Goal: Find specific page/section: Find specific page/section

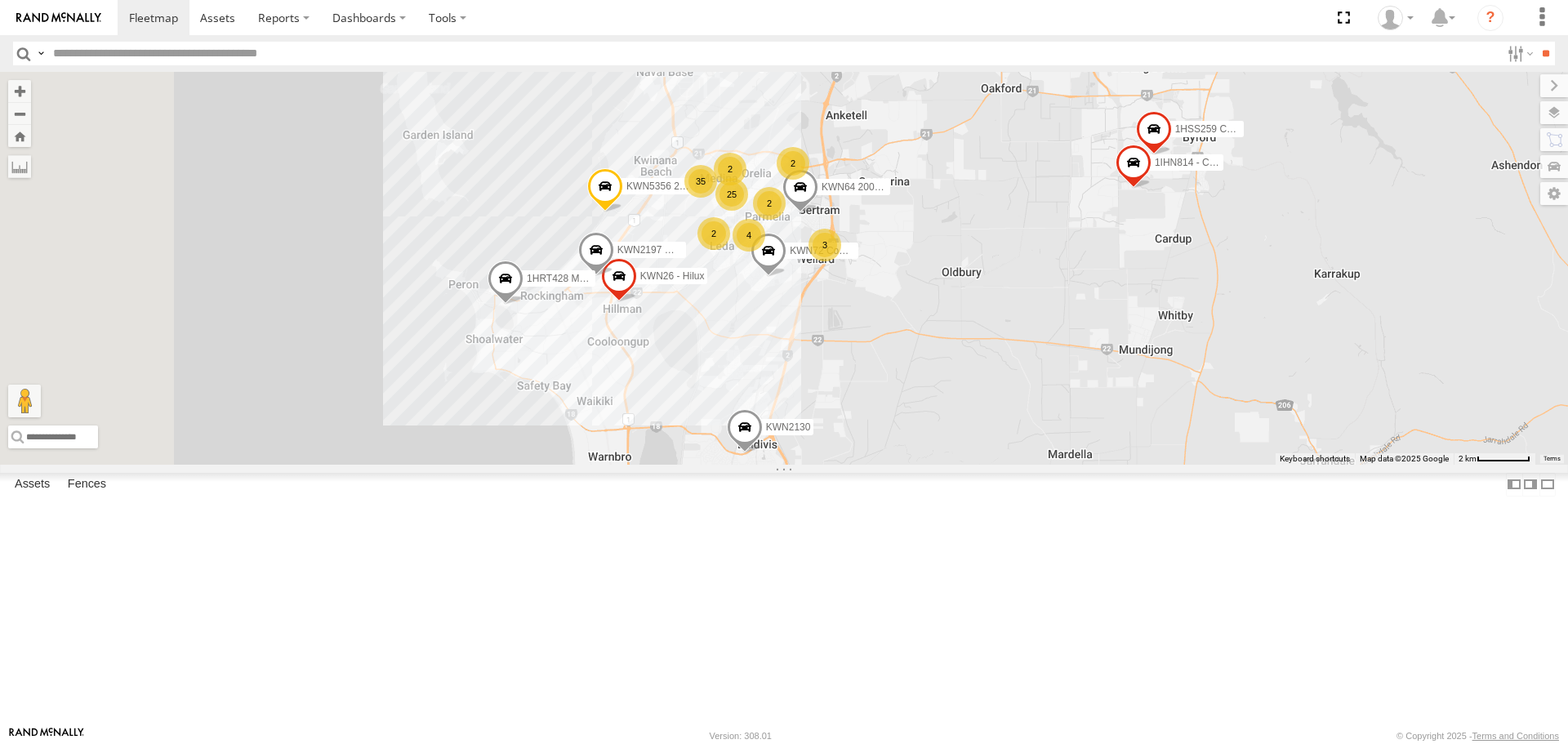
drag, startPoint x: 1015, startPoint y: 471, endPoint x: 1139, endPoint y: 283, distance: 225.2
click at [1139, 283] on div "1I0C646 Manager Planning KWN2130 KWN83 Supervisor Park Contr KWN24 Tractor KWN4…" at bounding box center [784, 269] width 1568 height 393
click at [763, 455] on span at bounding box center [745, 433] width 36 height 44
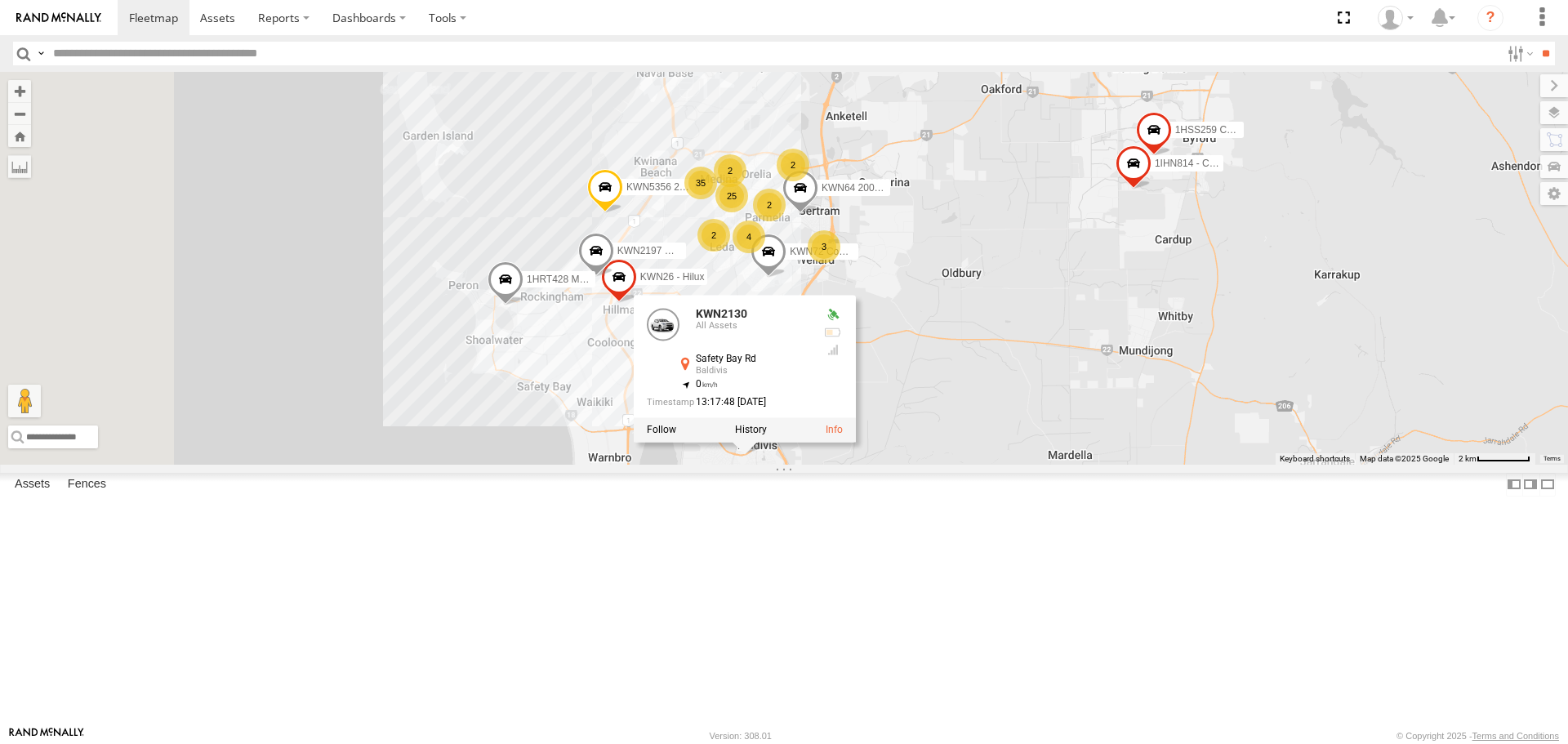
click at [1036, 464] on div "1I0C646 Manager Planning KWN2130 KWN83 Supervisor Park Contr KWN24 Tractor KWN4…" at bounding box center [784, 269] width 1568 height 393
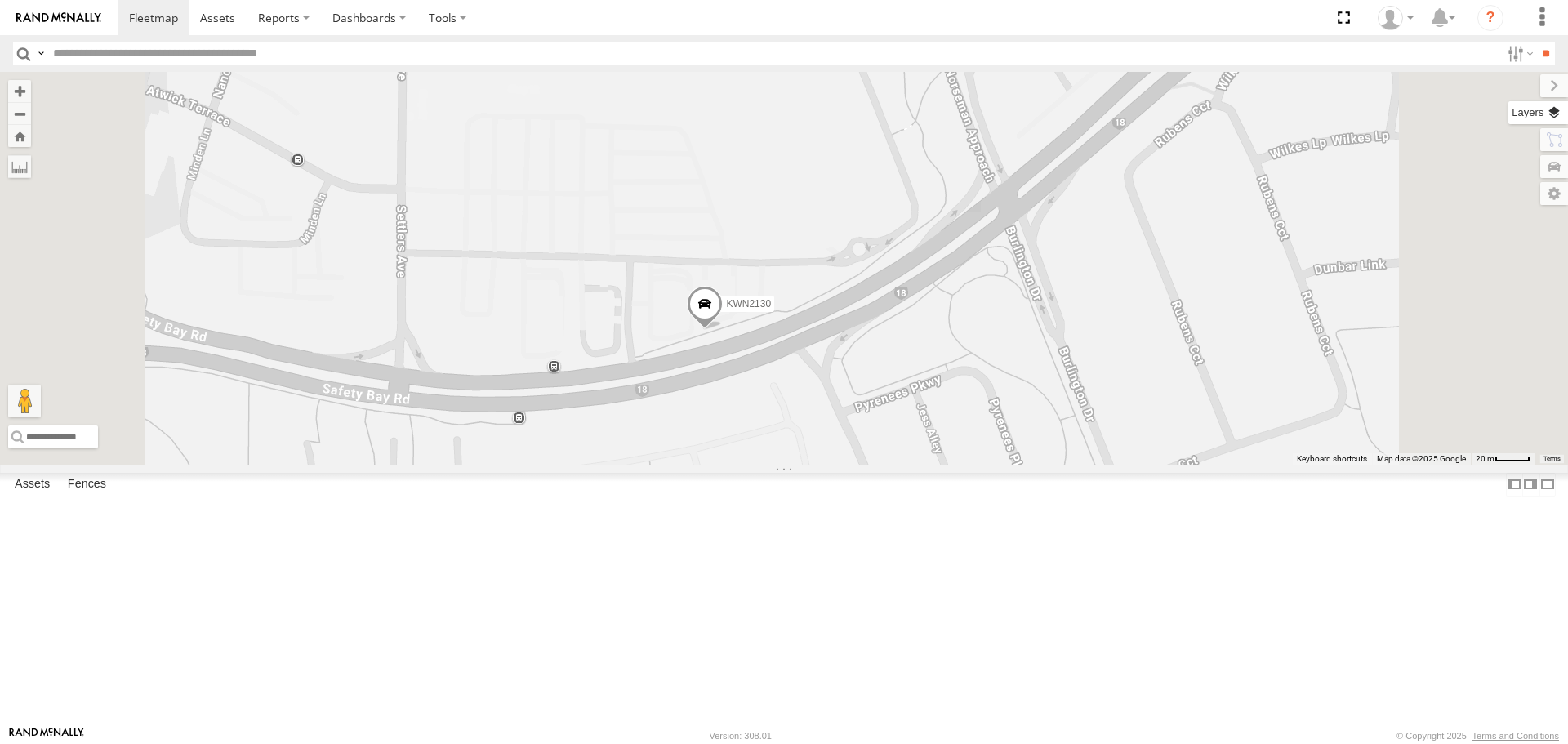
click at [1555, 115] on label at bounding box center [1538, 113] width 60 height 23
click at [0, 0] on label at bounding box center [0, 0] width 0 height 0
click at [0, 0] on span "Terrain" at bounding box center [0, 0] width 0 height 0
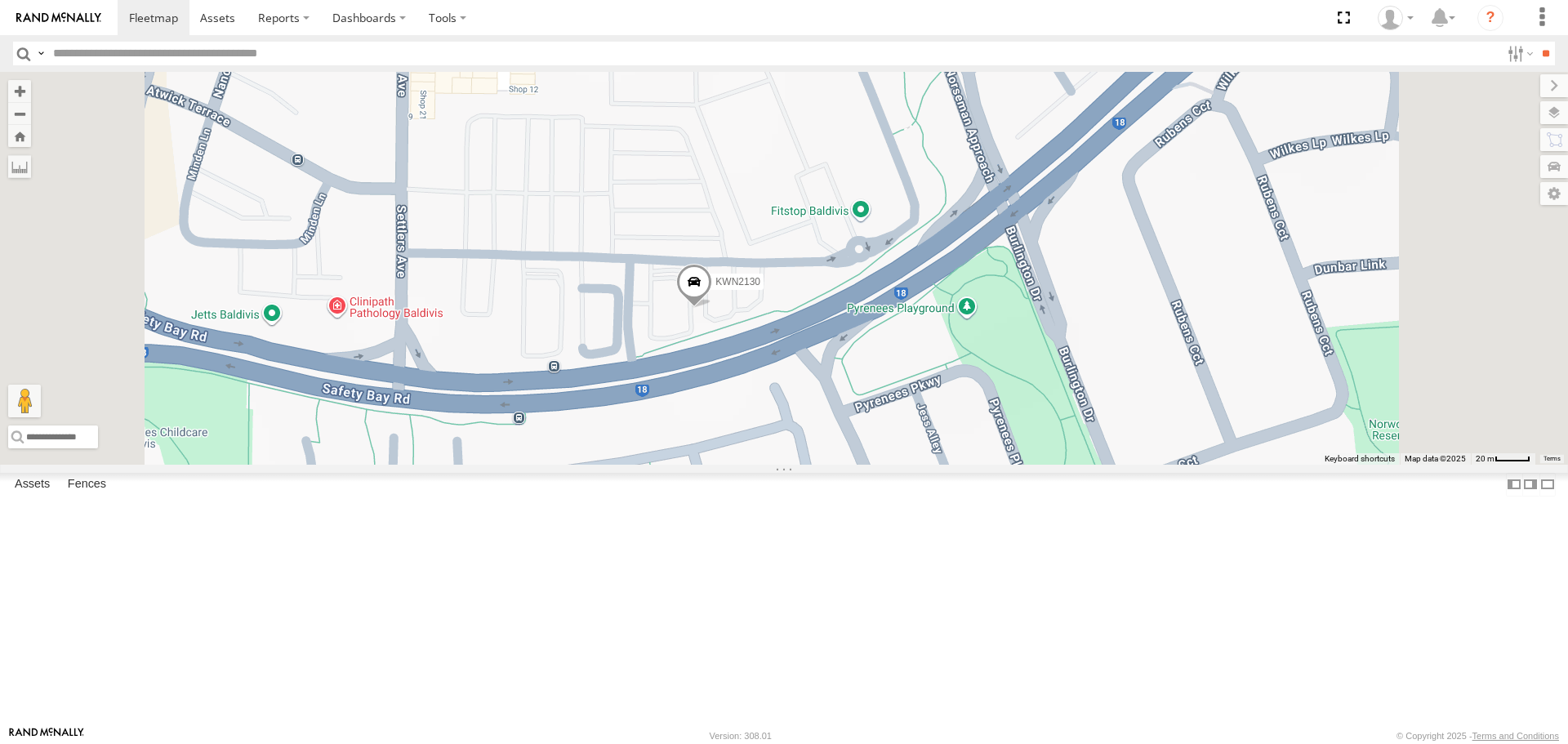
click at [0, 0] on span "Satellite" at bounding box center [0, 0] width 0 height 0
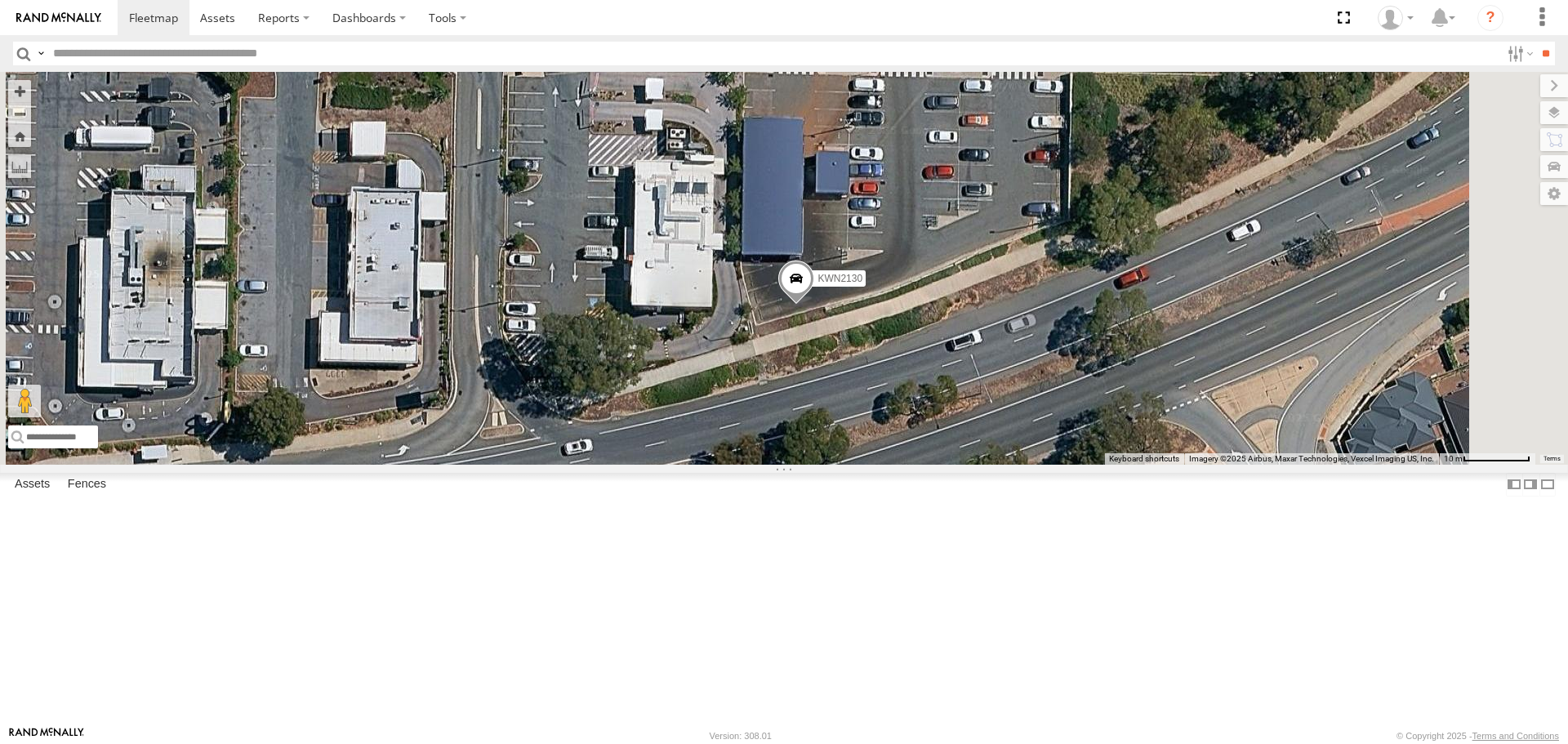
click at [1004, 373] on div "1I0C646 Manager Planning KWN2130 KWN83 Supervisor Park Contr KWN24 Tractor KWN4…" at bounding box center [784, 269] width 1568 height 393
click at [815, 305] on span at bounding box center [796, 283] width 36 height 44
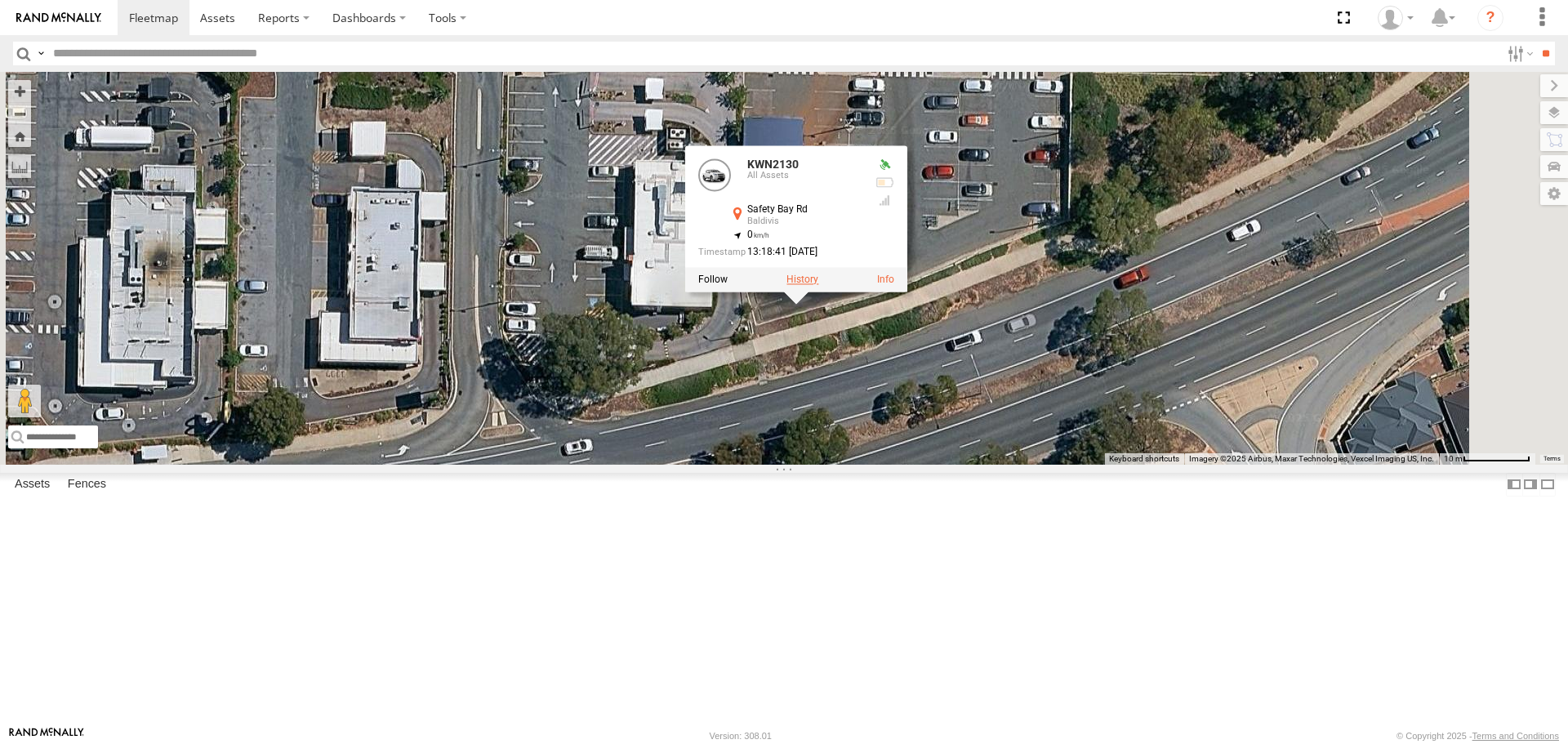
click at [819, 286] on label at bounding box center [802, 280] width 32 height 12
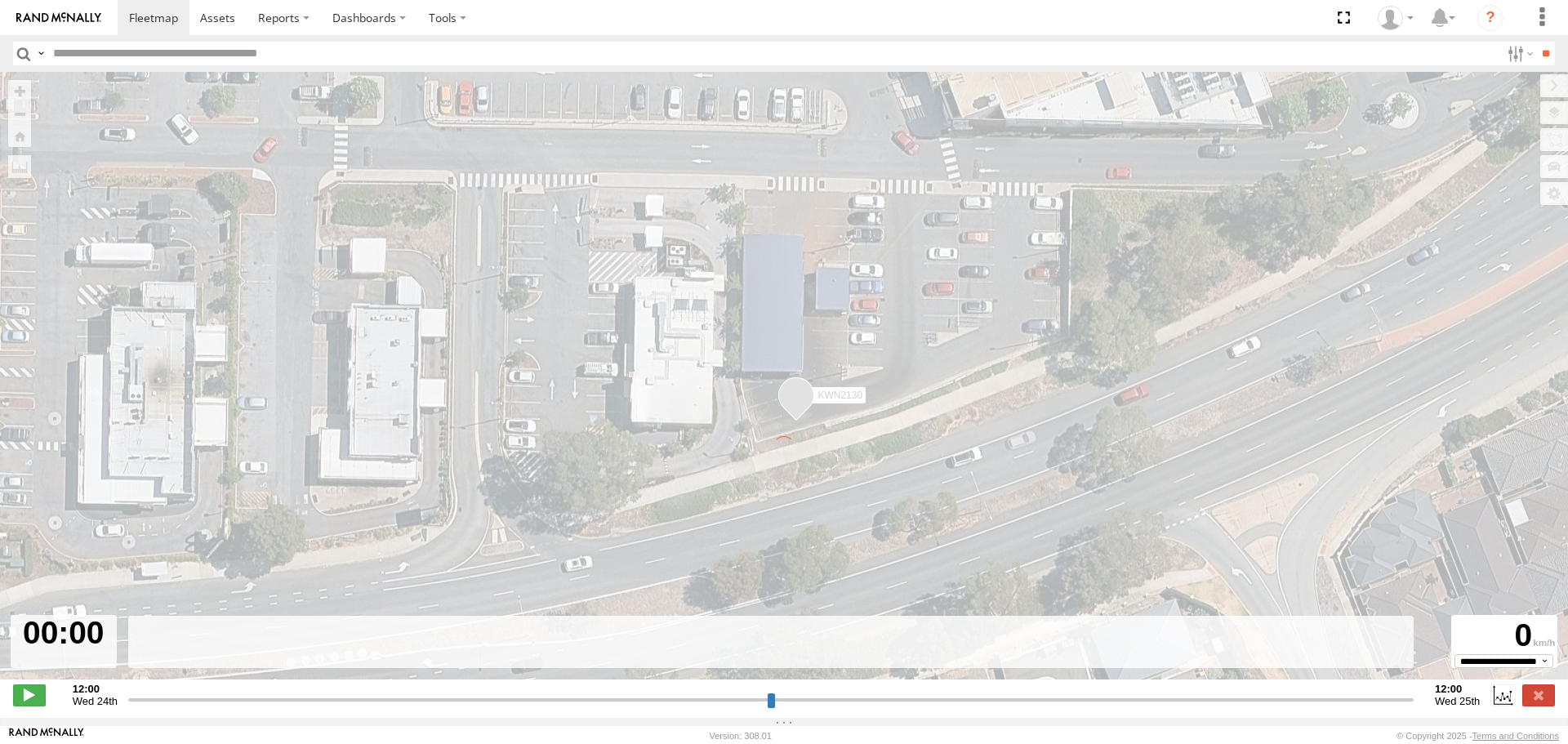
type input "**********"
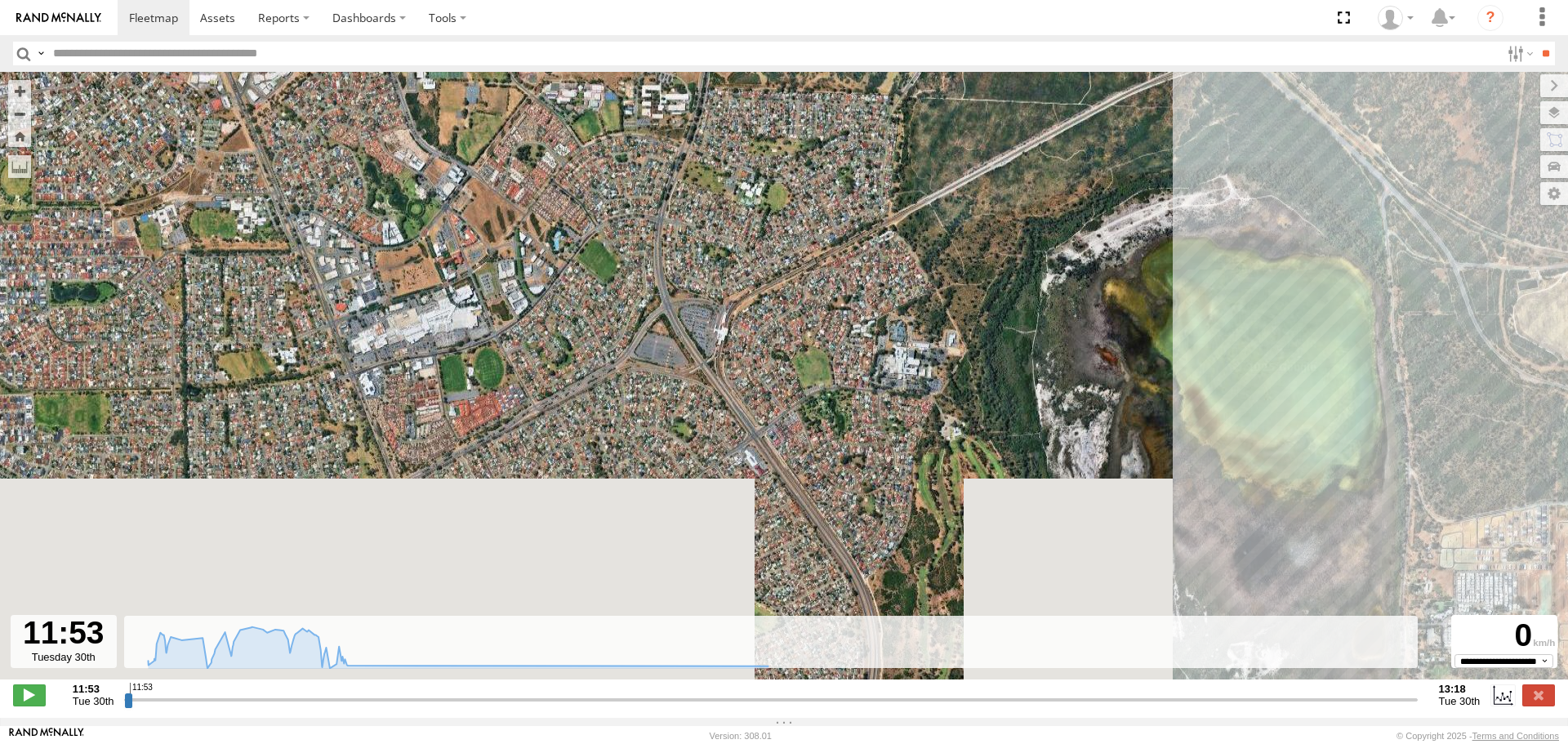
drag, startPoint x: 1020, startPoint y: 448, endPoint x: 986, endPoint y: 141, distance: 308.9
click at [986, 141] on div "KWN2130 12:07 Tue 12:35 Tue 12:36 Tue 12:41 Tue 12:59 Tue 13:18 Tue 11:53 Tue 1…" at bounding box center [784, 385] width 1568 height 626
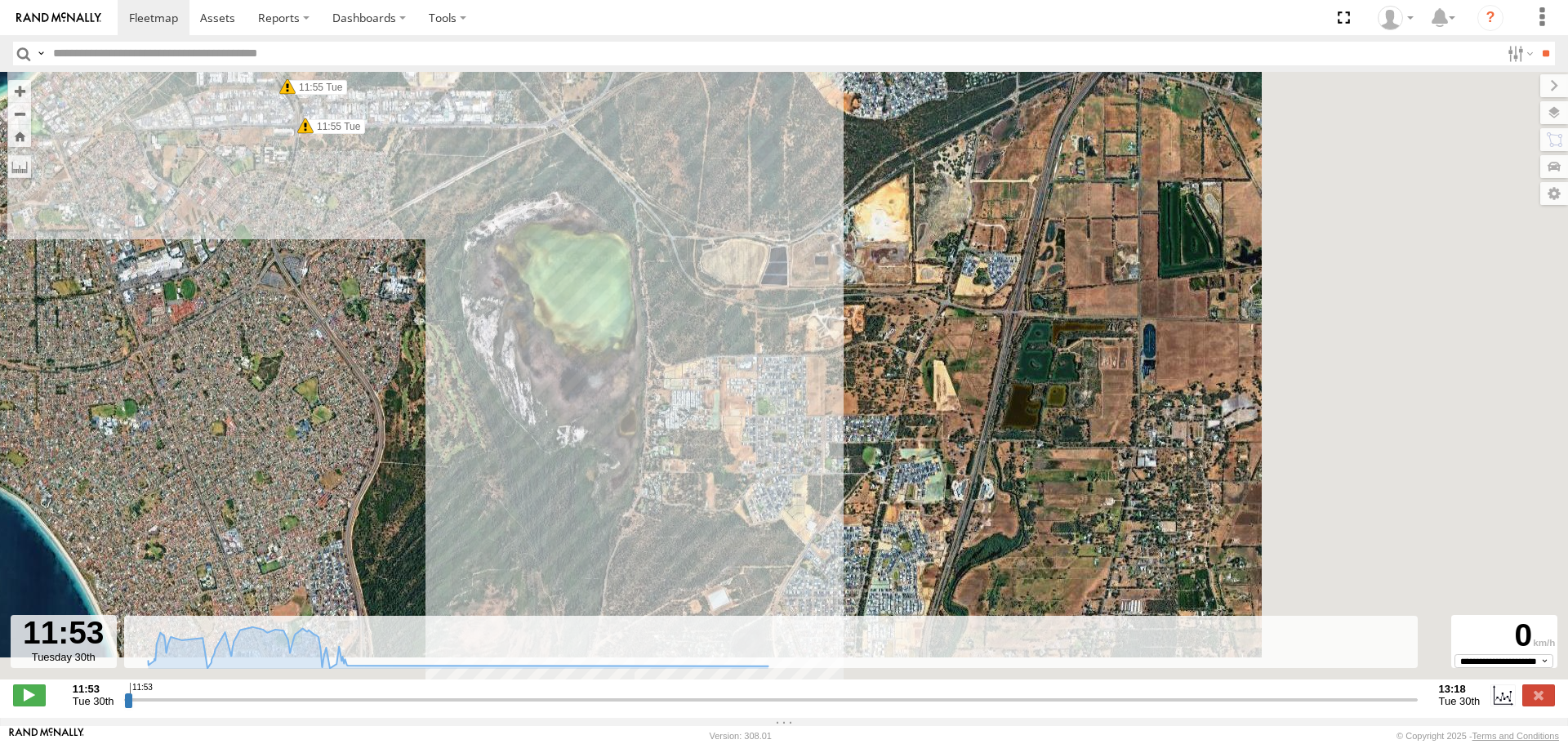
drag, startPoint x: 1005, startPoint y: 457, endPoint x: 493, endPoint y: 352, distance: 522.7
click at [493, 352] on div "KWN2130 12:07 Tue 12:35 Tue 12:36 Tue 12:41 Tue 12:59 Tue 13:18 Tue 11:53 Tue 1…" at bounding box center [784, 385] width 1568 height 626
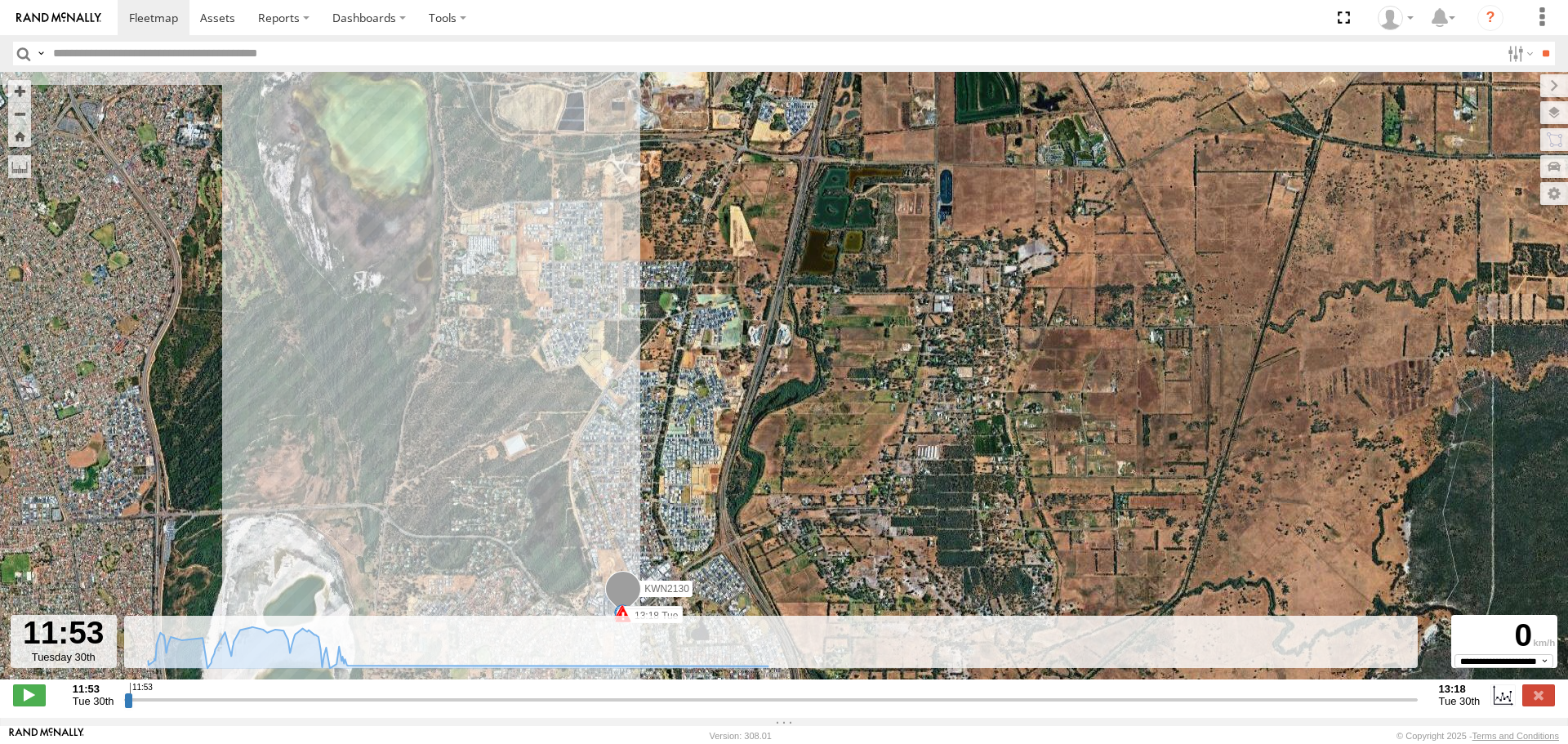
drag, startPoint x: 819, startPoint y: 436, endPoint x: 603, endPoint y: 275, distance: 269.4
click at [603, 275] on div "KWN2130 12:07 Tue 12:35 Tue 12:36 Tue 12:41 Tue 12:59 Tue 13:18 Tue 11:53 Tue 1…" at bounding box center [784, 385] width 1568 height 626
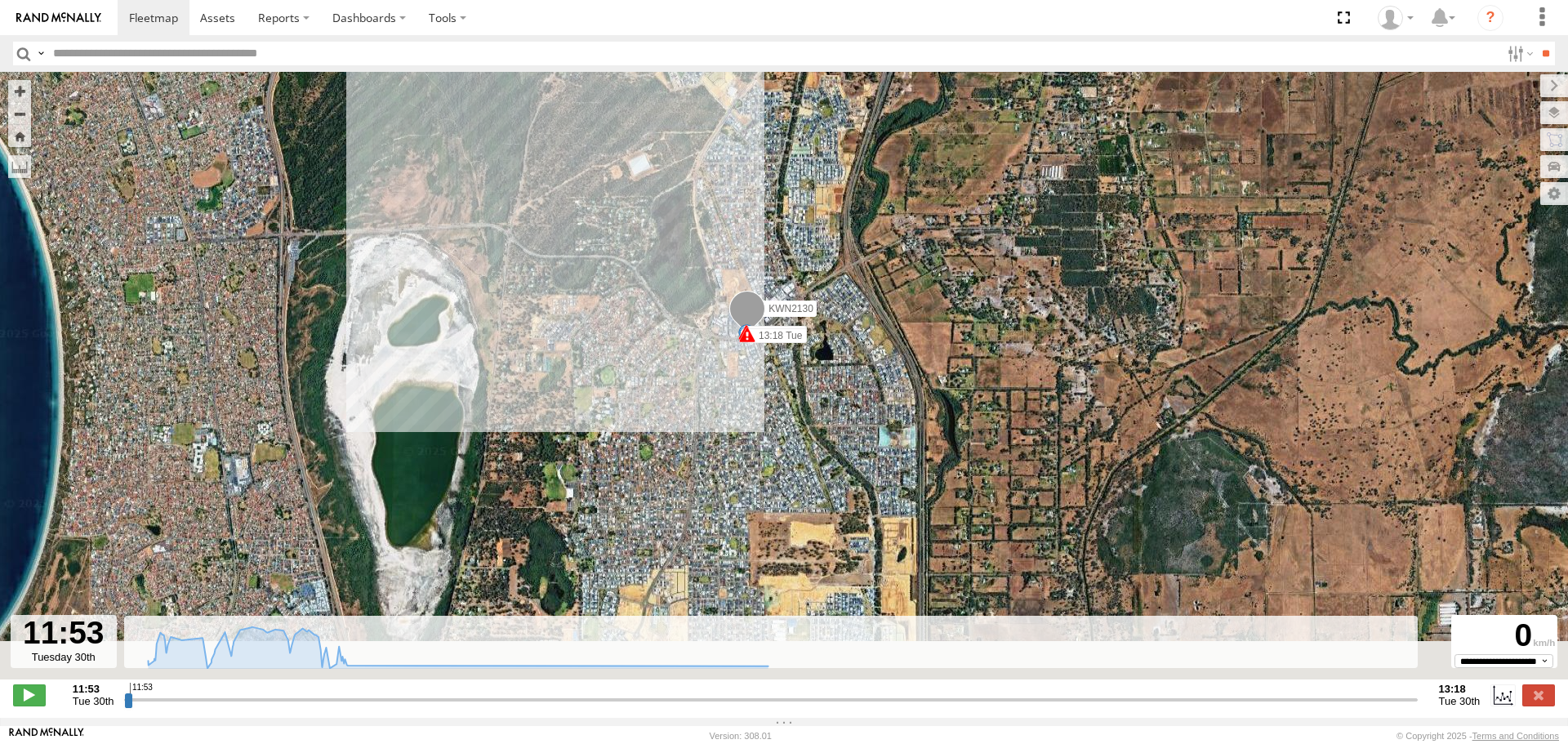
drag, startPoint x: 711, startPoint y: 420, endPoint x: 830, endPoint y: 154, distance: 291.4
click at [830, 154] on div "KWN2130 12:07 Tue 12:35 Tue 12:36 Tue 12:41 Tue 12:59 Tue 13:18 Tue 11:53 Tue 1…" at bounding box center [784, 385] width 1568 height 626
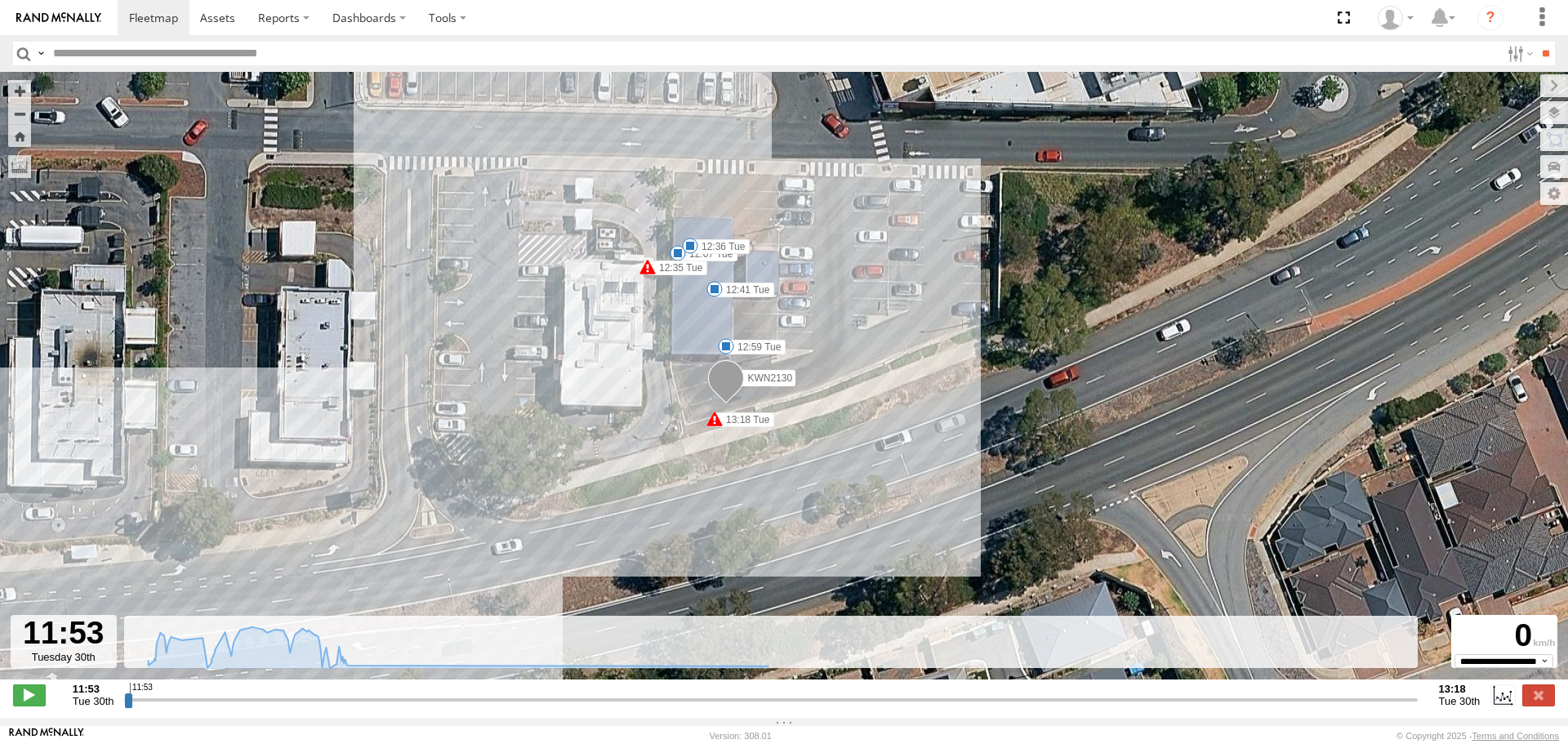
drag, startPoint x: 709, startPoint y: 263, endPoint x: 755, endPoint y: 540, distance: 280.8
click at [755, 540] on div "KWN2130 12:07 Tue 12:35 Tue 12:36 Tue 12:41 Tue 12:59 Tue 13:18 Tue 11:53 Tue 1…" at bounding box center [784, 385] width 1568 height 626
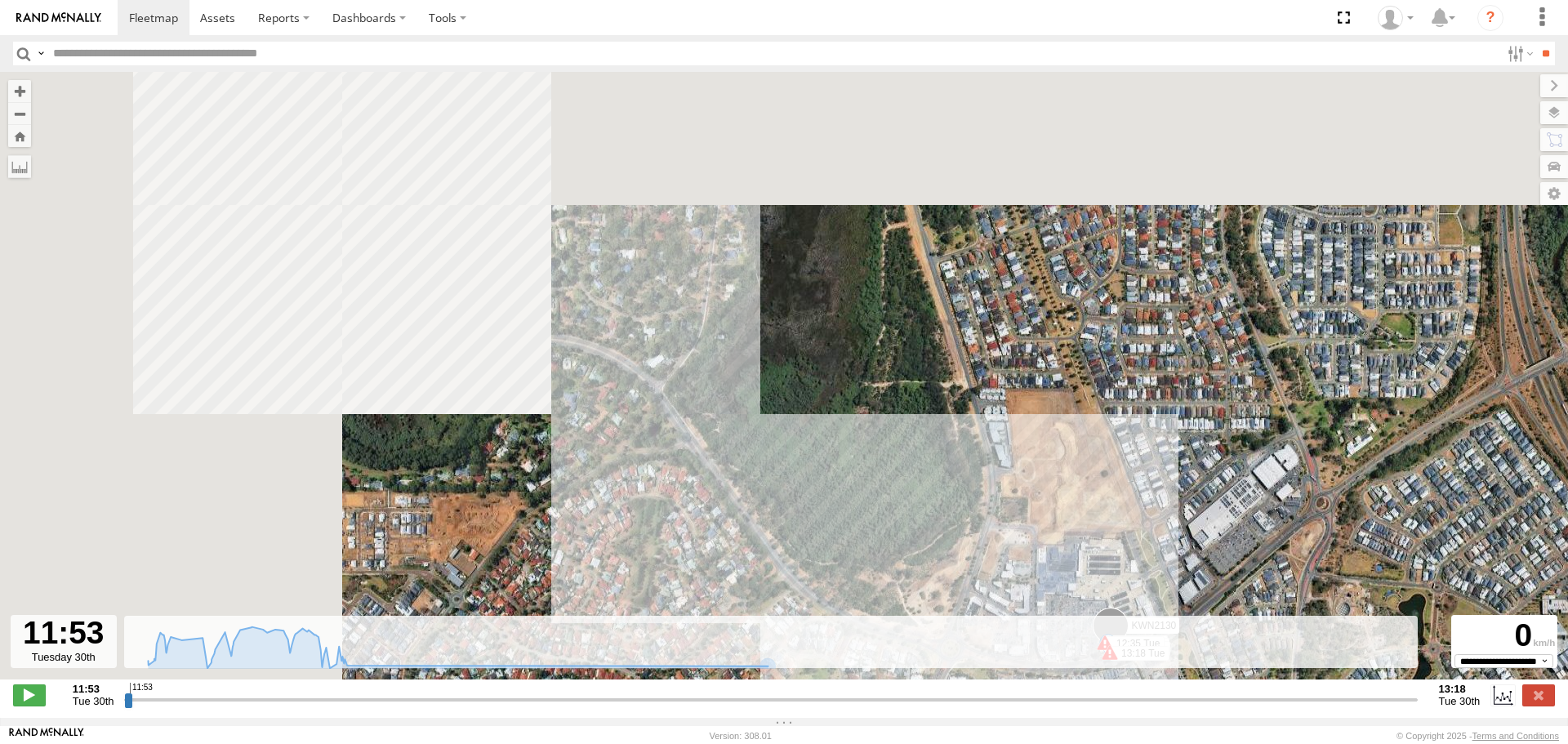
drag, startPoint x: 450, startPoint y: 322, endPoint x: 1199, endPoint y: 499, distance: 769.6
click at [1199, 499] on div "KWN2130 12:07 Tue 12:35 Tue 12:36 Tue 12:41 Tue 12:59 Tue 13:18 Tue 11:53 Tue 1…" at bounding box center [784, 385] width 1568 height 626
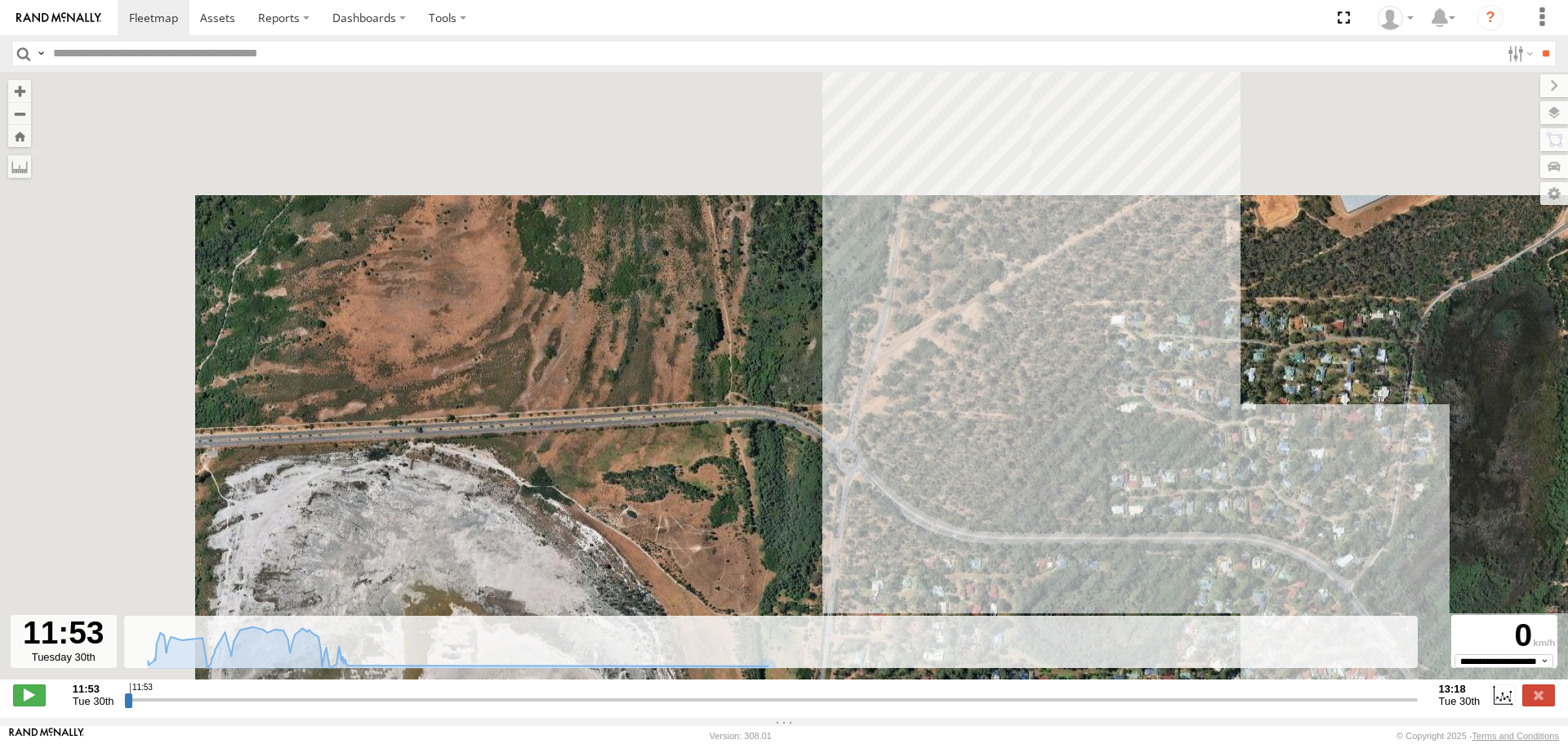
drag, startPoint x: 863, startPoint y: 382, endPoint x: 1229, endPoint y: 598, distance: 425.0
click at [1229, 597] on div "KWN2130 12:07 Tue 12:35 Tue 12:36 Tue 12:41 Tue 12:59 Tue 13:18 Tue 11:53 Tue 1…" at bounding box center [784, 385] width 1568 height 626
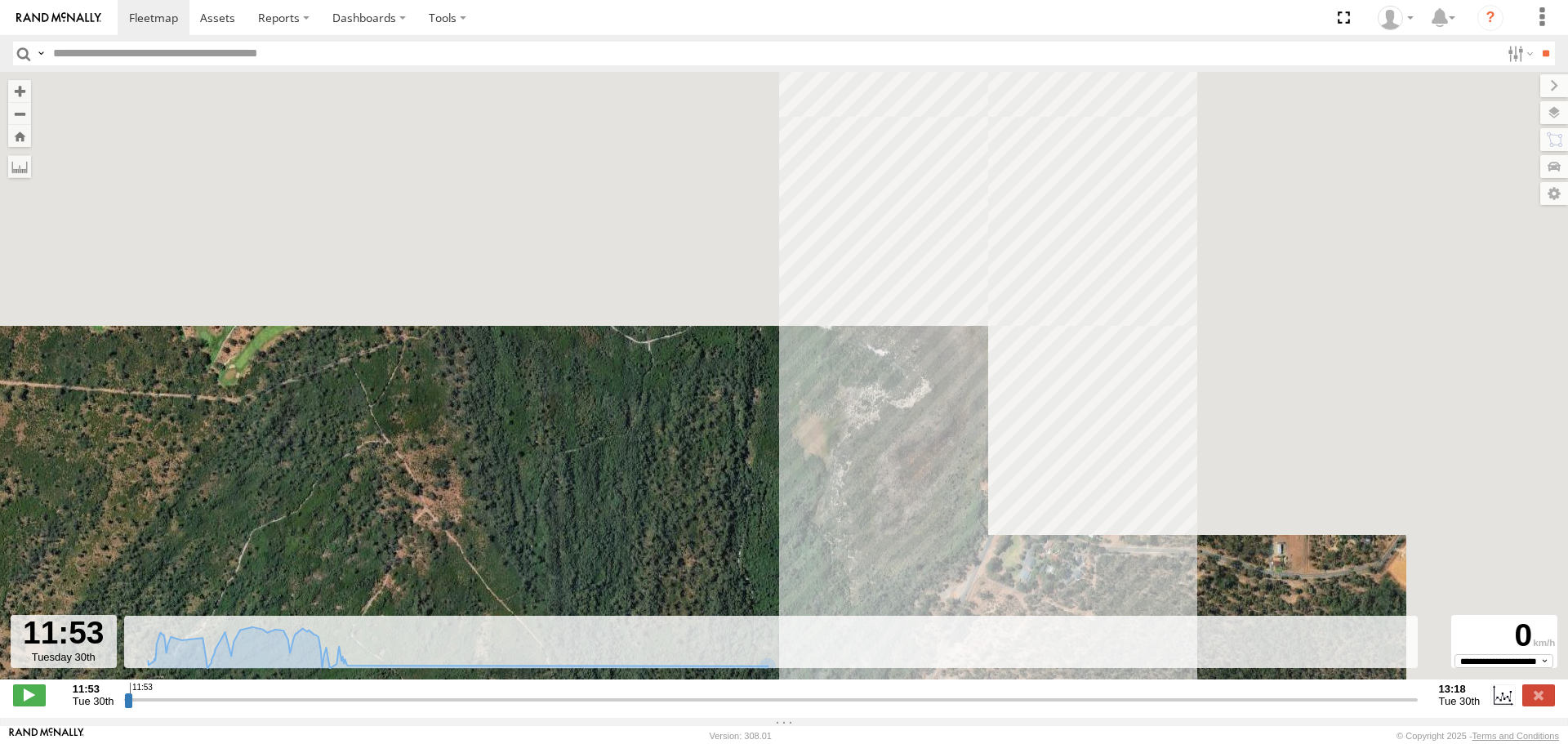
drag, startPoint x: 876, startPoint y: 422, endPoint x: 381, endPoint y: 777, distance: 609.1
click at [381, 744] on html at bounding box center [784, 372] width 1568 height 744
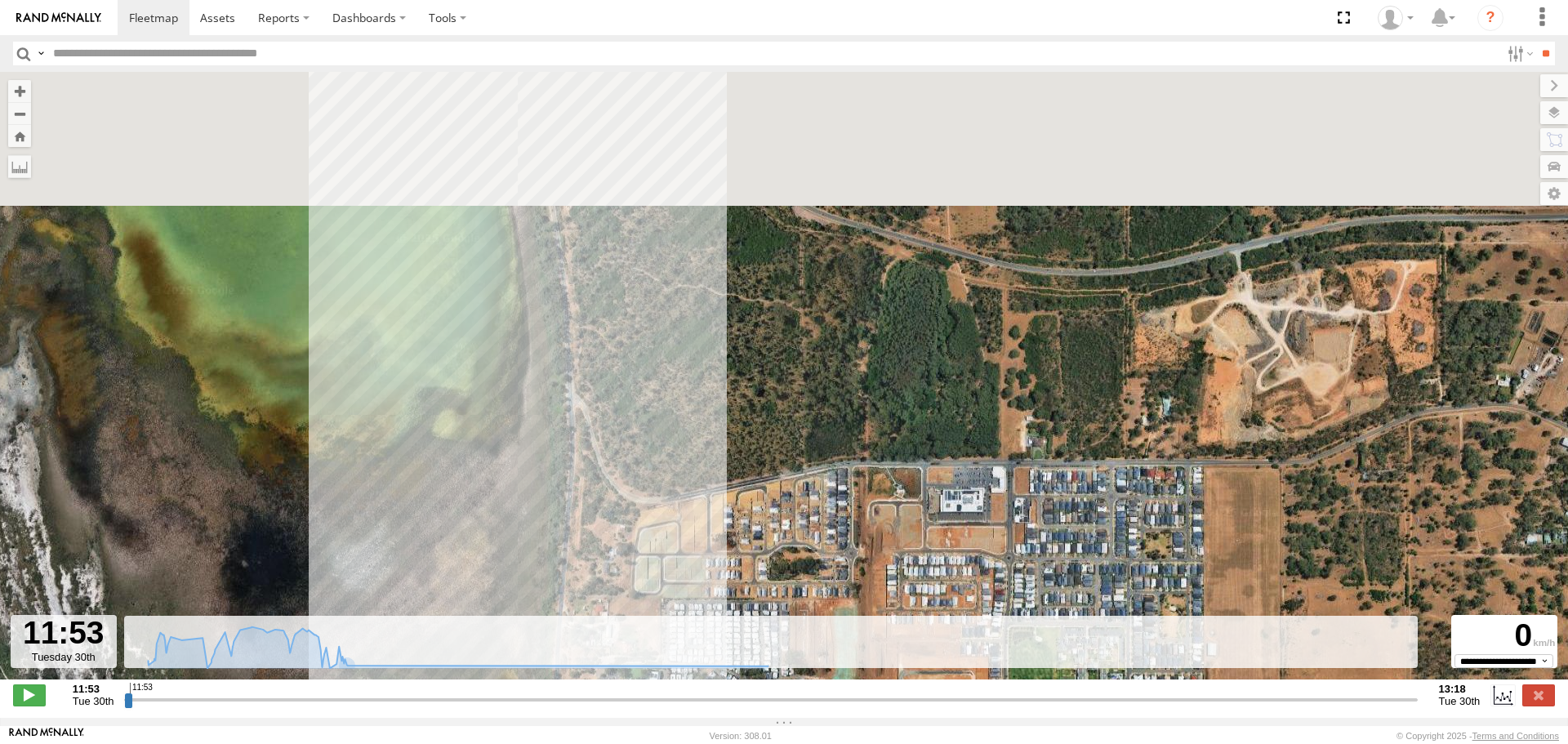
drag, startPoint x: 661, startPoint y: 474, endPoint x: 726, endPoint y: 771, distance: 304.0
click at [726, 744] on html at bounding box center [784, 372] width 1568 height 744
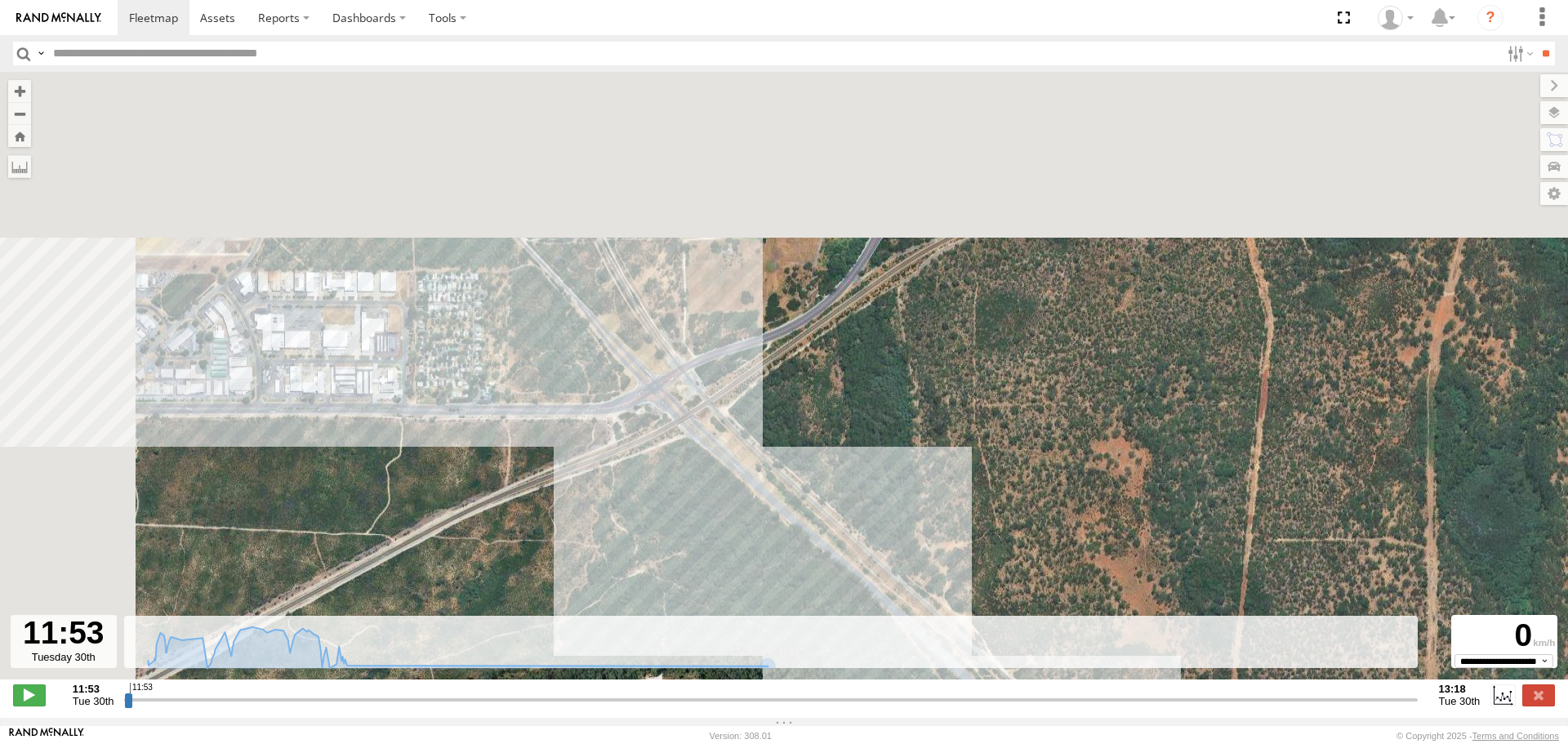
drag, startPoint x: 825, startPoint y: 762, endPoint x: 917, endPoint y: 782, distance: 94.1
click at [917, 744] on html at bounding box center [784, 372] width 1568 height 744
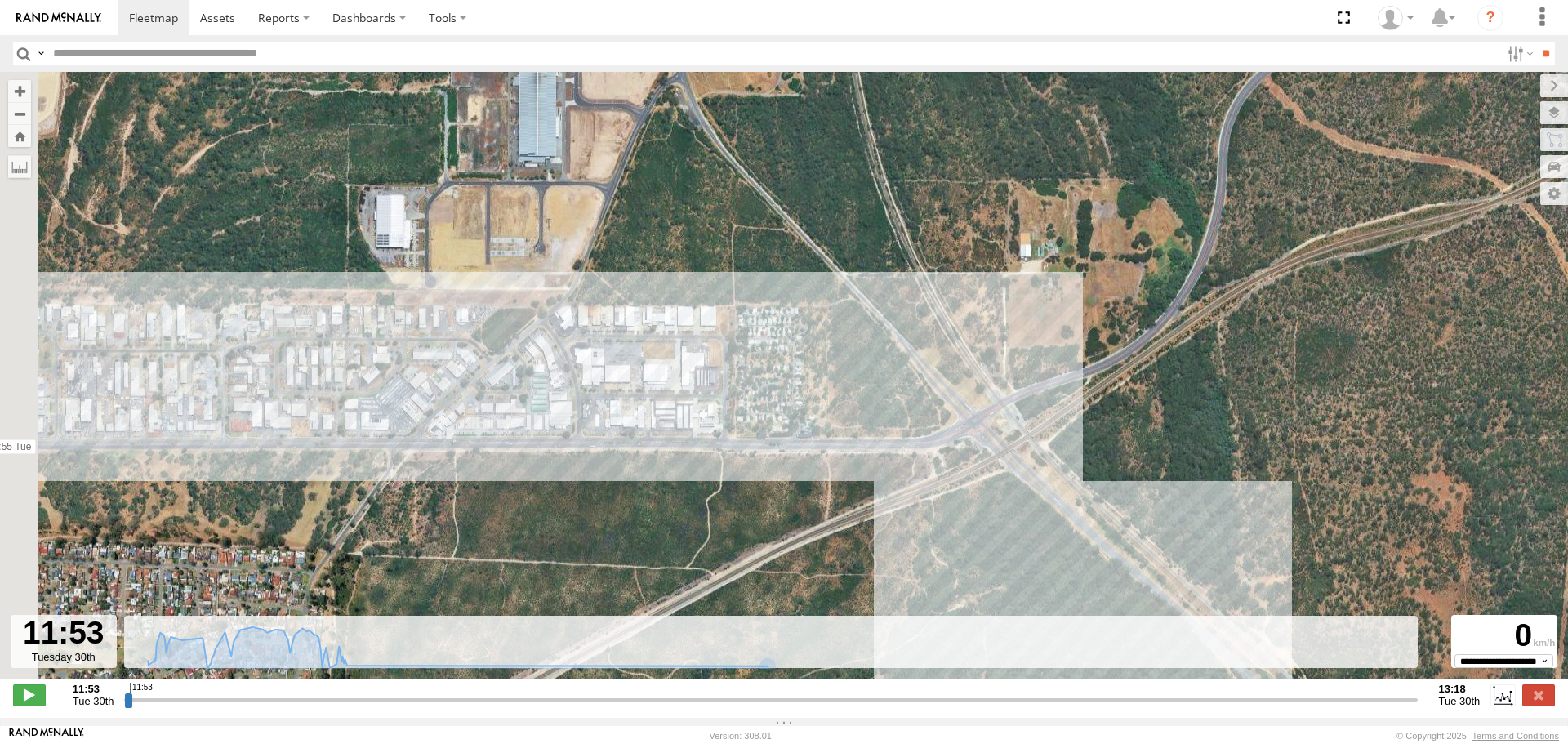
drag, startPoint x: 627, startPoint y: 512, endPoint x: 1302, endPoint y: 384, distance: 687.0
click at [1301, 384] on div "KWN2130 12:07 Tue 12:35 Tue 12:36 Tue 12:41 Tue 12:59 Tue 13:18 Tue 11:53 Tue 1…" at bounding box center [784, 385] width 1568 height 626
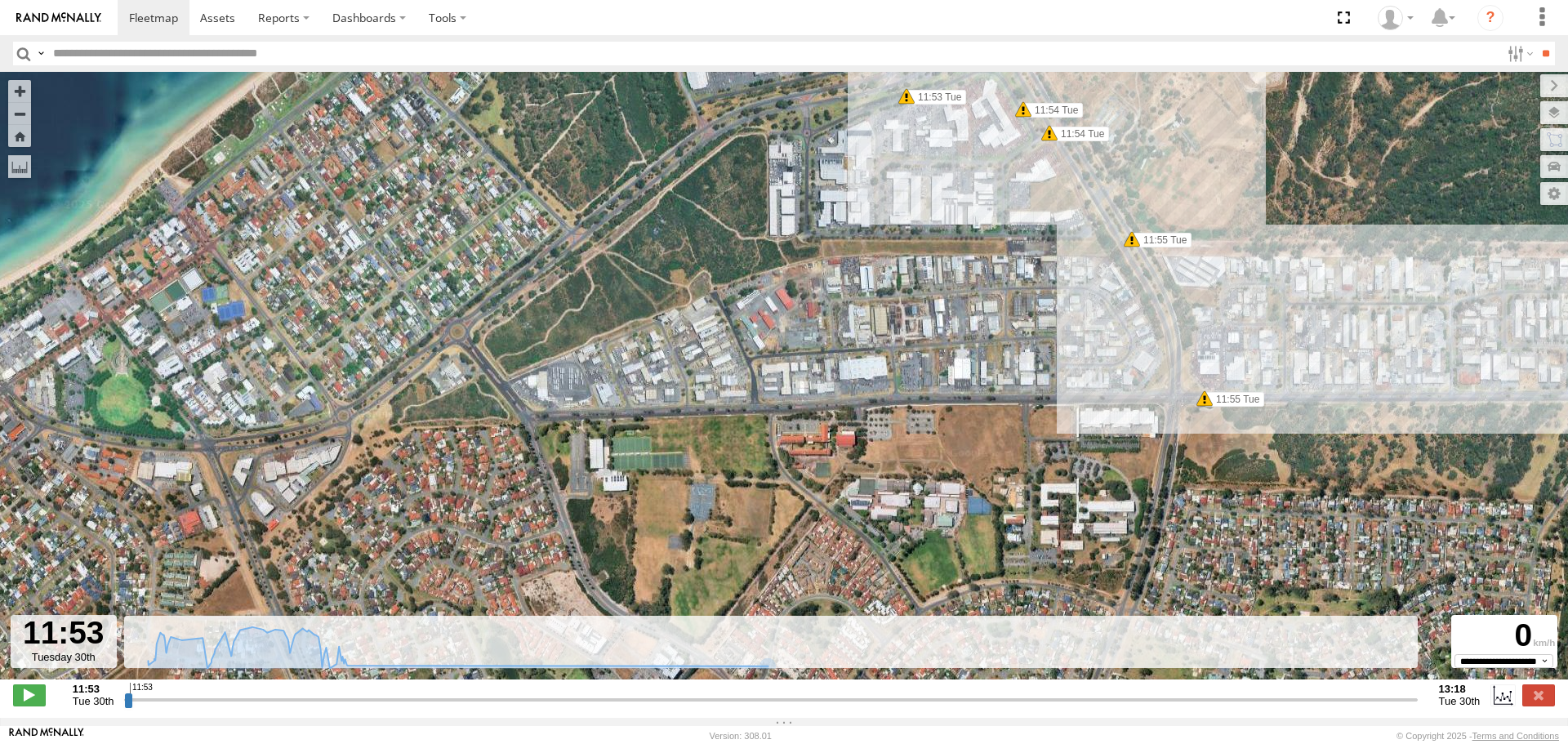
drag, startPoint x: 949, startPoint y: 476, endPoint x: 123, endPoint y: 749, distance: 869.9
click at [123, 744] on html at bounding box center [784, 372] width 1568 height 744
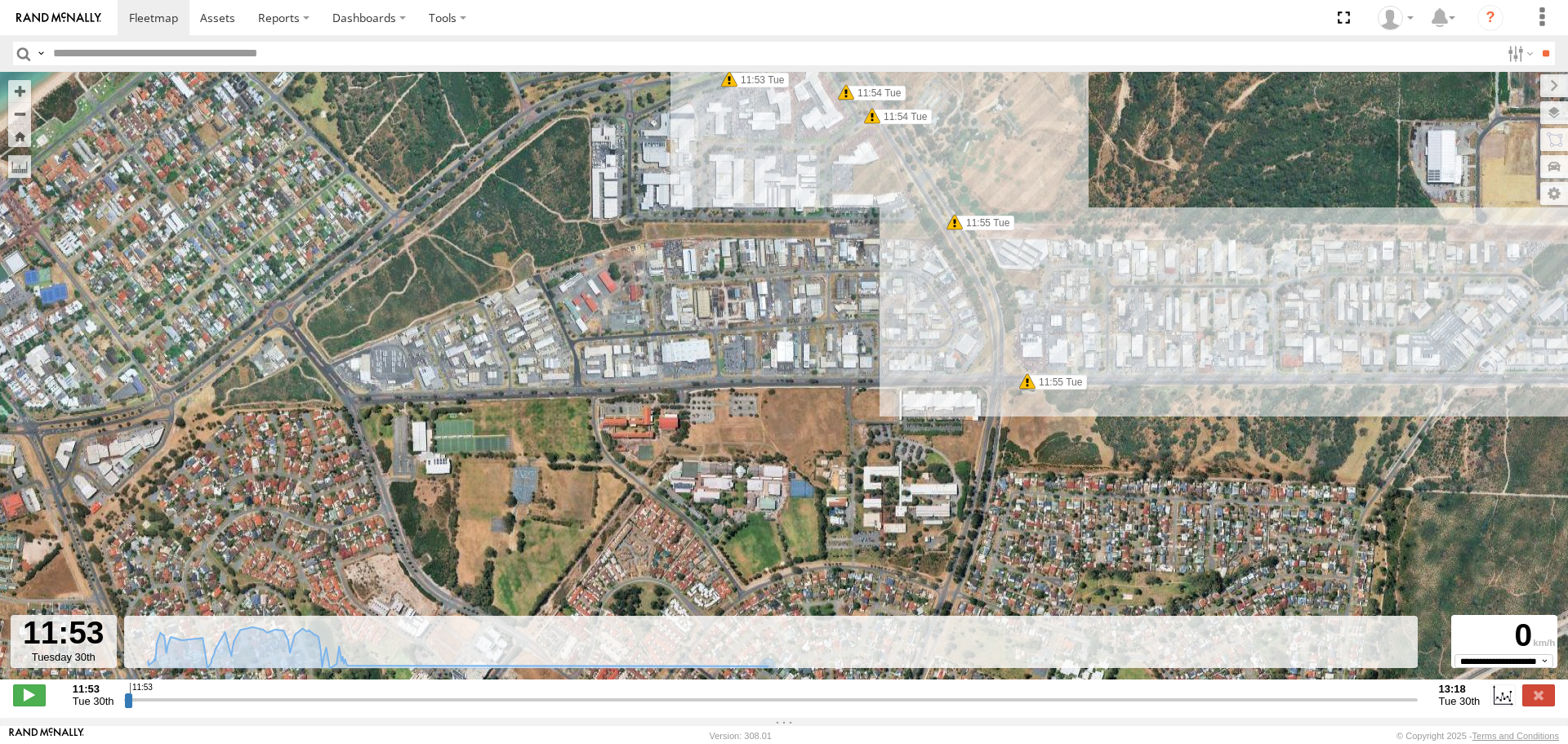
click at [79, 60] on input "text" at bounding box center [772, 53] width 1454 height 24
type input "*******"
click at [1536, 41] on input "**" at bounding box center [1546, 53] width 19 height 24
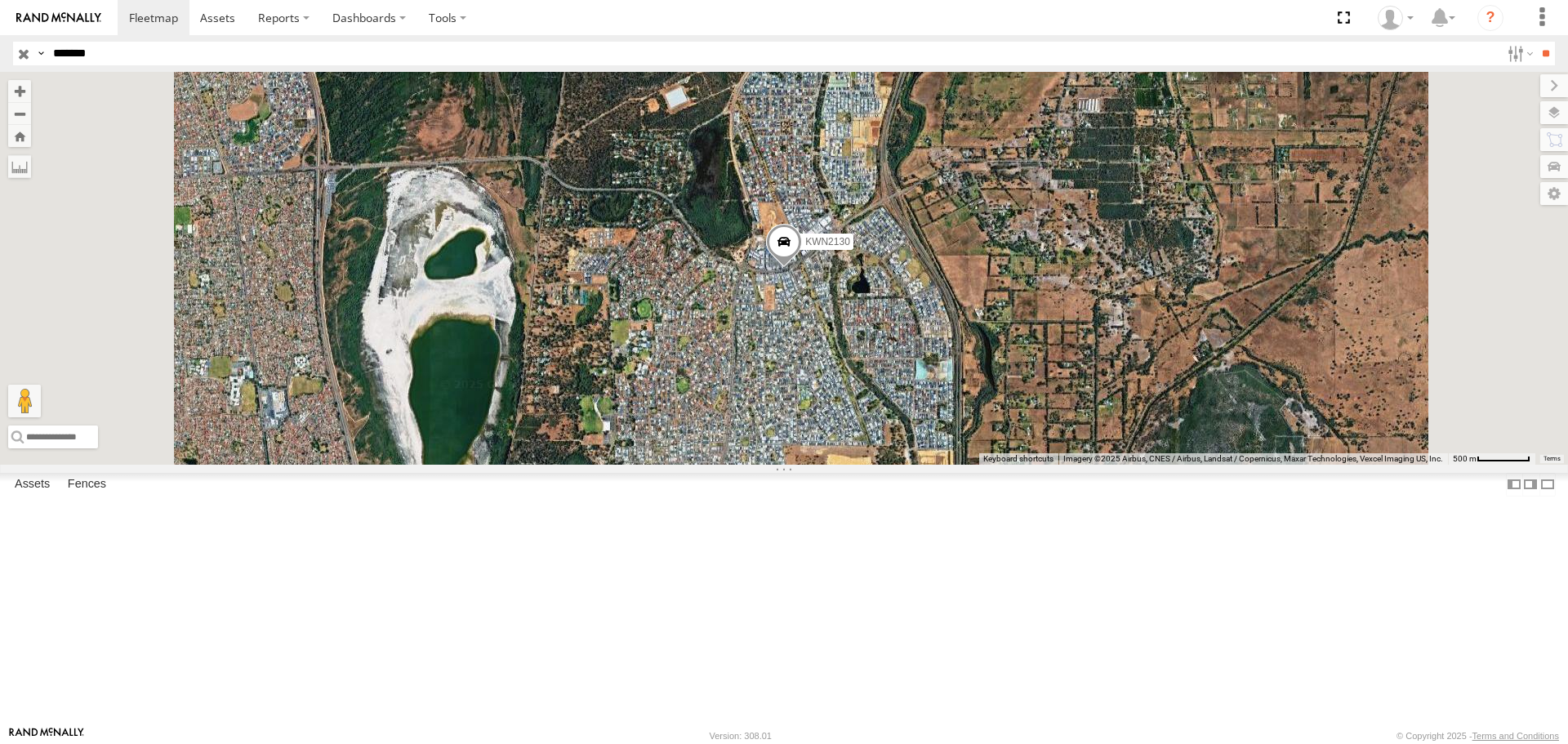
click at [0, 0] on link at bounding box center [0, 0] width 0 height 0
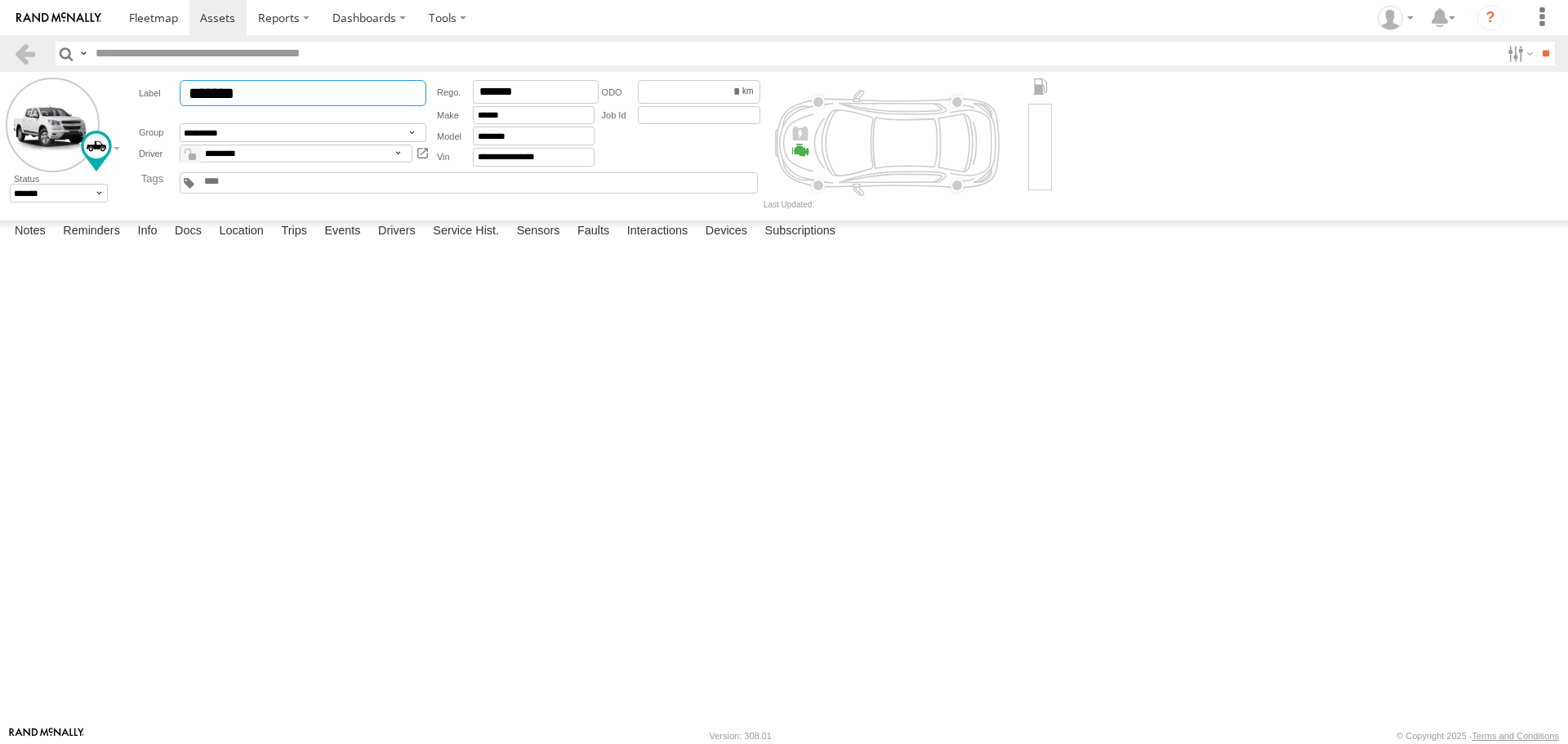
click at [266, 93] on input "*******" at bounding box center [303, 92] width 246 height 26
drag, startPoint x: 275, startPoint y: 94, endPoint x: 223, endPoint y: 109, distance: 54.1
click at [223, 109] on div "**********" at bounding box center [285, 123] width 298 height 90
type input "**********"
drag, startPoint x: 539, startPoint y: 91, endPoint x: 500, endPoint y: 99, distance: 39.8
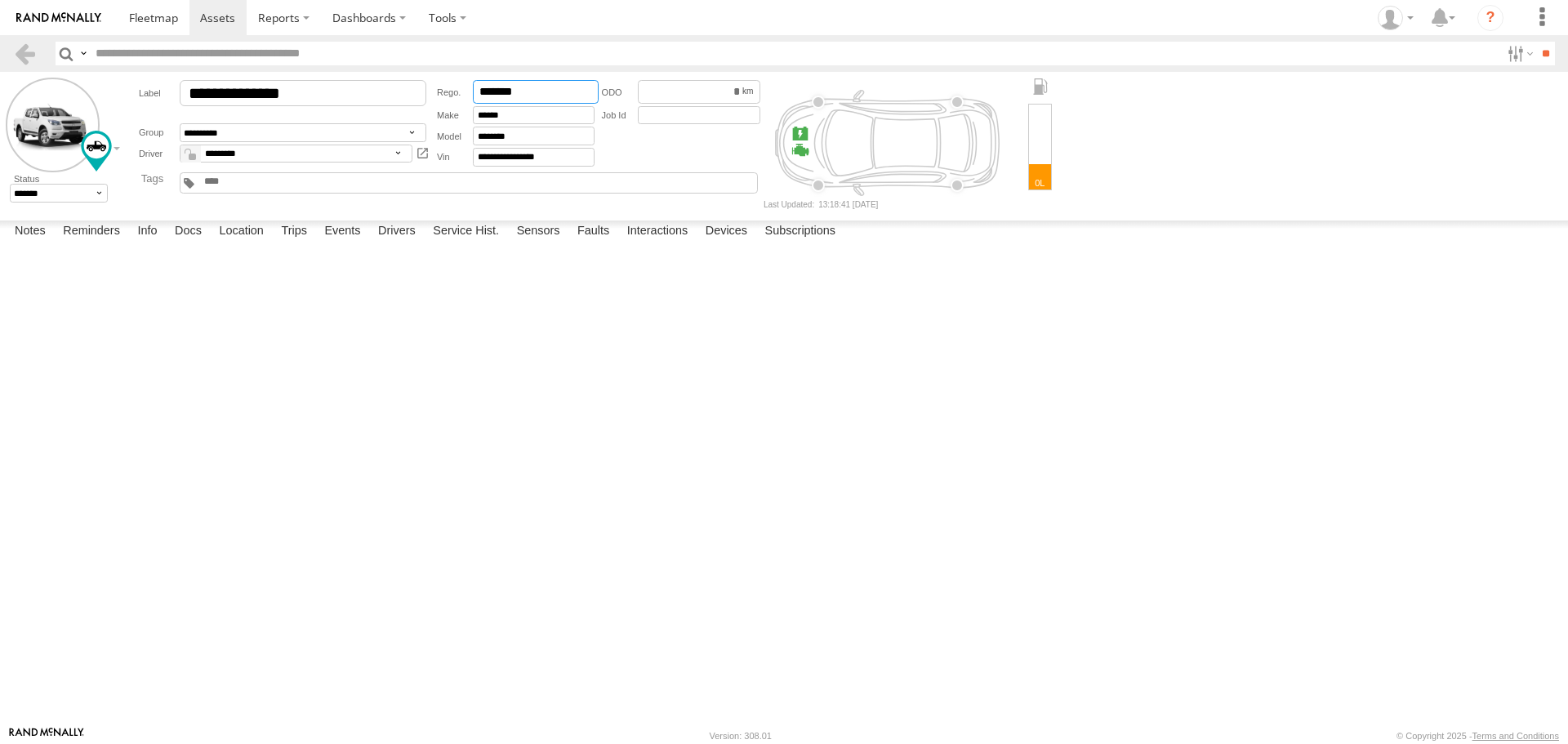
click at [500, 99] on input "*******" at bounding box center [536, 91] width 126 height 24
type input "*****"
click at [0, 0] on button "Save" at bounding box center [0, 0] width 0 height 0
click at [0, 0] on textarea at bounding box center [0, 0] width 0 height 0
type textarea "**********"
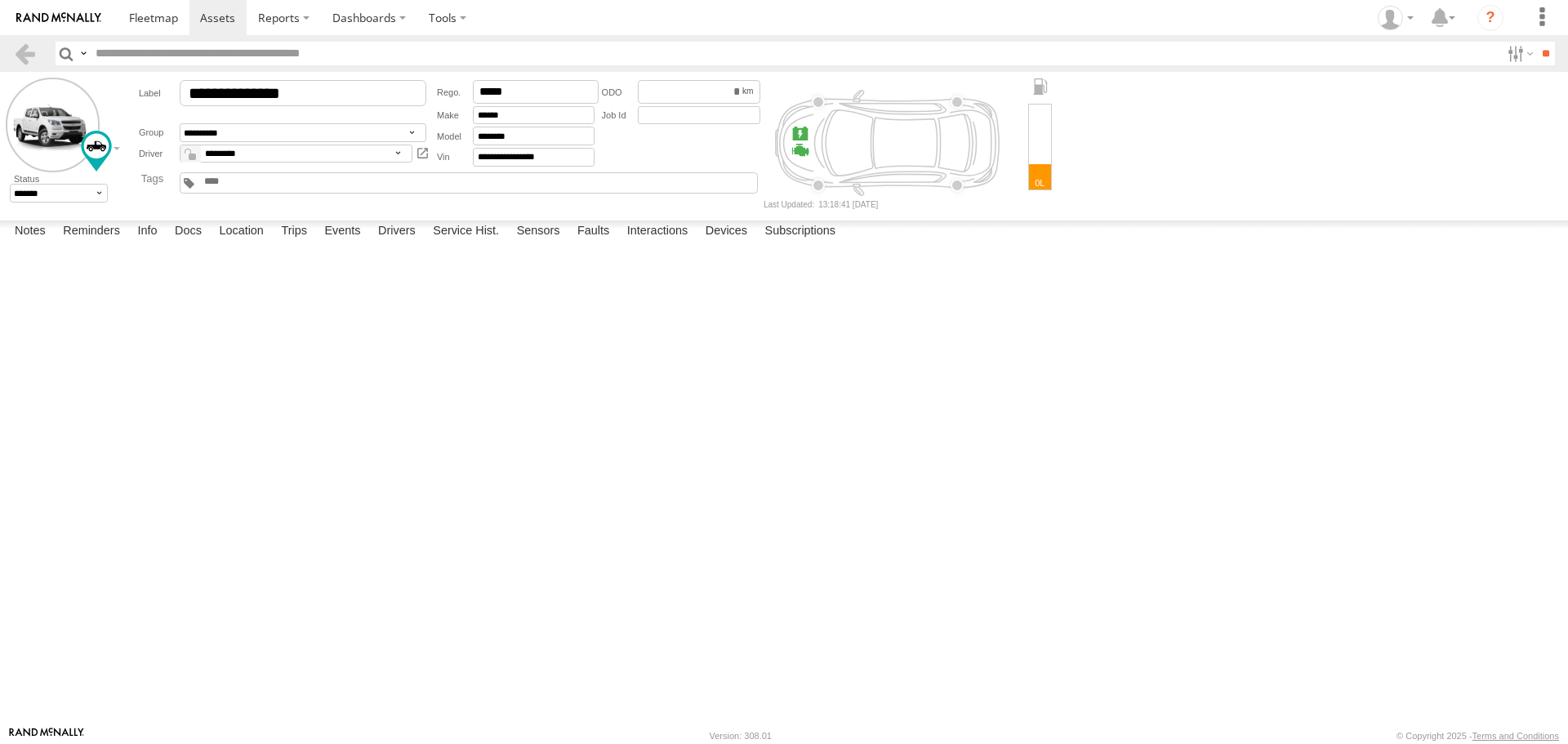
click at [0, 0] on button "Save" at bounding box center [0, 0] width 0 height 0
drag, startPoint x: 502, startPoint y: 116, endPoint x: 415, endPoint y: 137, distance: 89.5
click at [415, 137] on div "**********" at bounding box center [443, 123] width 641 height 90
type input "****"
type input "******"
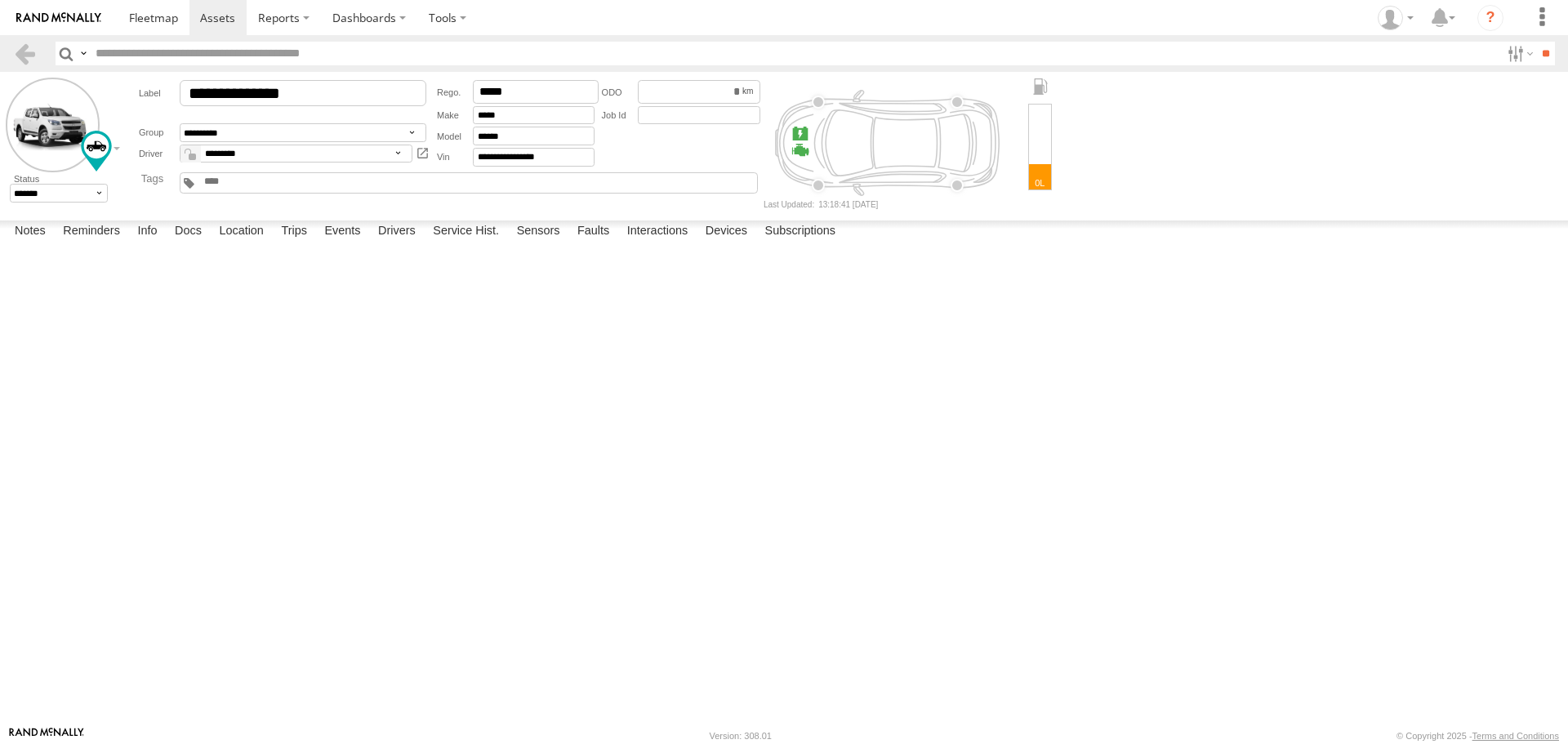
click at [0, 0] on button "Save" at bounding box center [0, 0] width 0 height 0
click at [164, 12] on span at bounding box center [153, 17] width 49 height 15
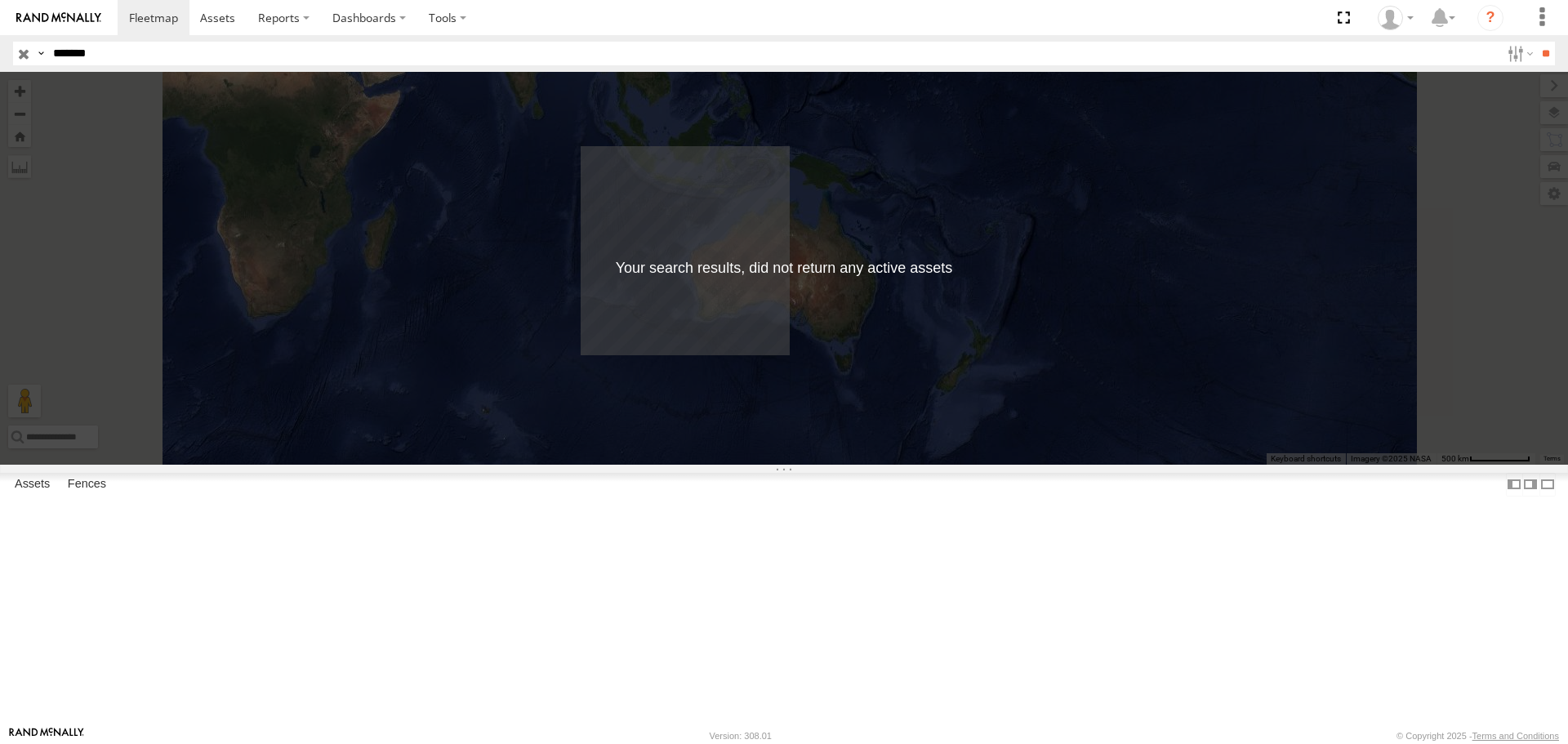
click at [18, 57] on input "button" at bounding box center [24, 53] width 21 height 24
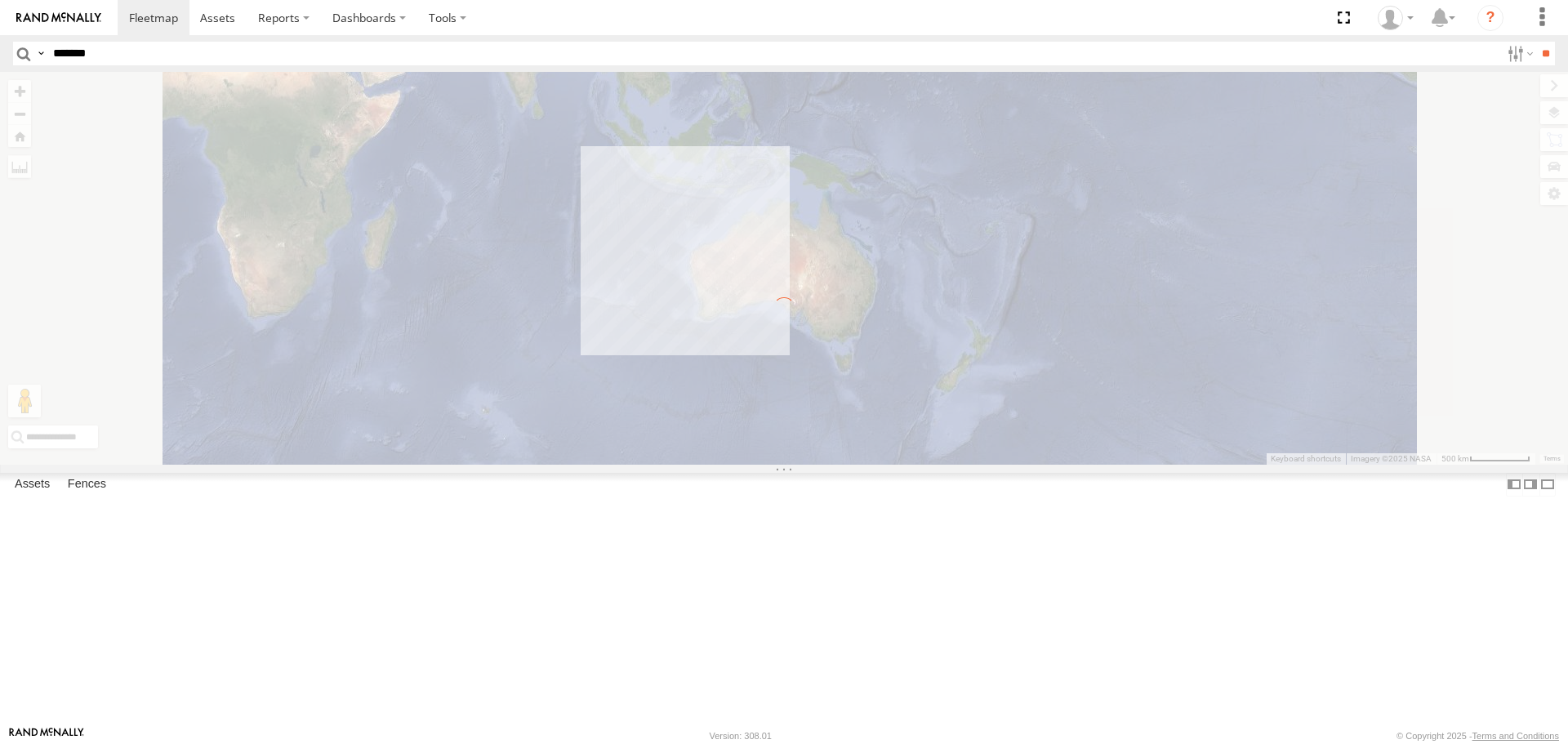
click at [72, 50] on input "*******" at bounding box center [772, 53] width 1454 height 24
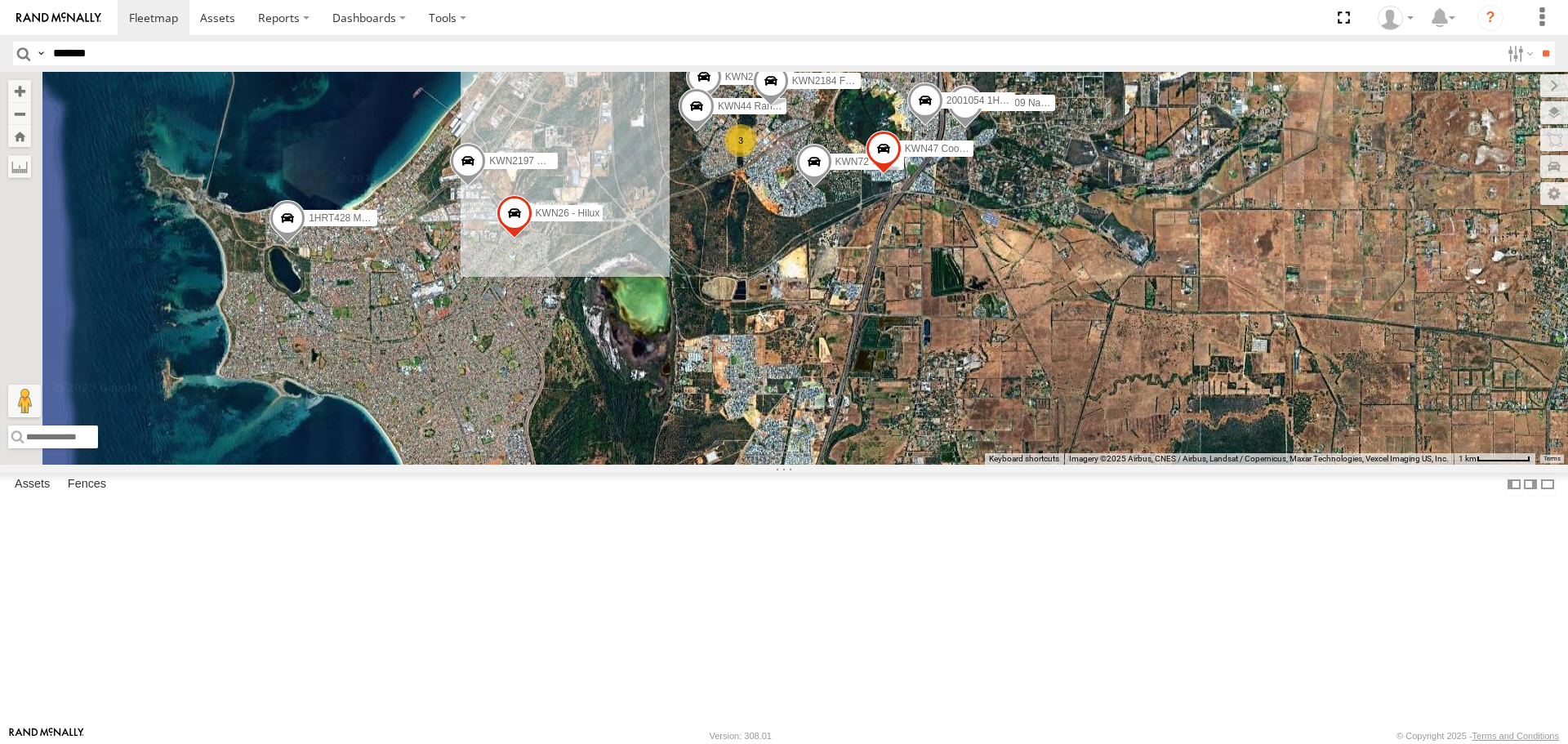
drag, startPoint x: 742, startPoint y: 317, endPoint x: 931, endPoint y: 491, distance: 256.9
click at [931, 464] on div "1I0C646 Manager Planning KWN81 - Retic KWN83 Supervisor Park Contr KWN24 Tracto…" at bounding box center [784, 269] width 1568 height 393
click at [486, 187] on span at bounding box center [468, 166] width 36 height 44
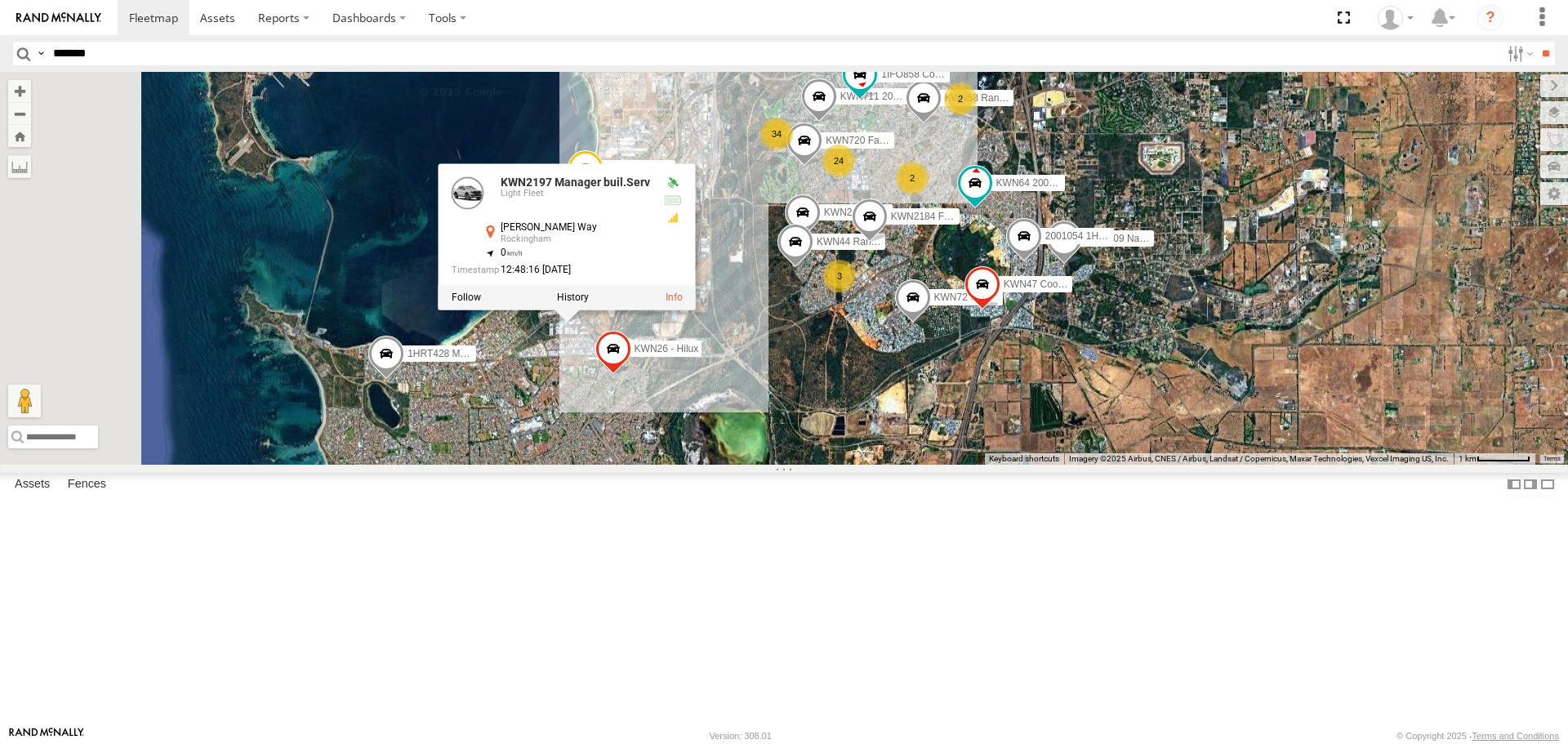
drag, startPoint x: 674, startPoint y: 388, endPoint x: 771, endPoint y: 517, distance: 161.4
click at [771, 464] on div "1I0C646 Manager Planning KWN81 - Retic KWN83 Supervisor Park Contr KWN24 Tracto…" at bounding box center [784, 269] width 1568 height 393
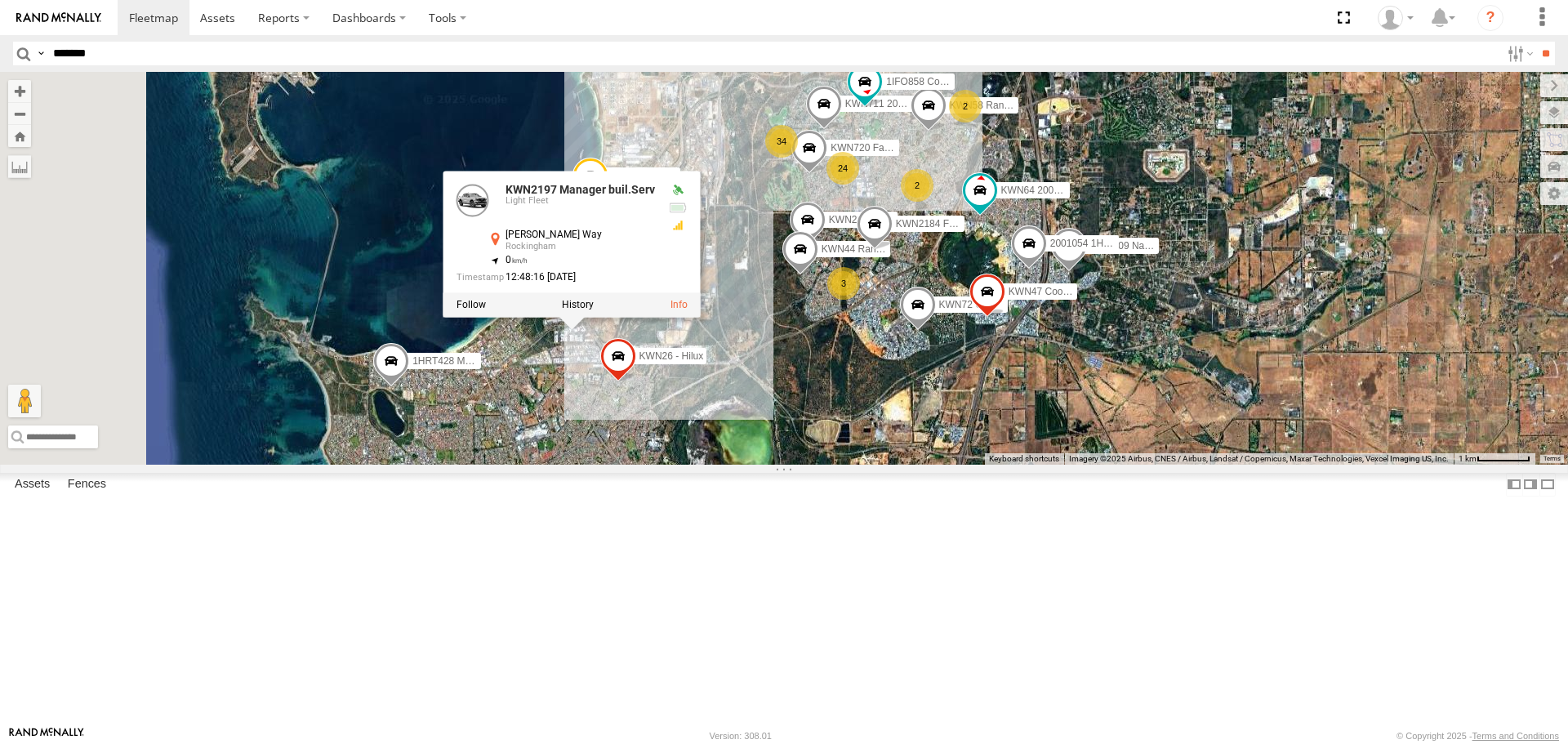
click at [1048, 455] on div "1I0C646 Manager Planning KWN81 - Retic KWN83 Supervisor Park Contr KWN24 Tracto…" at bounding box center [784, 269] width 1568 height 393
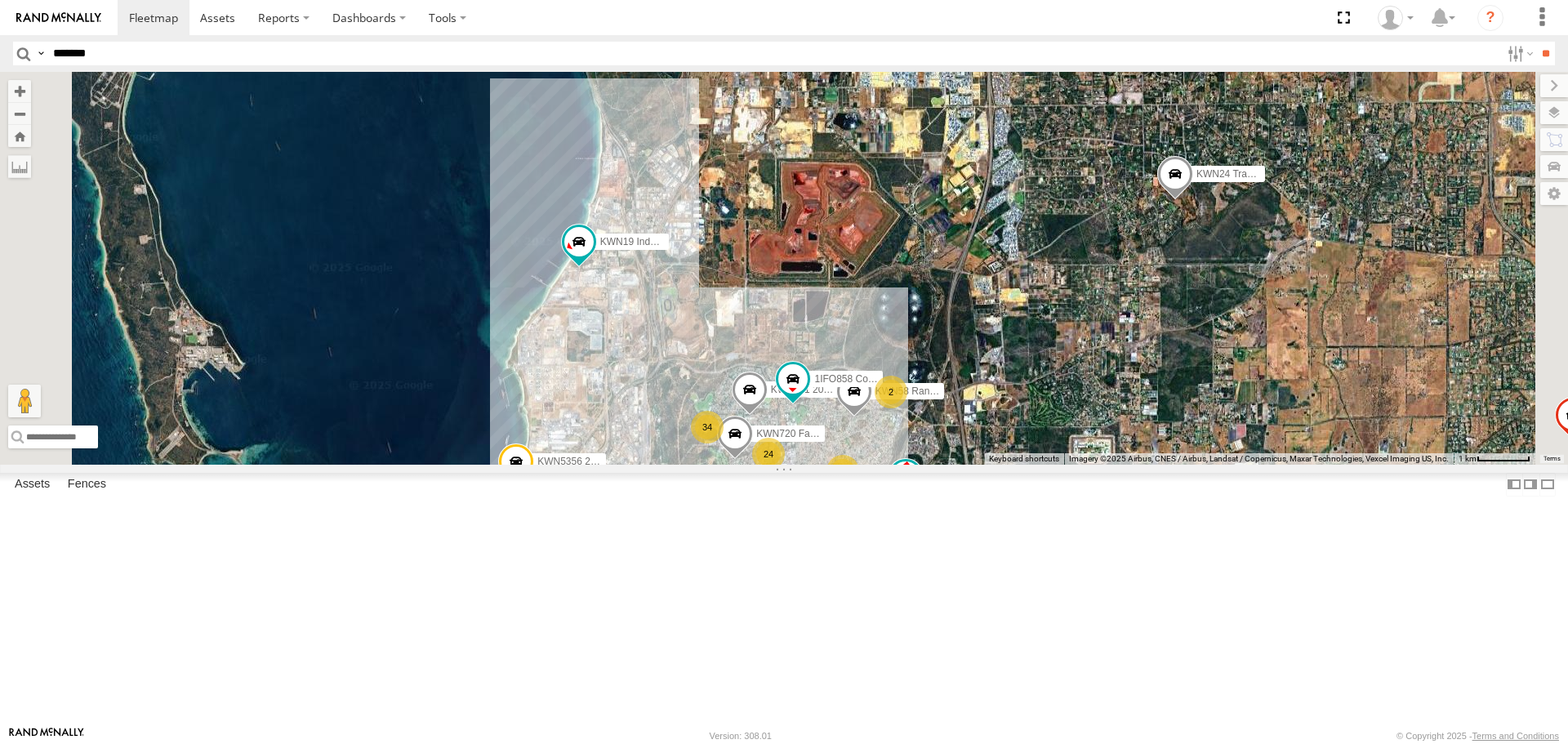
drag, startPoint x: 859, startPoint y: 413, endPoint x: 815, endPoint y: 679, distance: 269.6
click at [815, 464] on div "1I0C646 Manager Planning KWN81 - Retic KWN83 Supervisor Park Contr KWN24 Tracto…" at bounding box center [784, 269] width 1568 height 393
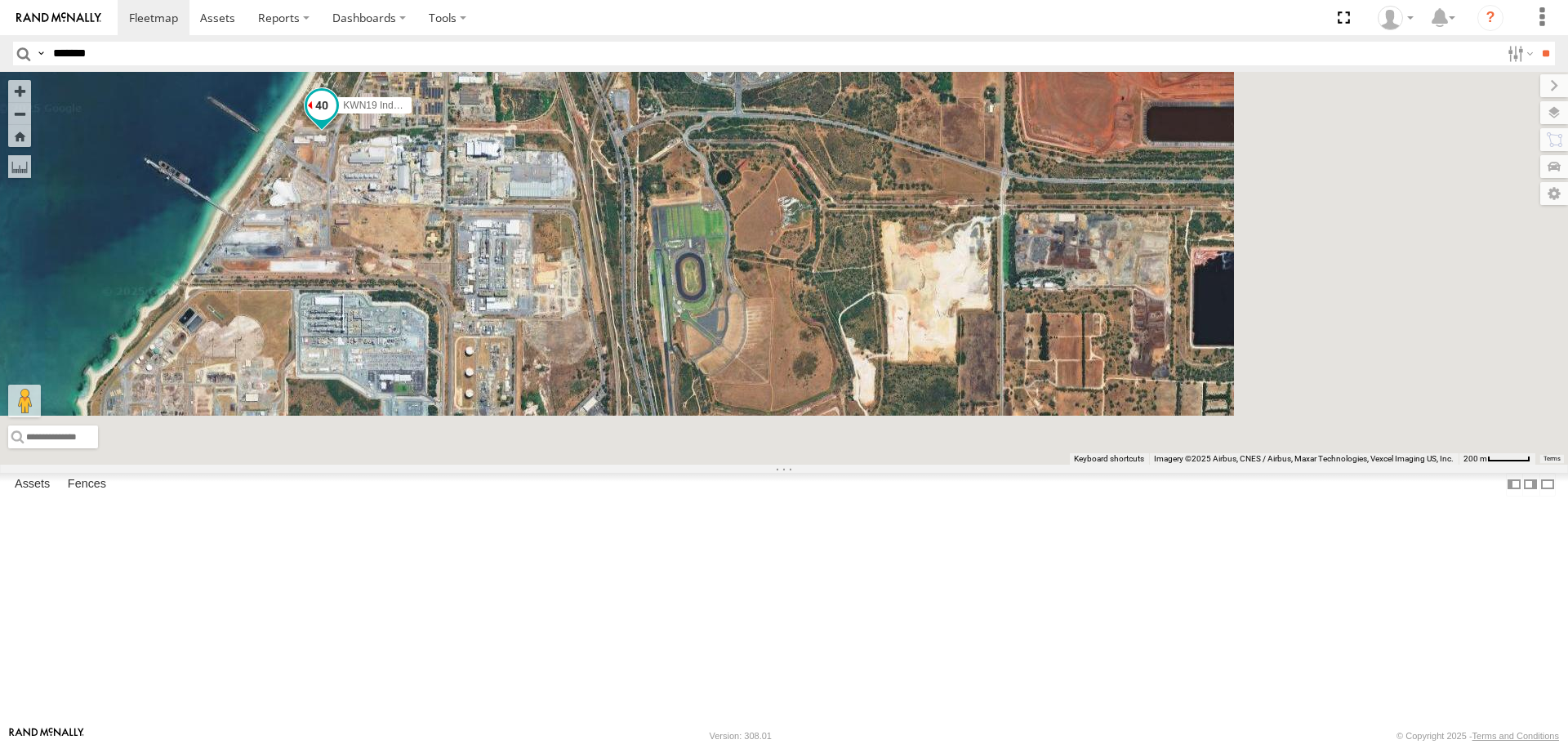
drag, startPoint x: 871, startPoint y: 580, endPoint x: 598, endPoint y: 231, distance: 443.1
click at [598, 231] on div "1I0C646 Manager Planning KWN81 - Retic KWN83 Supervisor Park Contr KWN24 Tracto…" at bounding box center [784, 269] width 1568 height 393
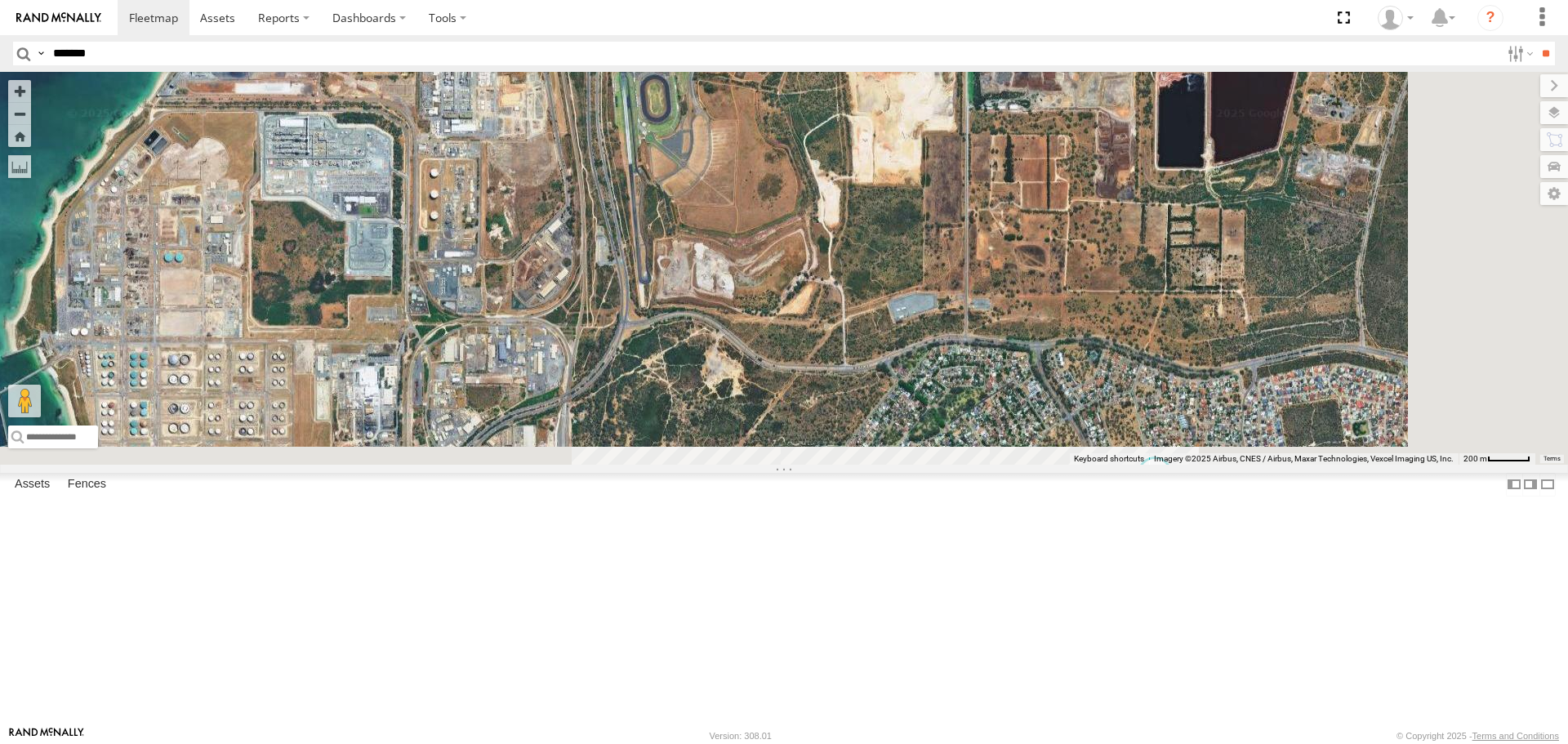
drag, startPoint x: 809, startPoint y: 500, endPoint x: 835, endPoint y: 198, distance: 303.1
click at [835, 199] on div "1I0C646 Manager Planning KWN81 - Retic KWN83 Supervisor Park Contr KWN24 Tracto…" at bounding box center [784, 269] width 1568 height 393
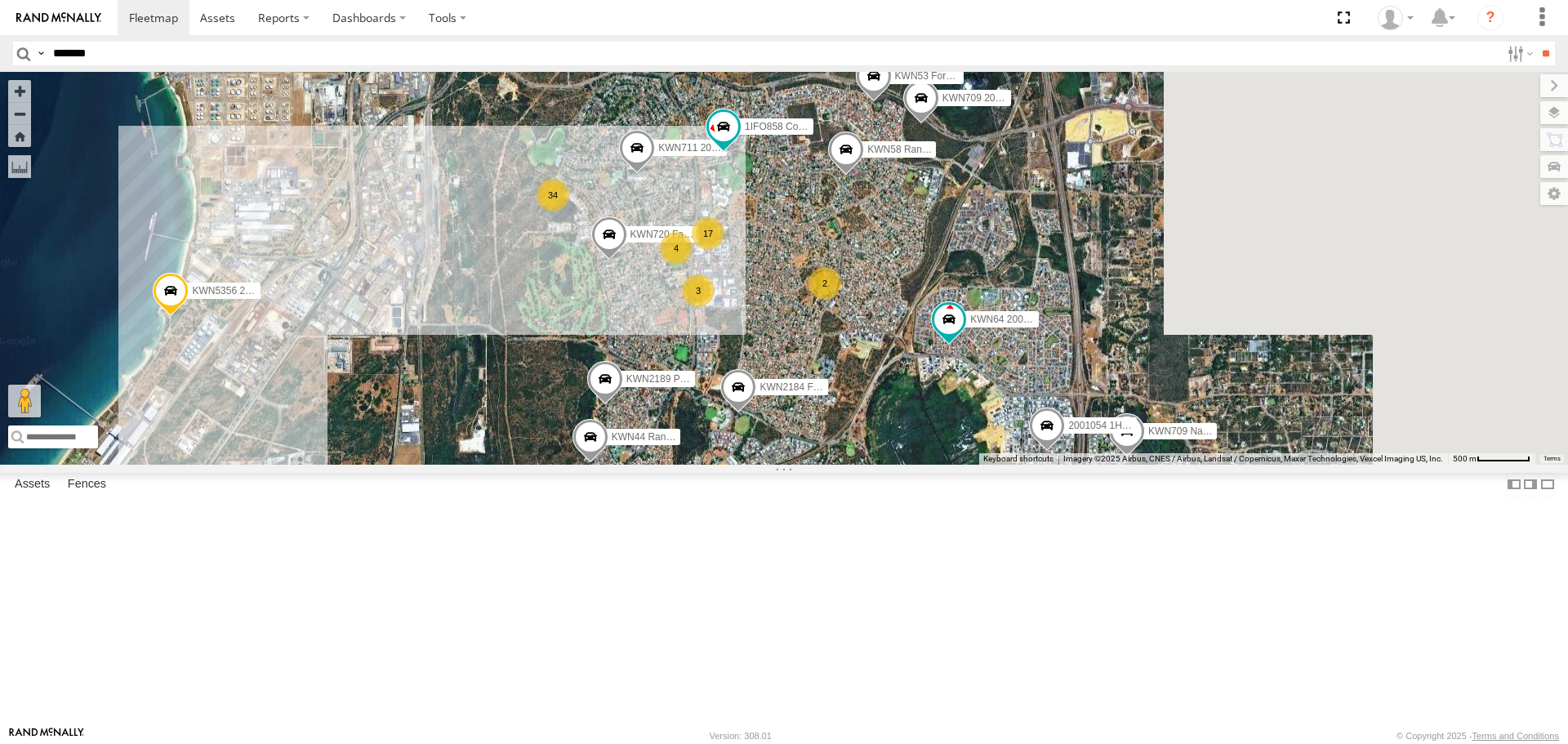
drag, startPoint x: 936, startPoint y: 536, endPoint x: 685, endPoint y: 333, distance: 322.8
click at [685, 333] on div "1I0C646 Manager Planning KWN81 - Retic KWN83 Supervisor Park Contr KWN24 Tracto…" at bounding box center [784, 269] width 1568 height 393
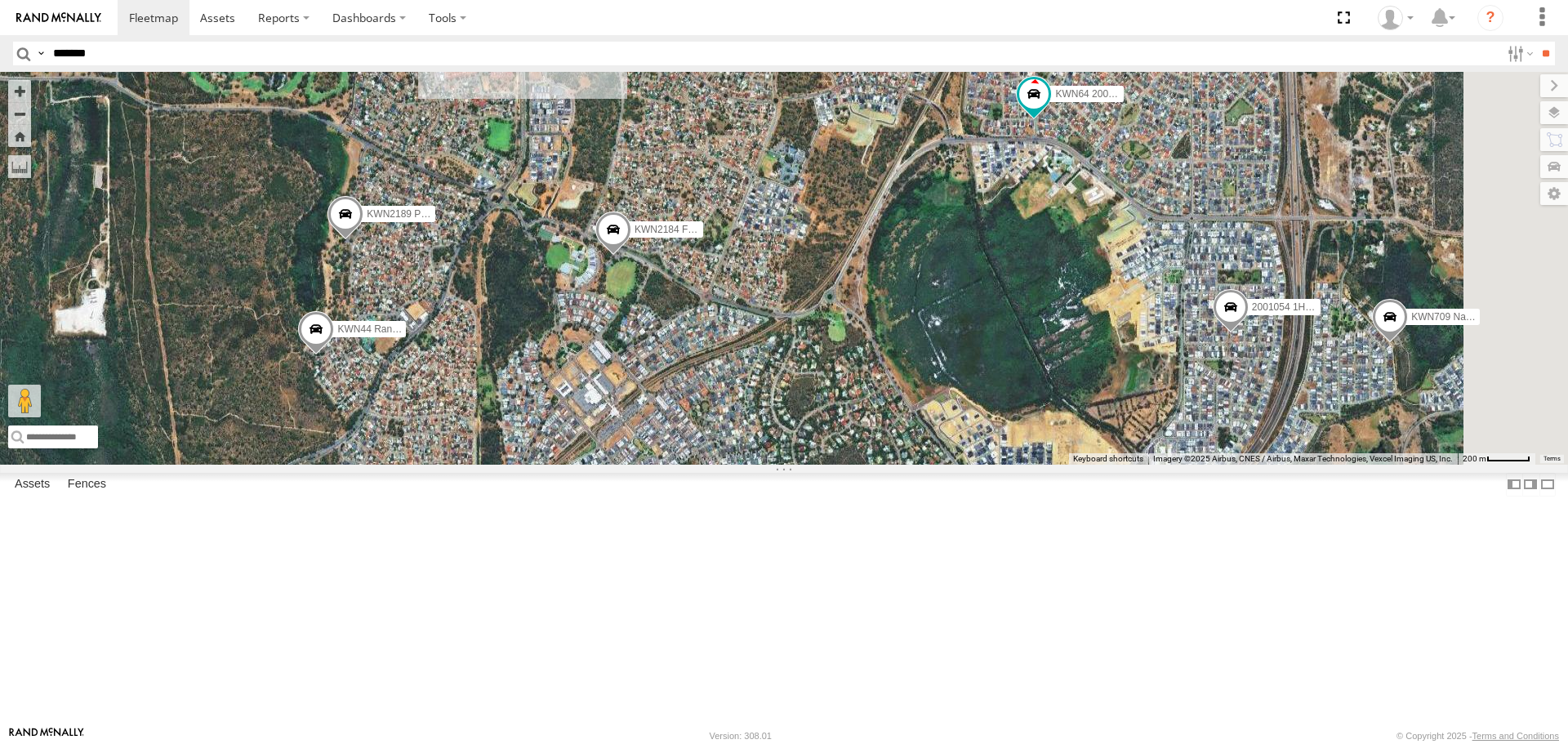
drag, startPoint x: 1256, startPoint y: 532, endPoint x: 1237, endPoint y: 273, distance: 259.7
click at [1237, 273] on div "1I0C646 Manager Planning KWN81 - Retic KWN83 Supervisor Park Contr KWN24 Tracto…" at bounding box center [784, 269] width 1568 height 393
click at [364, 241] on span at bounding box center [344, 218] width 36 height 44
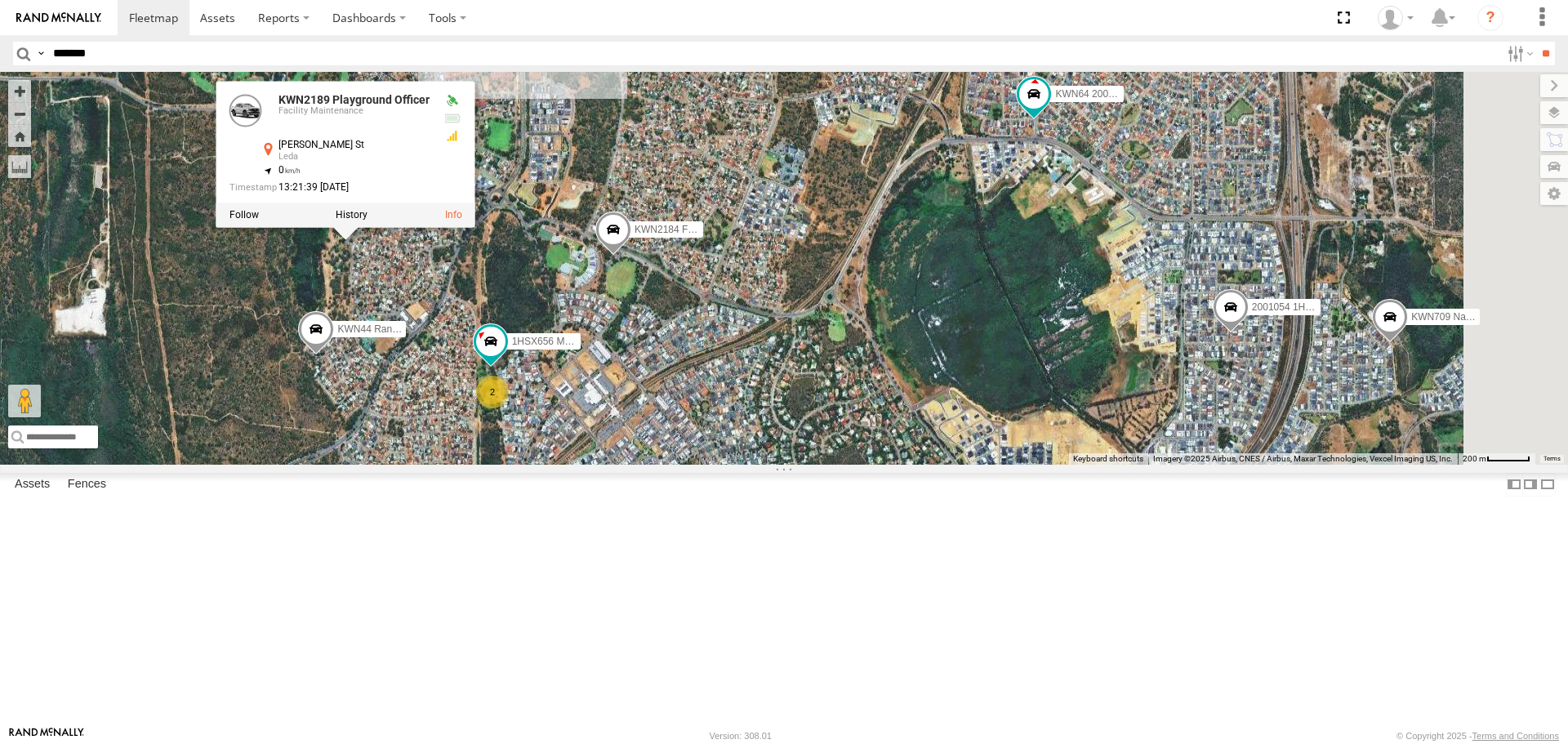
click at [633, 396] on div "1I0C646 Manager Planning KWN81 - Retic KWN83 Supervisor Park Contr KWN24 Tracto…" at bounding box center [784, 269] width 1568 height 393
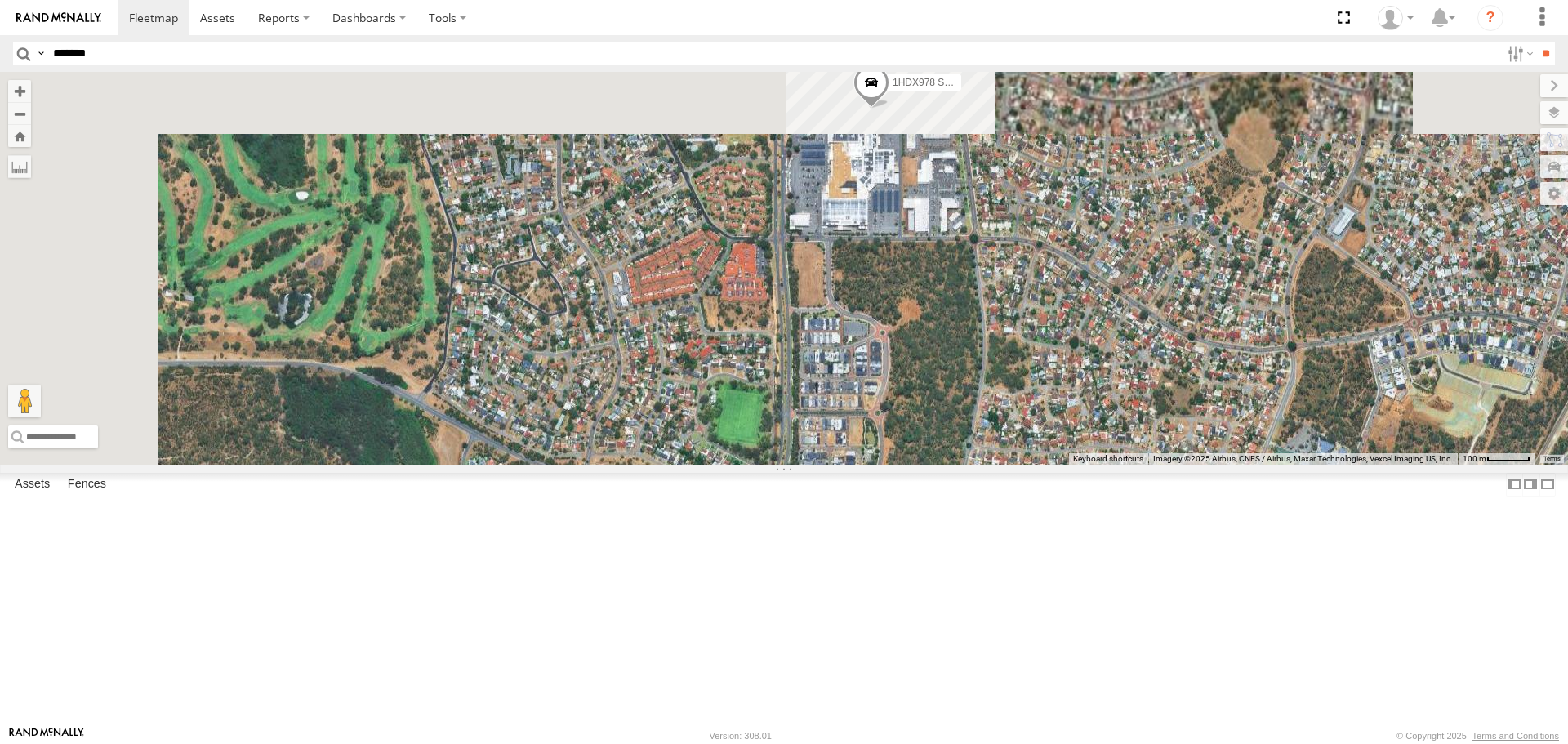
drag, startPoint x: 789, startPoint y: 278, endPoint x: 889, endPoint y: 689, distance: 423.0
click at [889, 464] on div "1I0C646 Manager Planning KWN81 - Retic KWN83 Supervisor Park Contr KWN24 Tracto…" at bounding box center [784, 269] width 1568 height 393
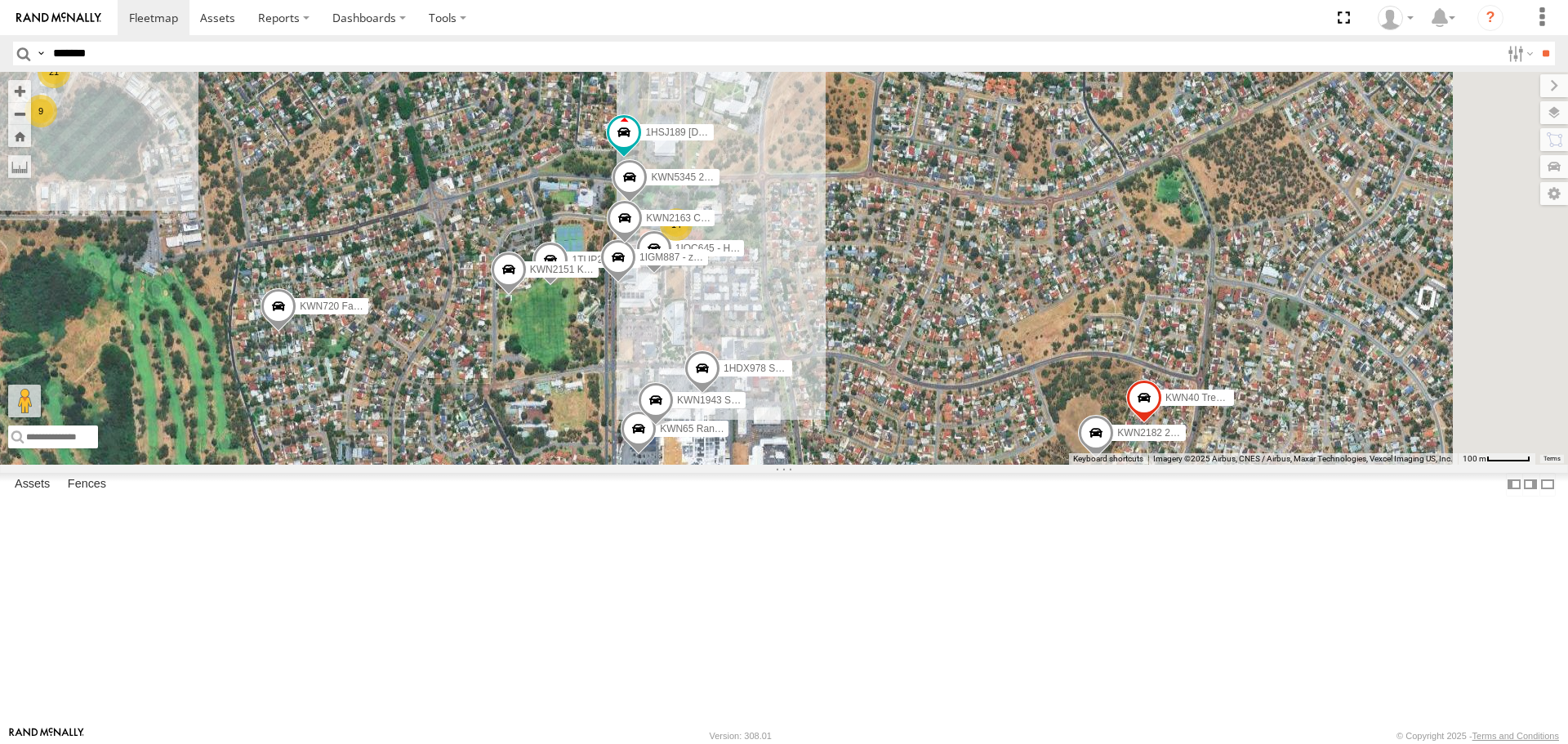
drag, startPoint x: 803, startPoint y: 269, endPoint x: 630, endPoint y: 306, distance: 176.9
click at [630, 306] on div "1I0C646 Manager Planning KWN81 - Retic KWN83 Supervisor Park Contr KWN24 Tracto…" at bounding box center [784, 269] width 1568 height 393
click at [569, 286] on span at bounding box center [550, 264] width 36 height 44
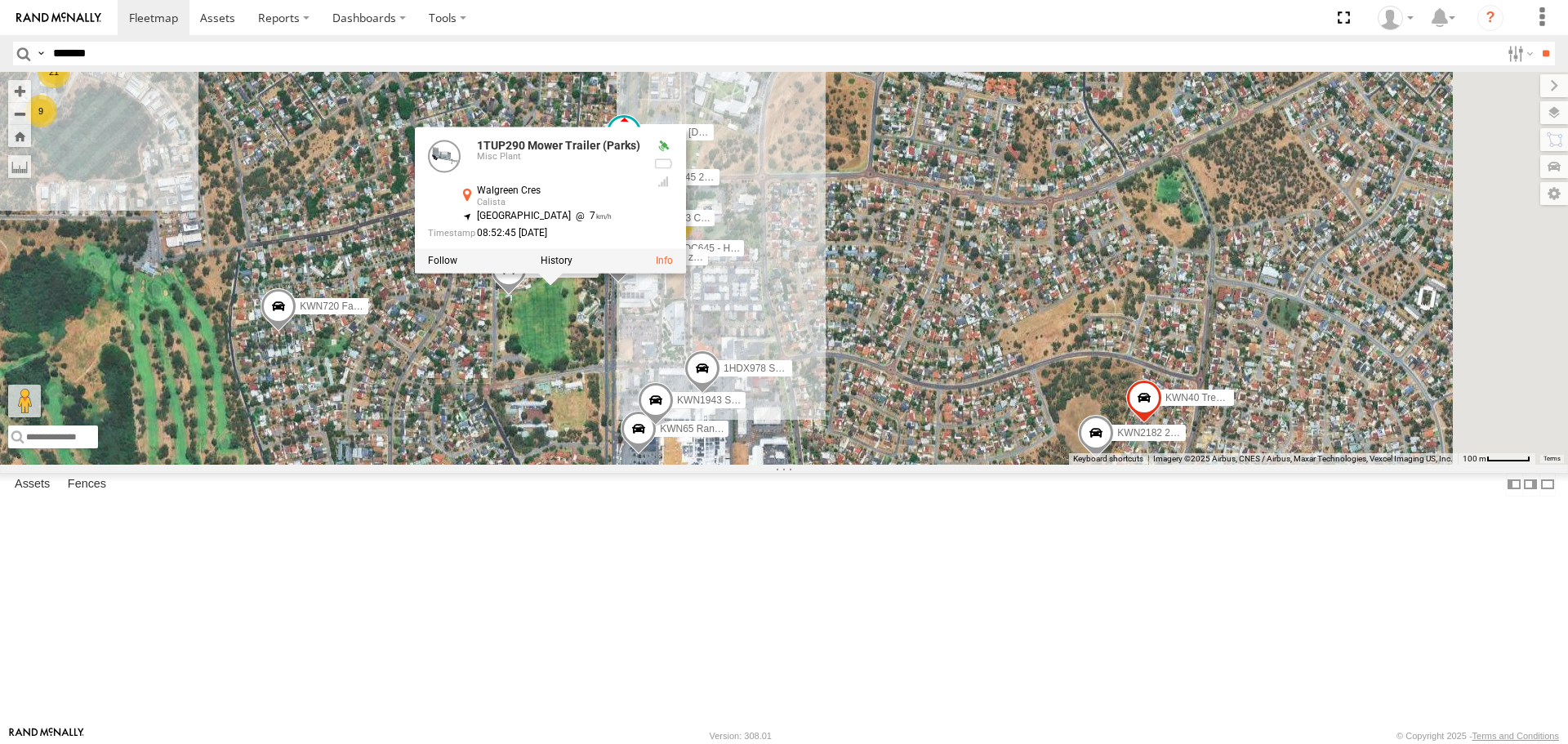
click at [816, 464] on div "1I0C646 Manager Planning KWN81 - Retic KWN83 Supervisor Park Contr KWN24 Tracto…" at bounding box center [784, 269] width 1568 height 393
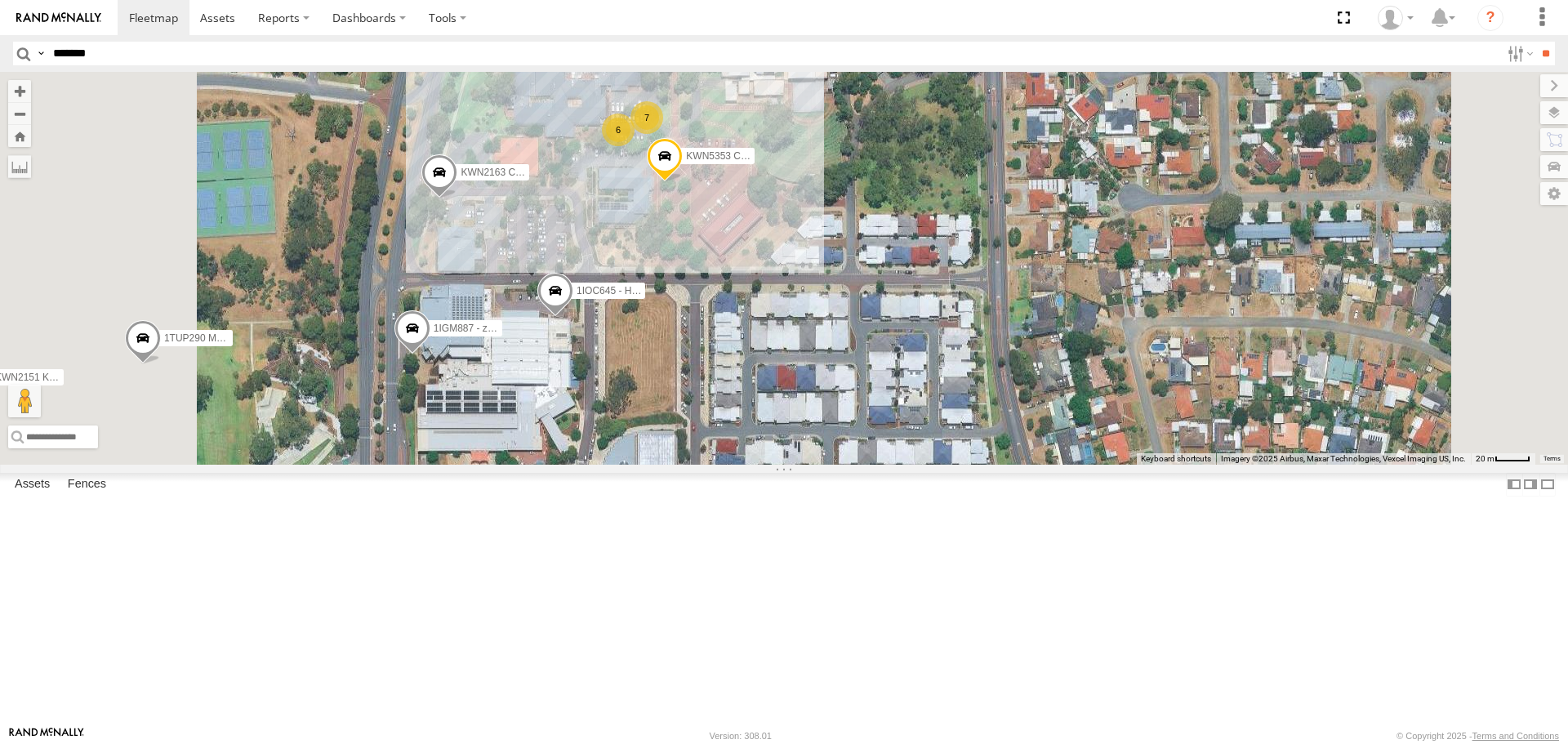
click at [546, 178] on span "KWN2163 City Hort" at bounding box center [503, 172] width 86 height 12
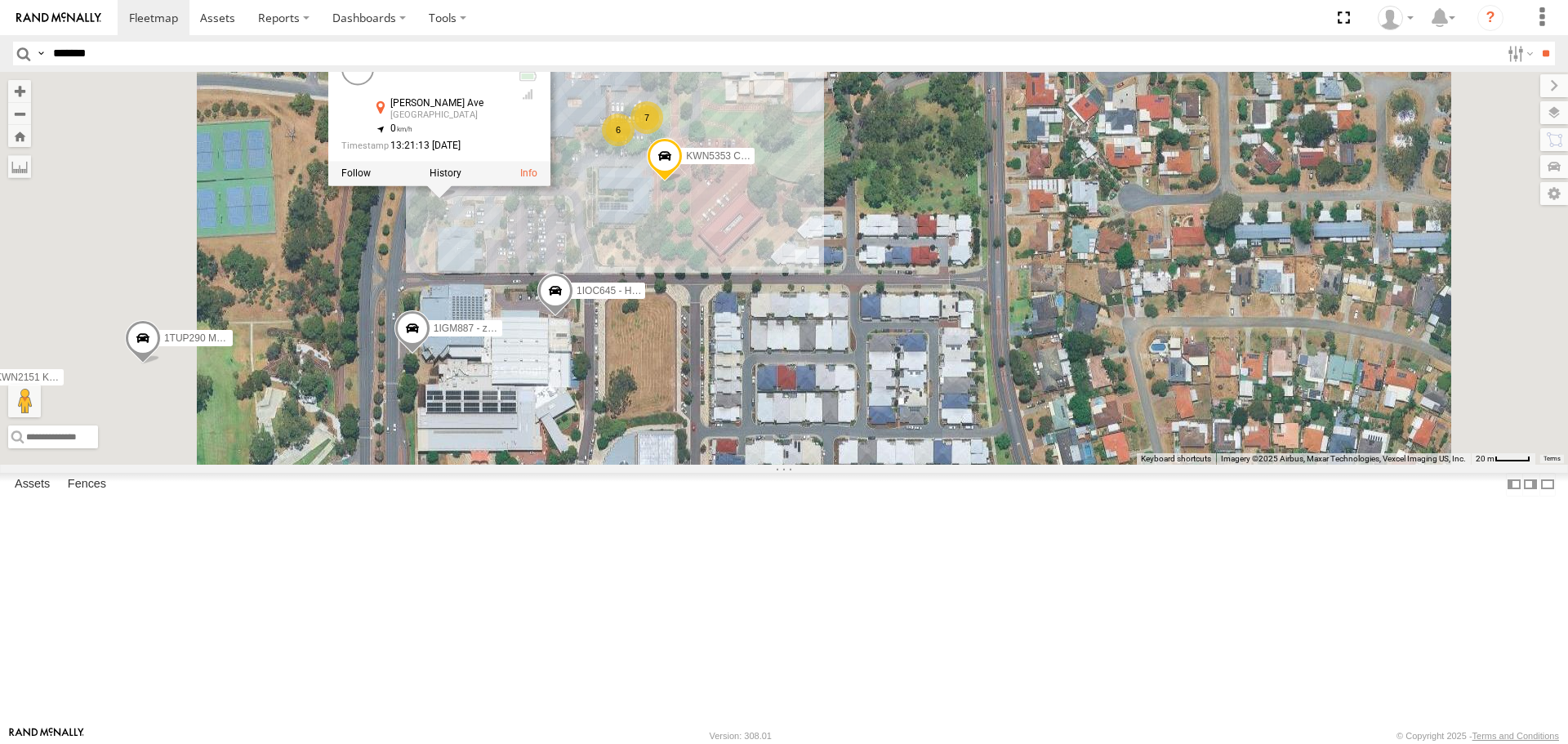
click at [701, 419] on div "1I0C646 Manager Planning KWN81 - Retic KWN83 Supervisor Park Contr KWN24 Tracto…" at bounding box center [784, 269] width 1568 height 393
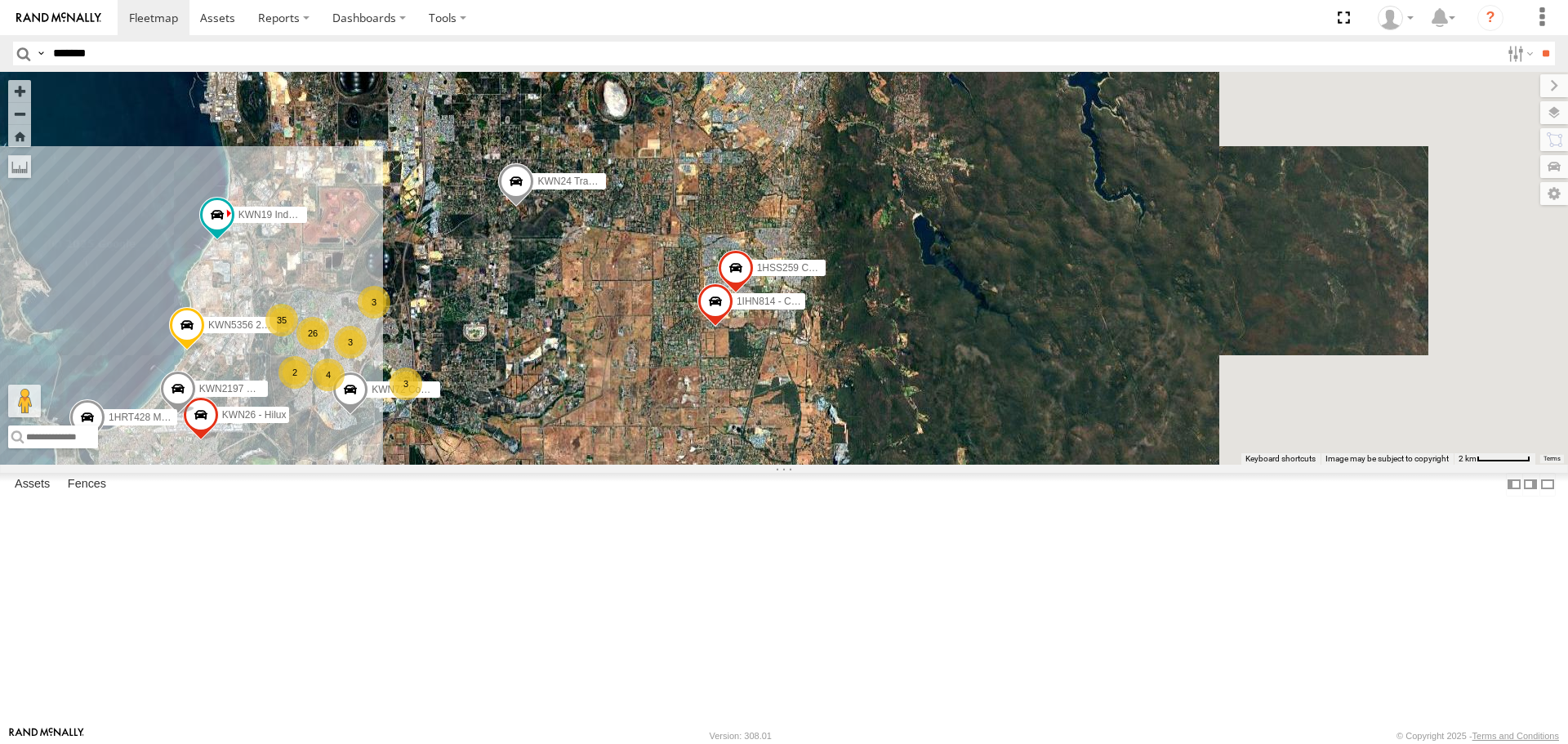
drag, startPoint x: 1165, startPoint y: 481, endPoint x: 770, endPoint y: 469, distance: 395.2
click at [770, 464] on div "1I0C646 Manager Planning KWN81 - Retic KWN83 Supervisor Park Contr KWN24 Tracto…" at bounding box center [784, 269] width 1568 height 393
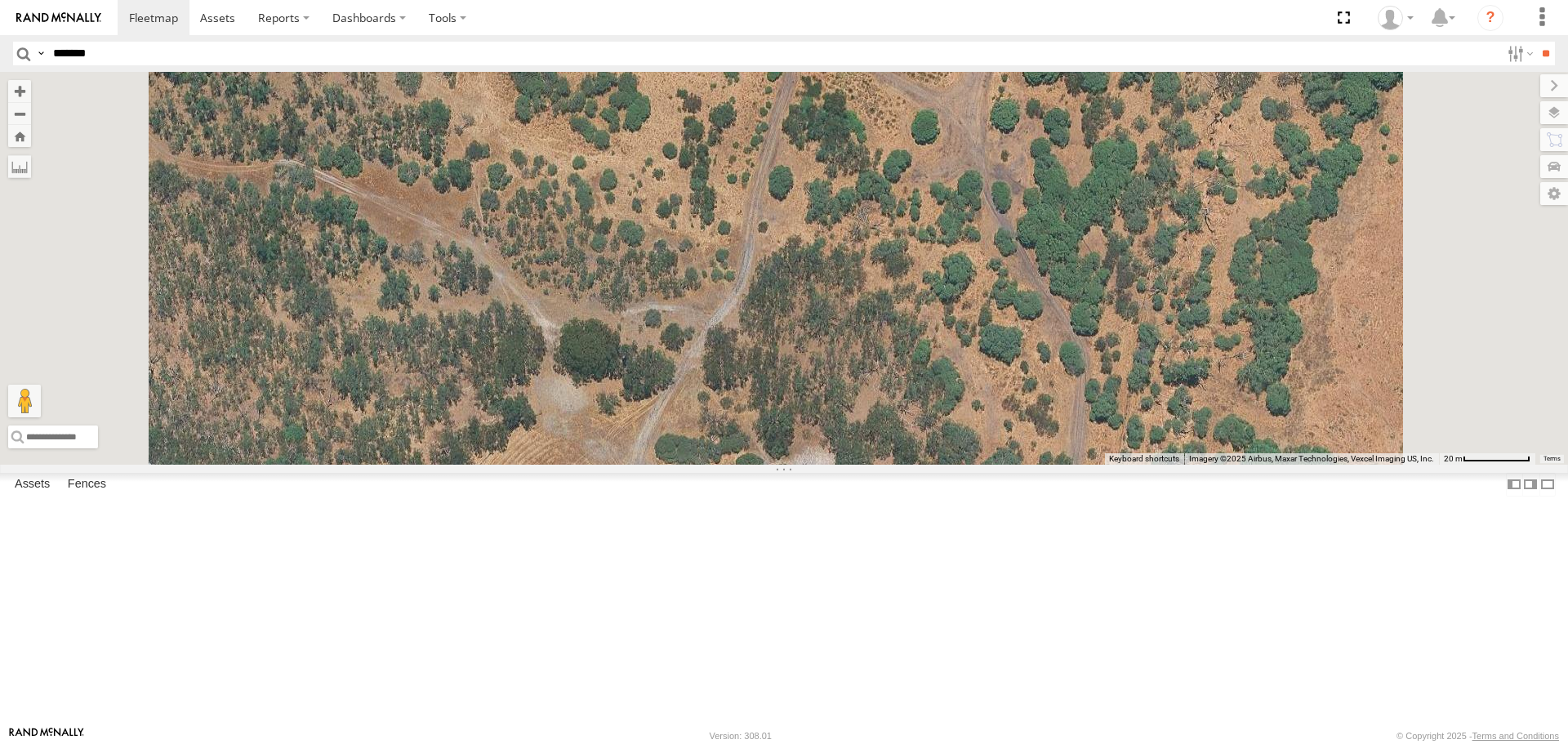
click at [530, 509] on span at bounding box center [512, 487] width 36 height 44
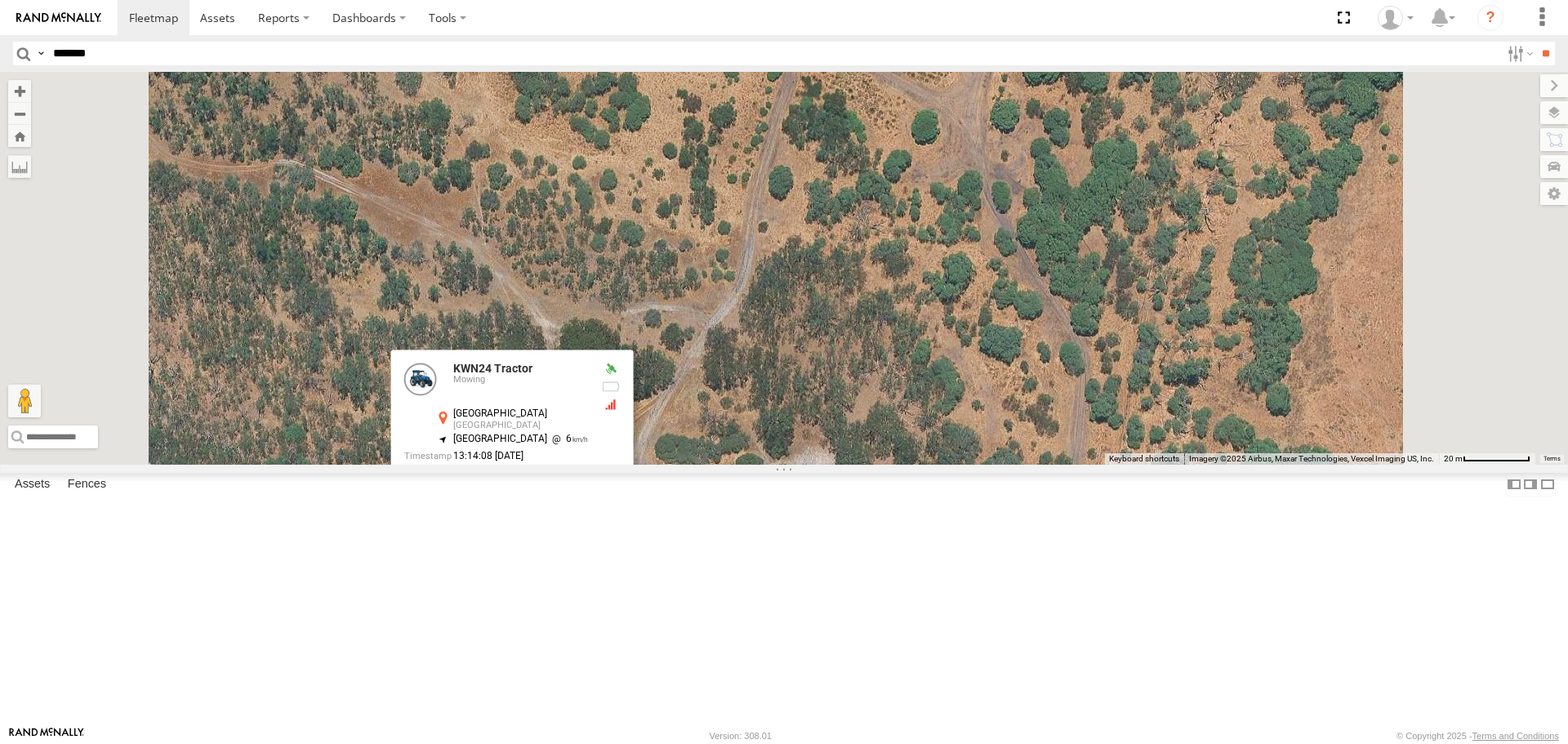
click at [534, 490] on label at bounding box center [518, 485] width 32 height 12
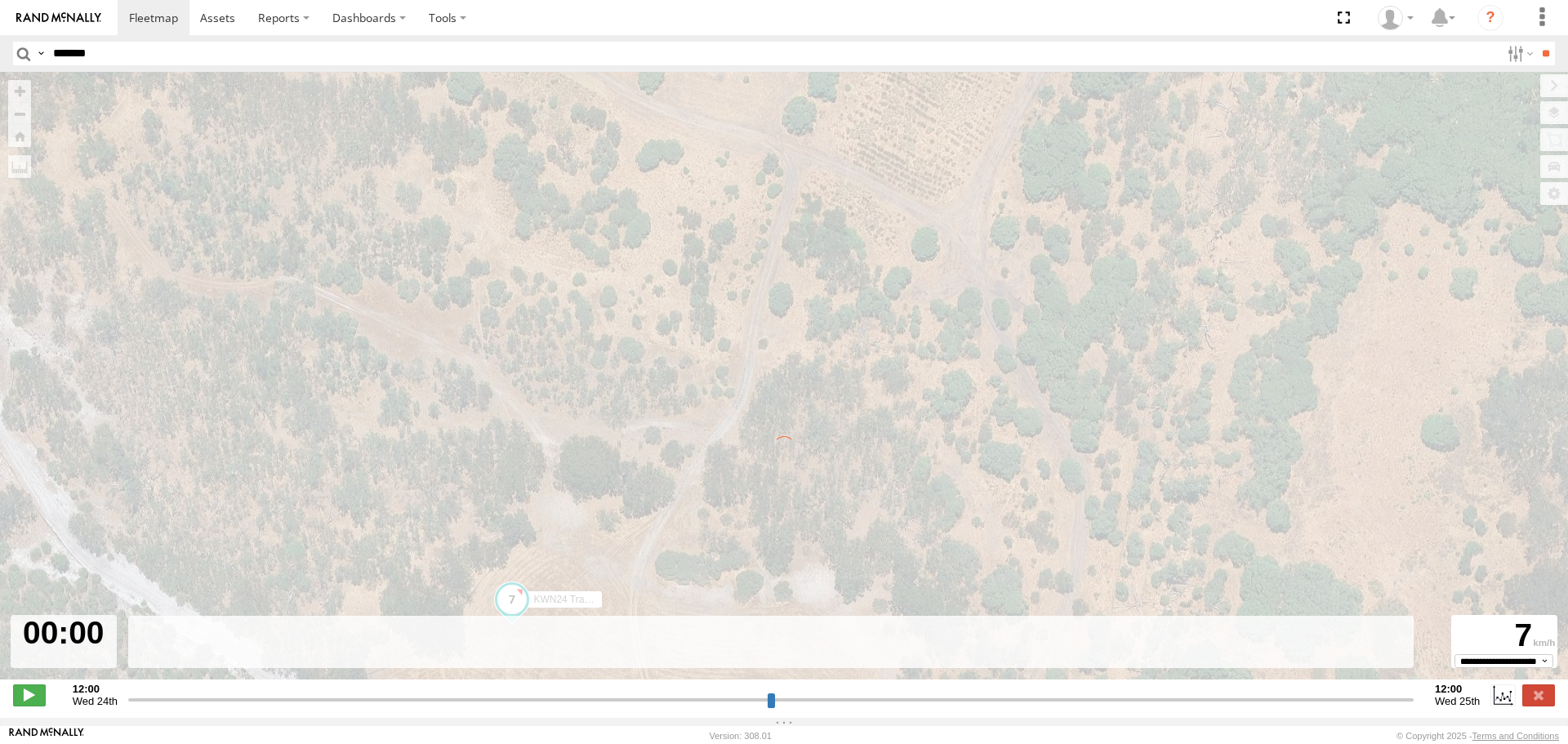
type input "**********"
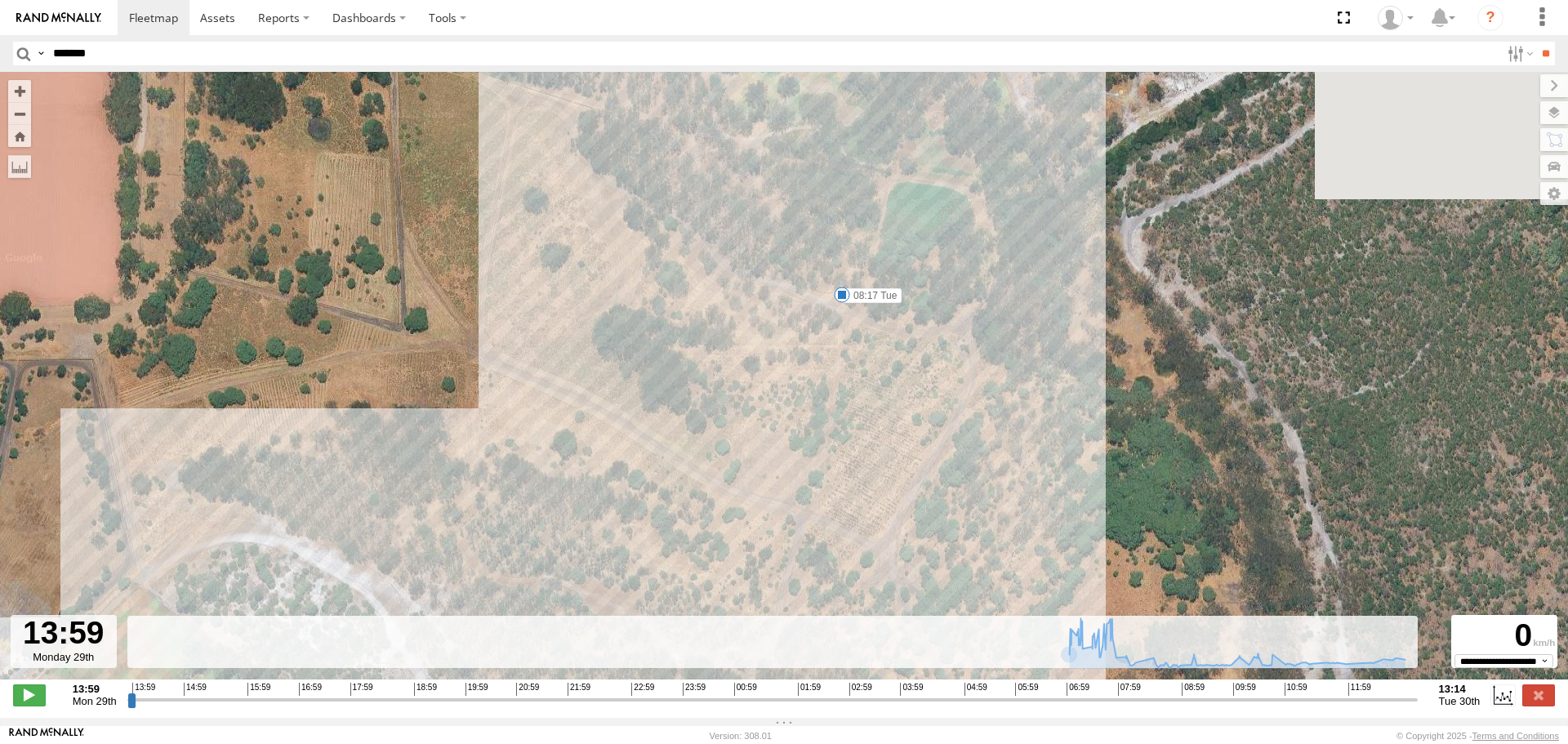
drag, startPoint x: 1079, startPoint y: 215, endPoint x: 1012, endPoint y: 616, distance: 406.6
click at [1012, 616] on div "KWN24 Tractor 07:18 Tue 07:57 Tue 08:17 Tue 10:49 Tue 11:10 Tue 11:33 Tue 12:27…" at bounding box center [784, 385] width 1568 height 626
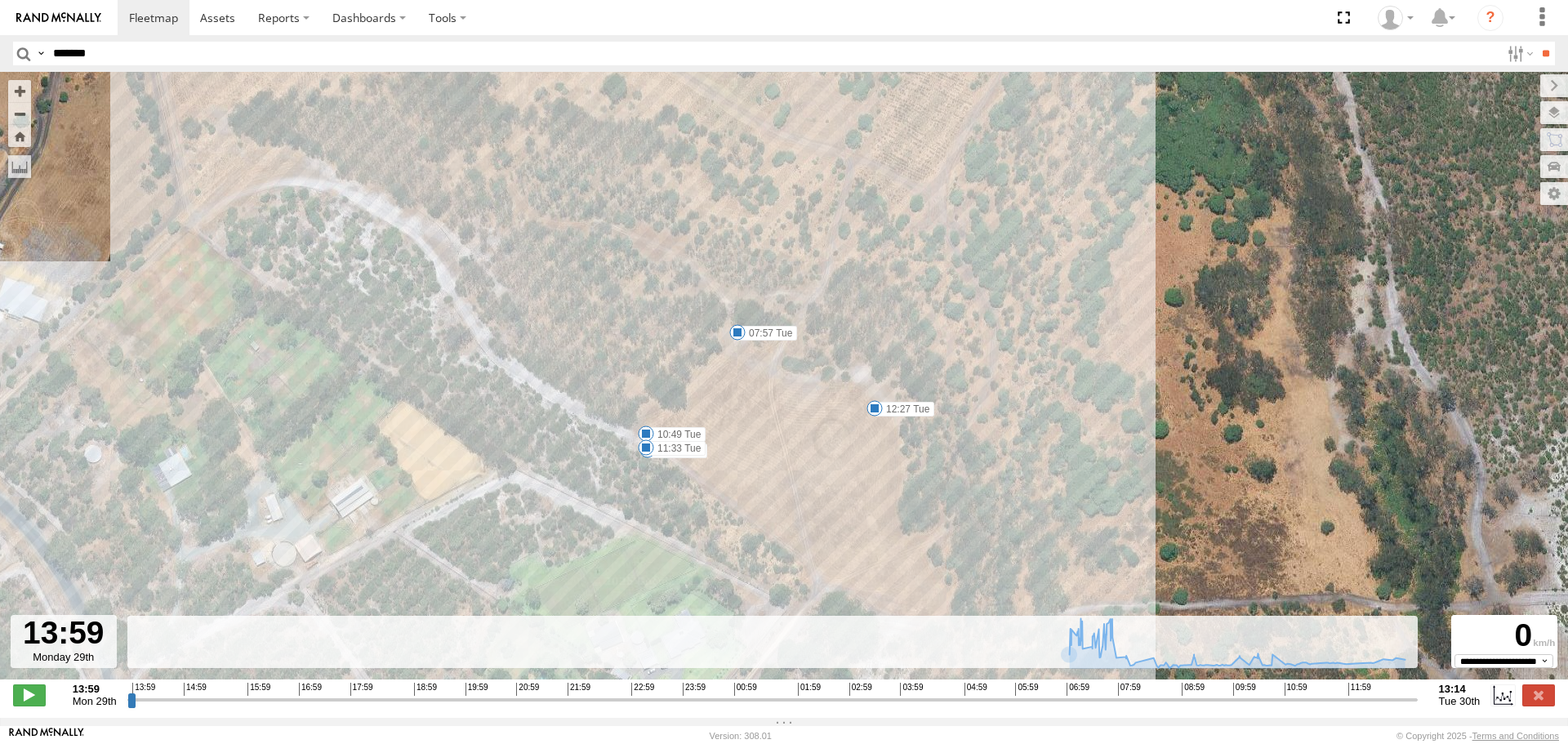
drag, startPoint x: 1030, startPoint y: 592, endPoint x: 1079, endPoint y: 233, distance: 362.3
click at [1079, 233] on div "KWN24 Tractor 07:18 Tue 07:57 Tue 08:17 Tue 10:49 Tue 11:10 Tue 11:33 Tue 12:27…" at bounding box center [784, 385] width 1568 height 626
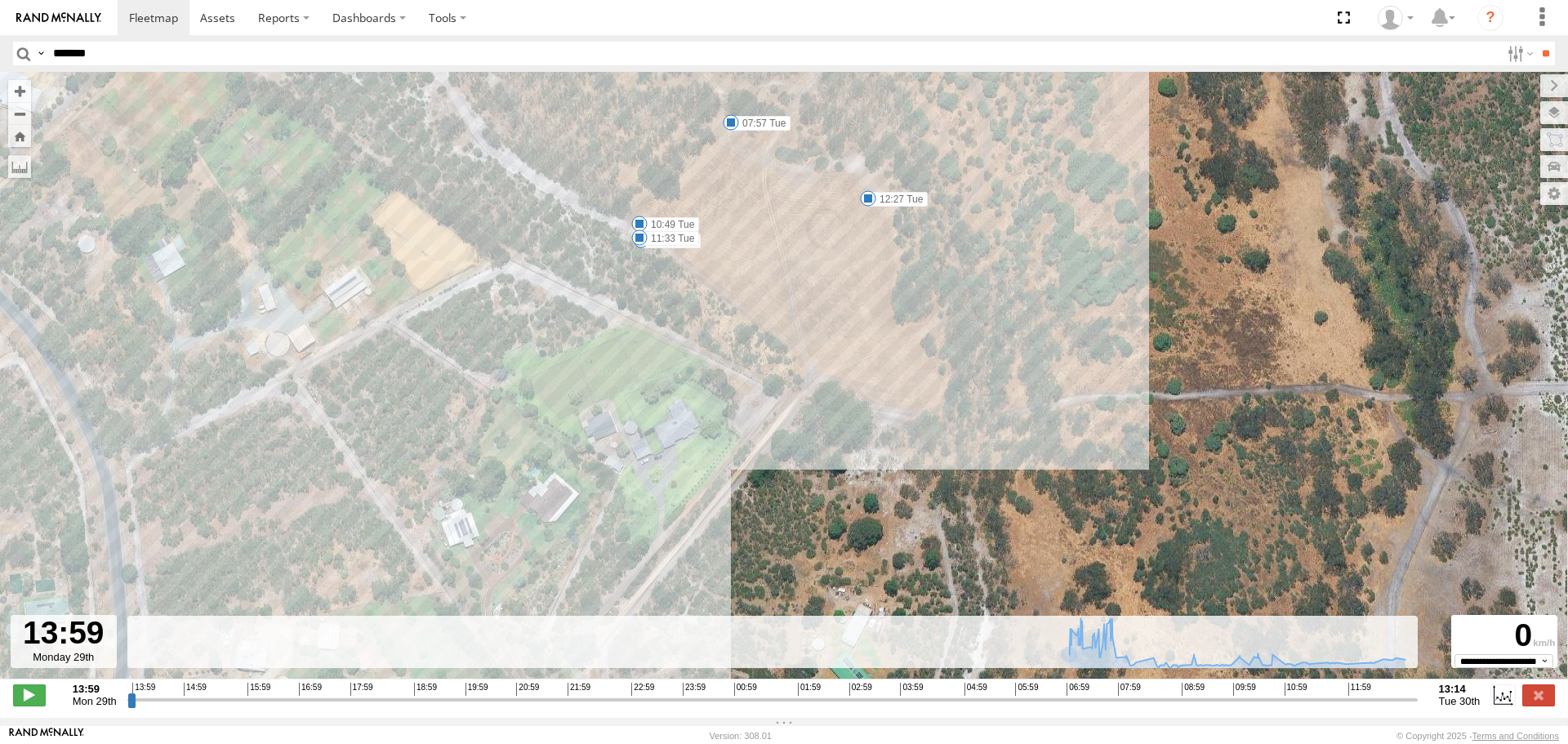
drag, startPoint x: 1071, startPoint y: 425, endPoint x: 1069, endPoint y: 151, distance: 274.0
click at [1069, 151] on div "KWN24 Tractor 07:18 Tue 07:57 Tue 08:17 Tue 10:49 Tue 11:10 Tue 11:33 Tue 12:27…" at bounding box center [784, 385] width 1568 height 626
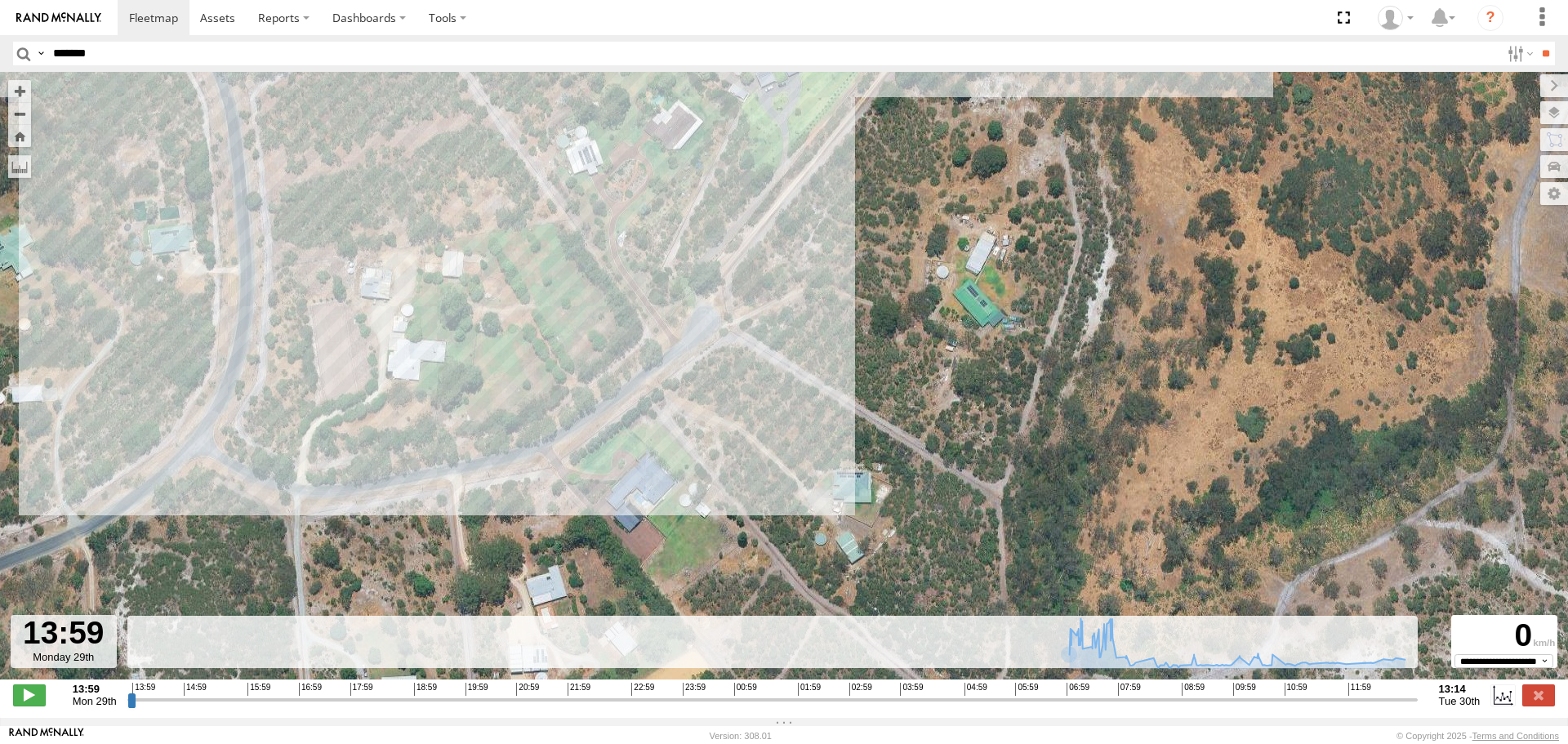
drag, startPoint x: 1016, startPoint y: 366, endPoint x: 1125, endPoint y: 80, distance: 306.1
click at [1125, 80] on div "KWN24 Tractor 07:18 Tue 07:57 Tue 08:17 Tue 10:49 Tue 11:10 Tue 11:33 Tue 12:27…" at bounding box center [784, 385] width 1568 height 626
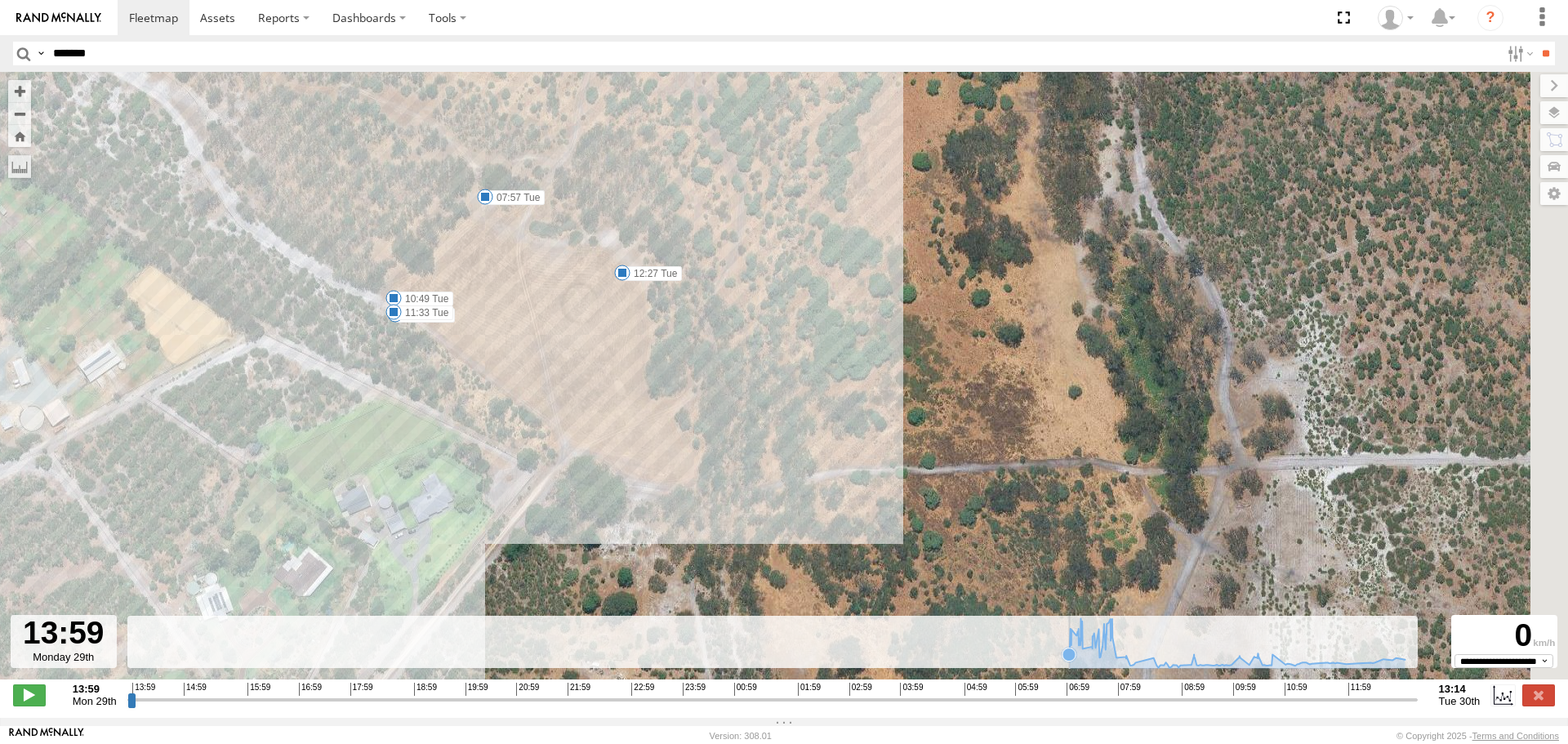
drag, startPoint x: 930, startPoint y: 219, endPoint x: 545, endPoint y: 680, distance: 600.6
click at [545, 680] on div "KWN24 Tractor 07:18 Tue 07:57 Tue 08:17 Tue 10:49 Tue 11:10 Tue 11:33 Tue 12:27…" at bounding box center [784, 385] width 1568 height 626
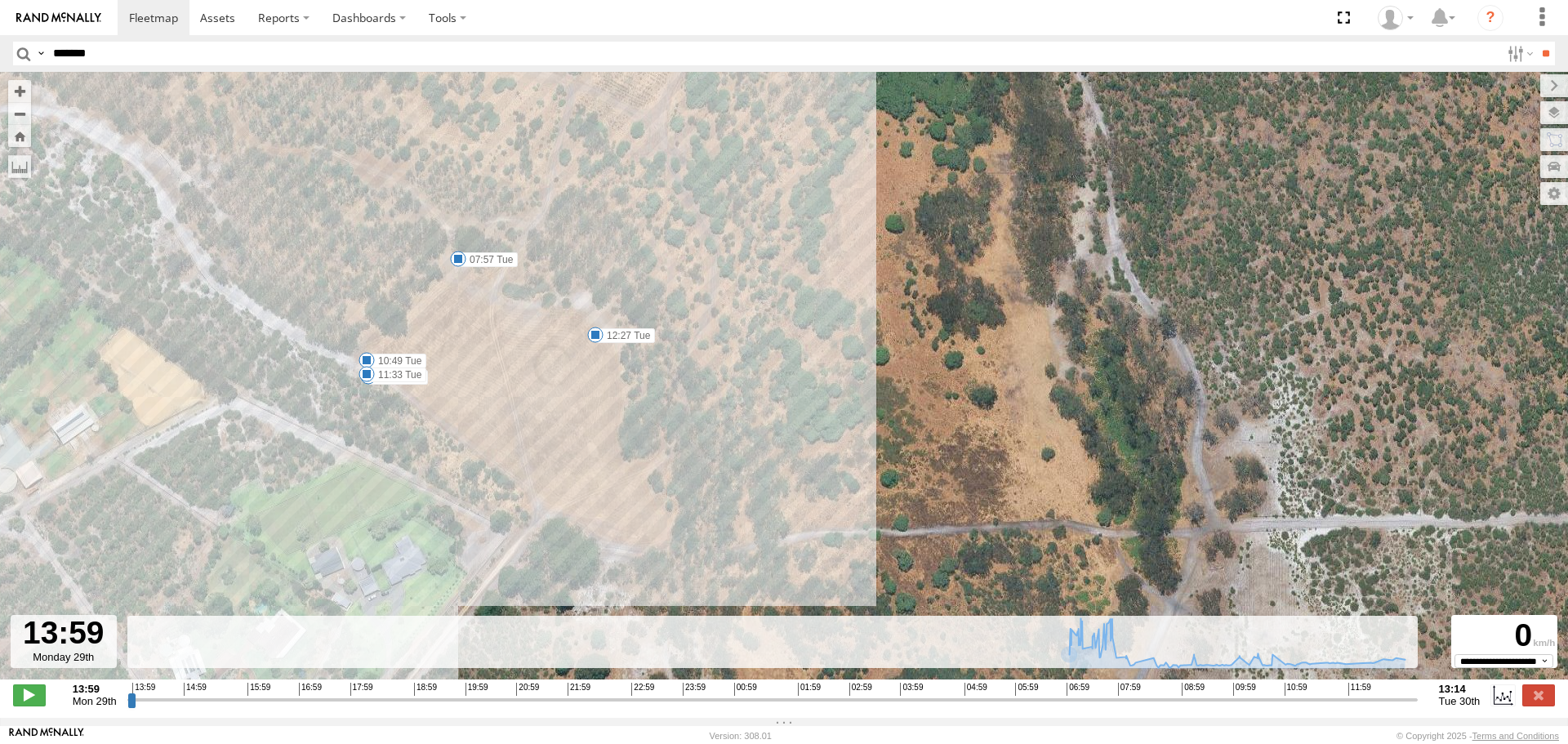
click at [593, 337] on span at bounding box center [594, 335] width 16 height 16
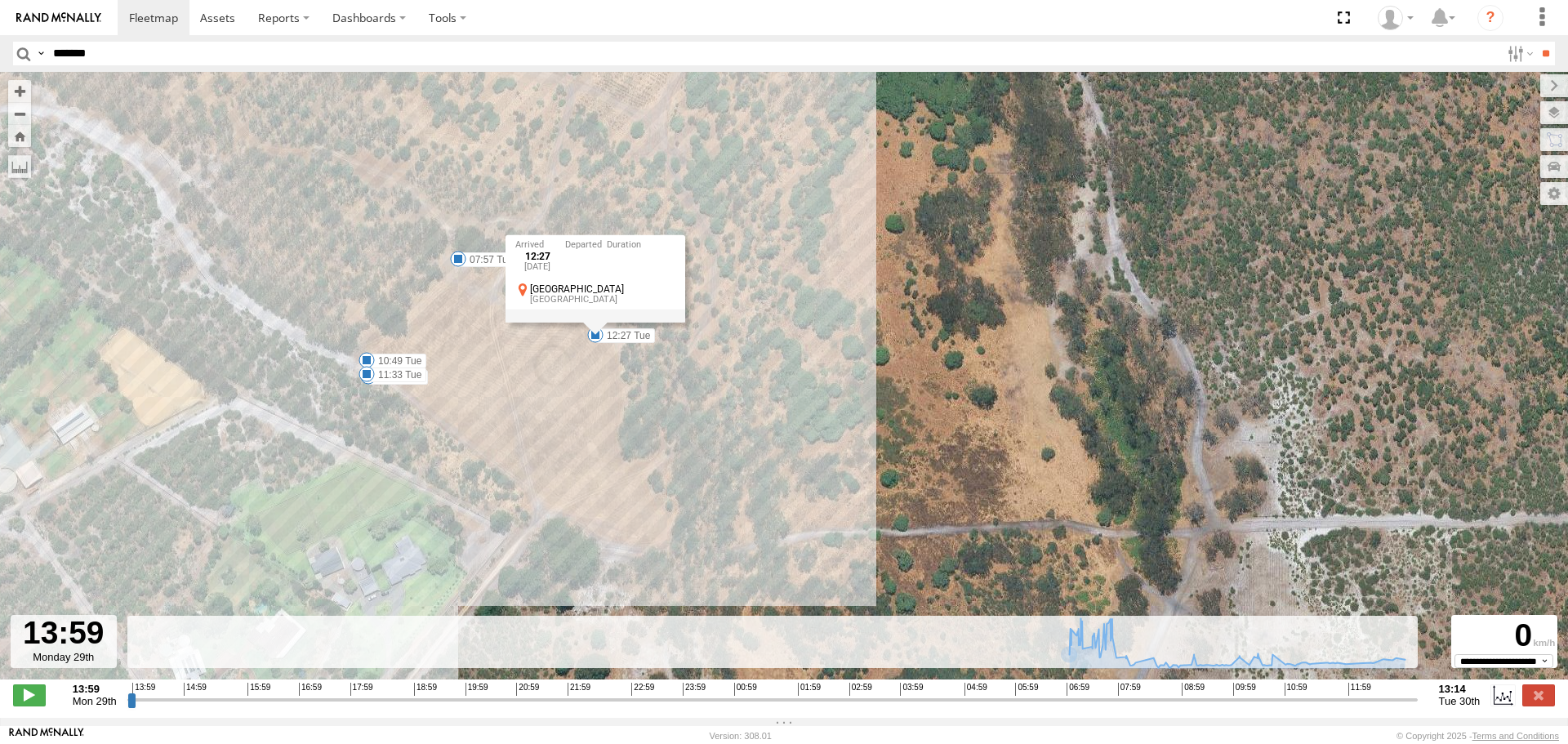
click at [361, 376] on span at bounding box center [367, 373] width 16 height 16
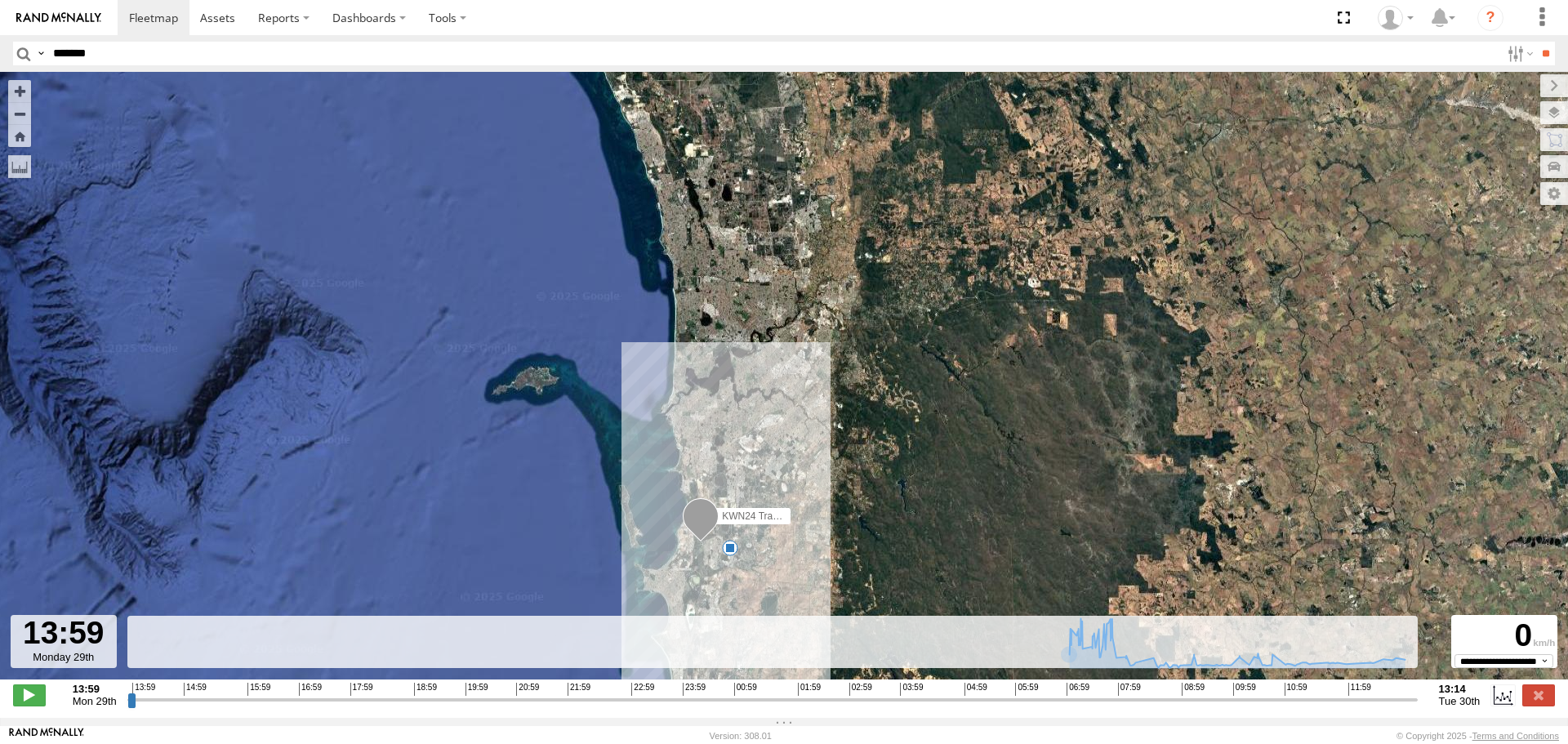
click at [22, 55] on input "button" at bounding box center [24, 53] width 21 height 24
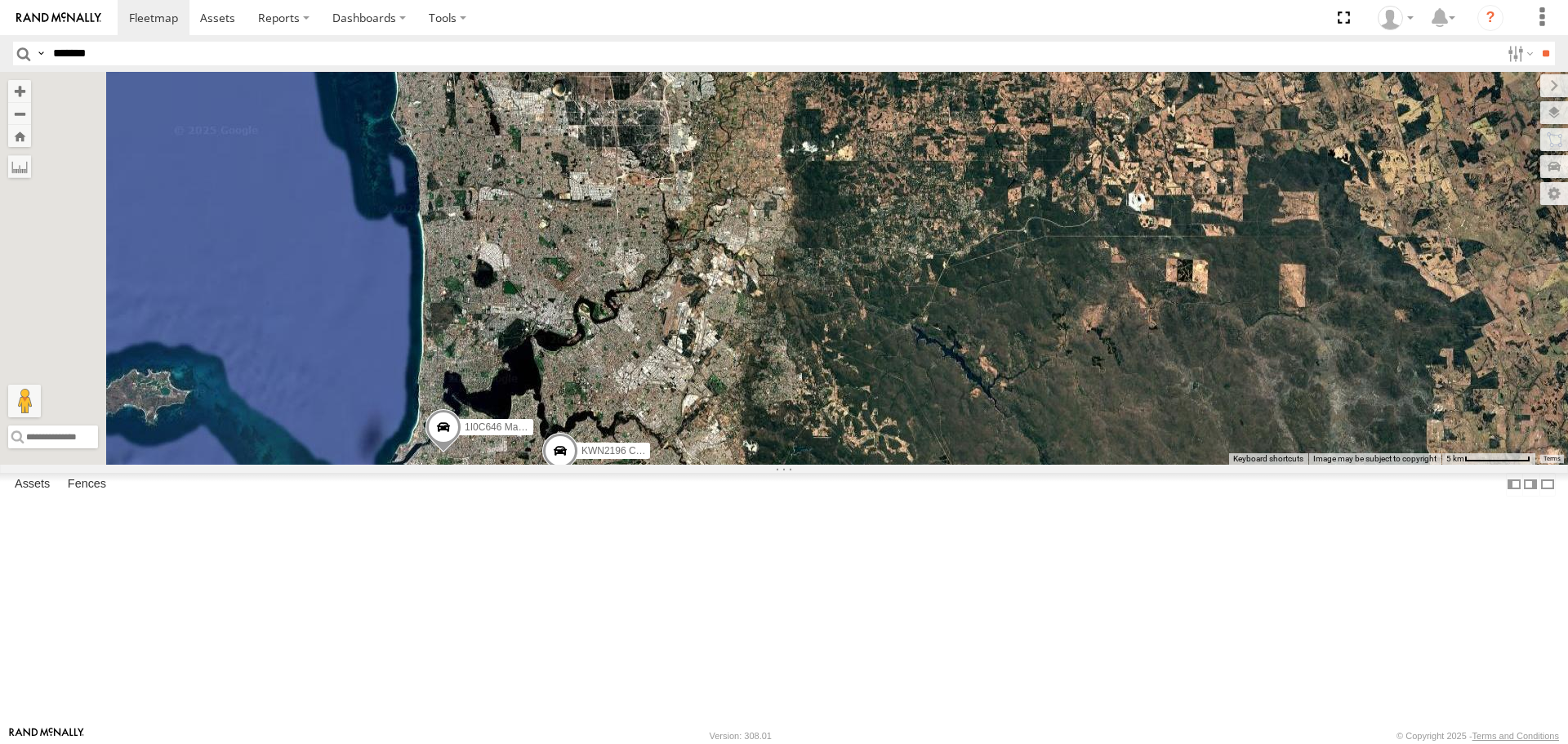
drag, startPoint x: 745, startPoint y: 336, endPoint x: 785, endPoint y: 626, distance: 292.7
click at [582, 501] on span "1HFE114 Zone" at bounding box center [549, 496] width 66 height 12
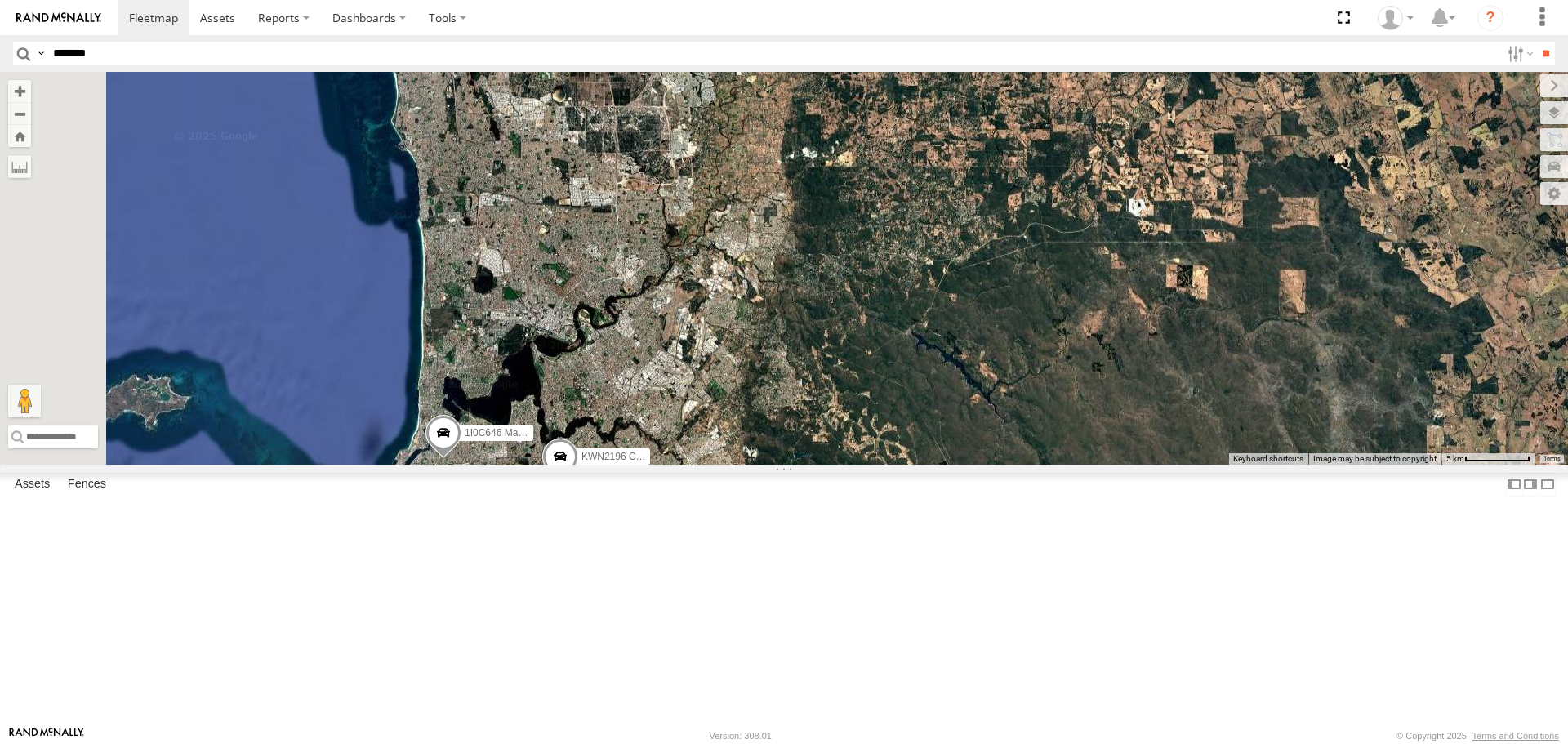
click at [219, 54] on input "*******" at bounding box center [772, 53] width 1454 height 24
type input "*****"
click at [1536, 41] on input "**" at bounding box center [1546, 53] width 19 height 24
click at [0, 0] on div "KWN81 - Retic" at bounding box center [0, 0] width 0 height 0
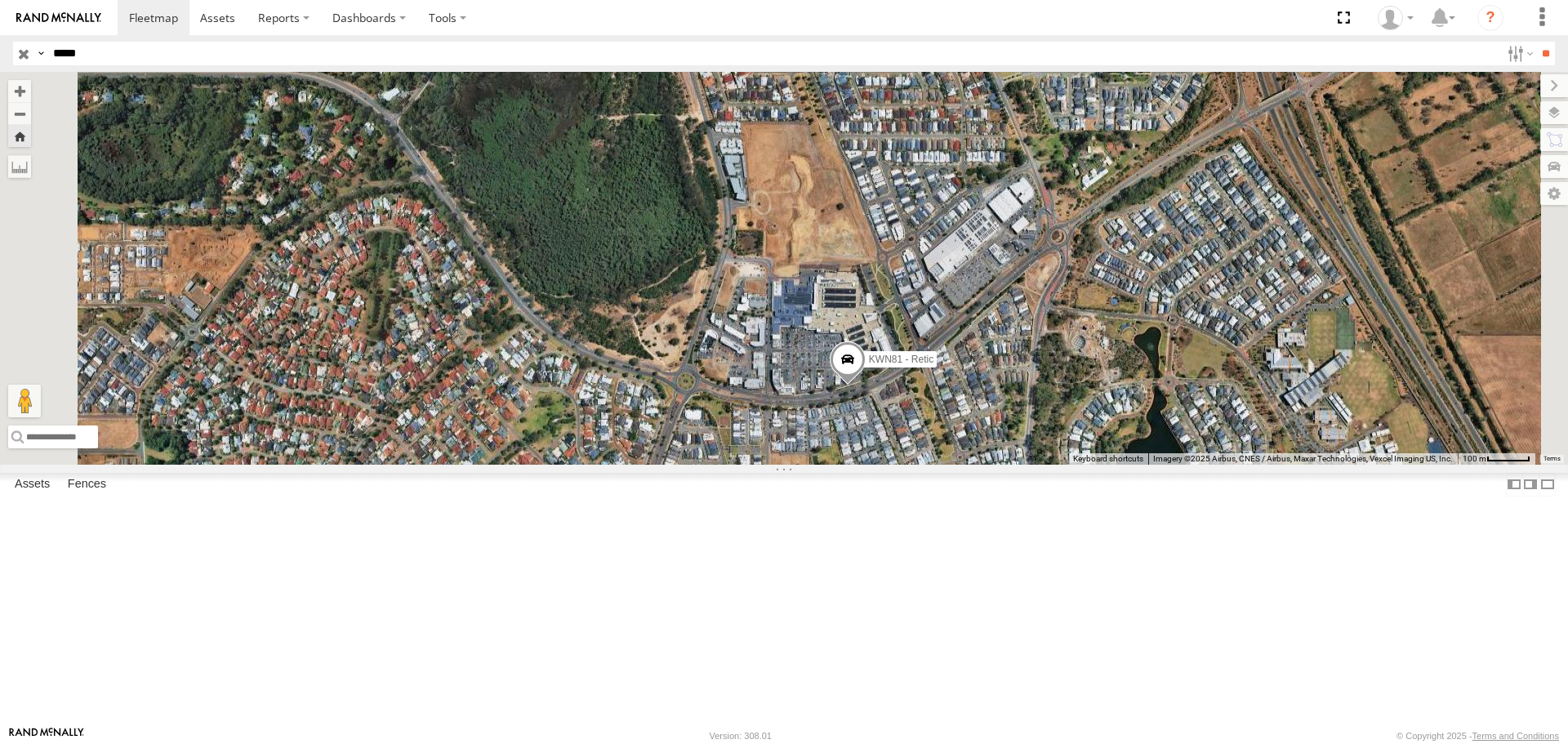
click at [866, 386] on span at bounding box center [847, 364] width 36 height 44
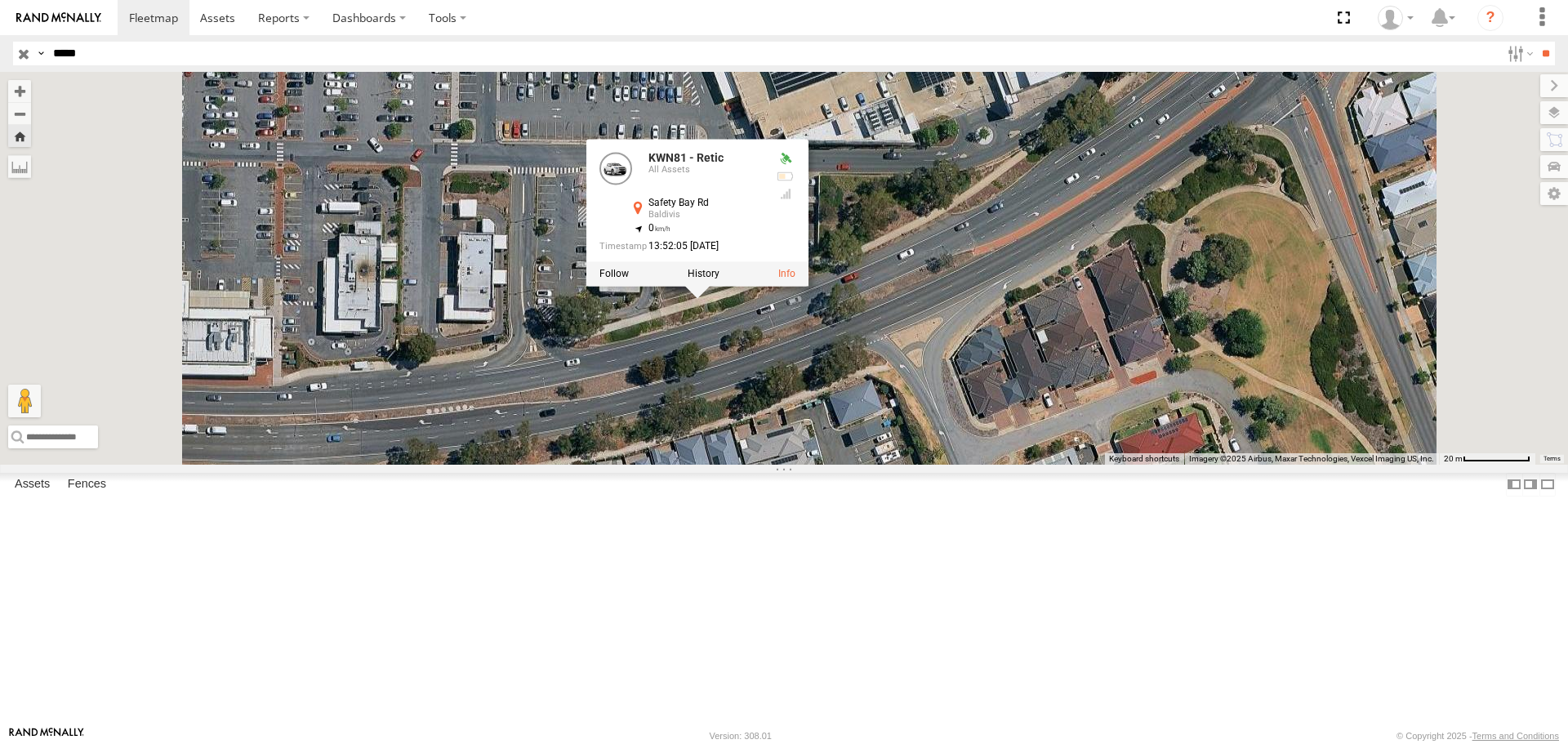
click at [905, 453] on div "KWN81 - Retic KWN81 - Retic All Assets Safety Bay Rd Baldivis -32.33421 , 115.8…" at bounding box center [784, 269] width 1568 height 393
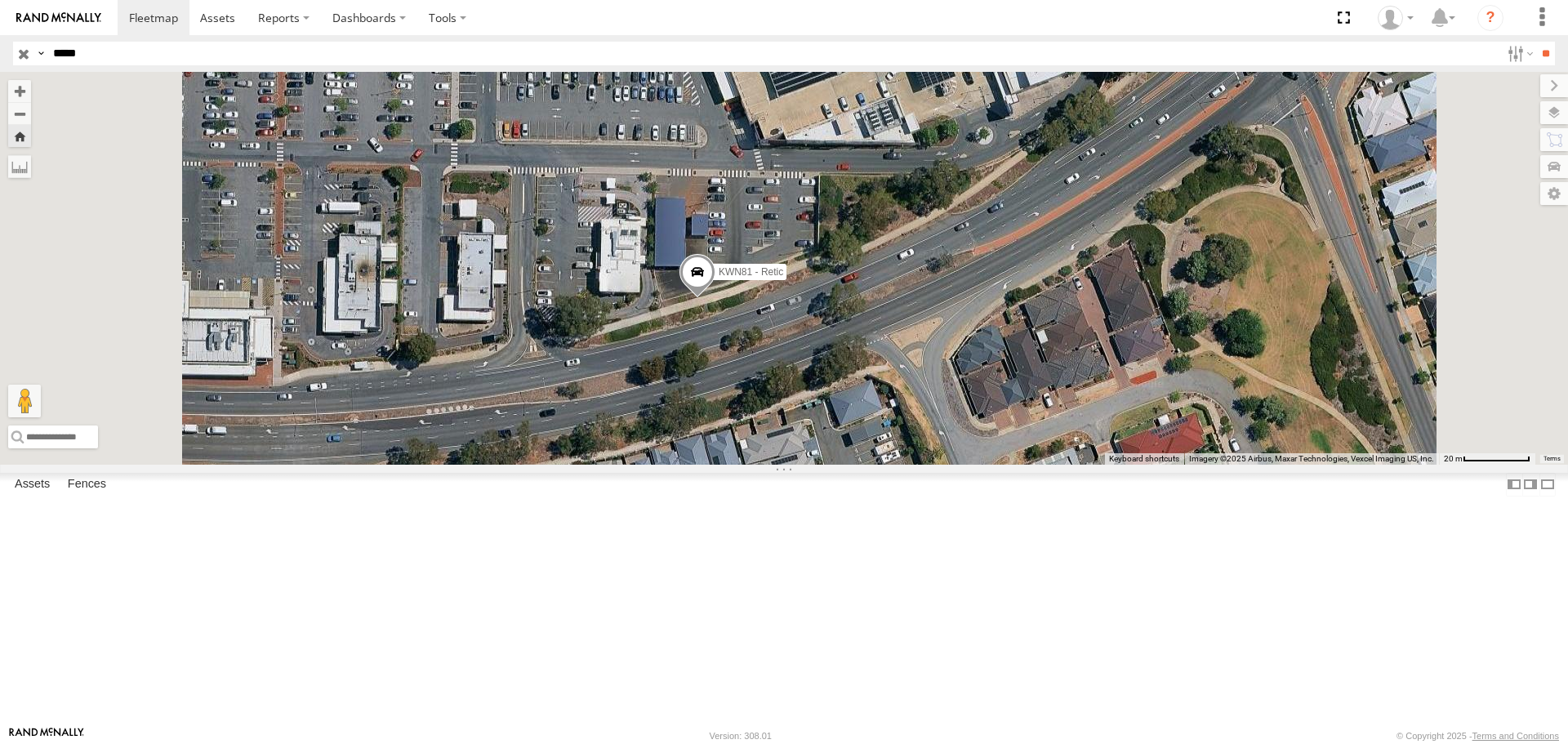
click at [716, 299] on span at bounding box center [696, 277] width 36 height 44
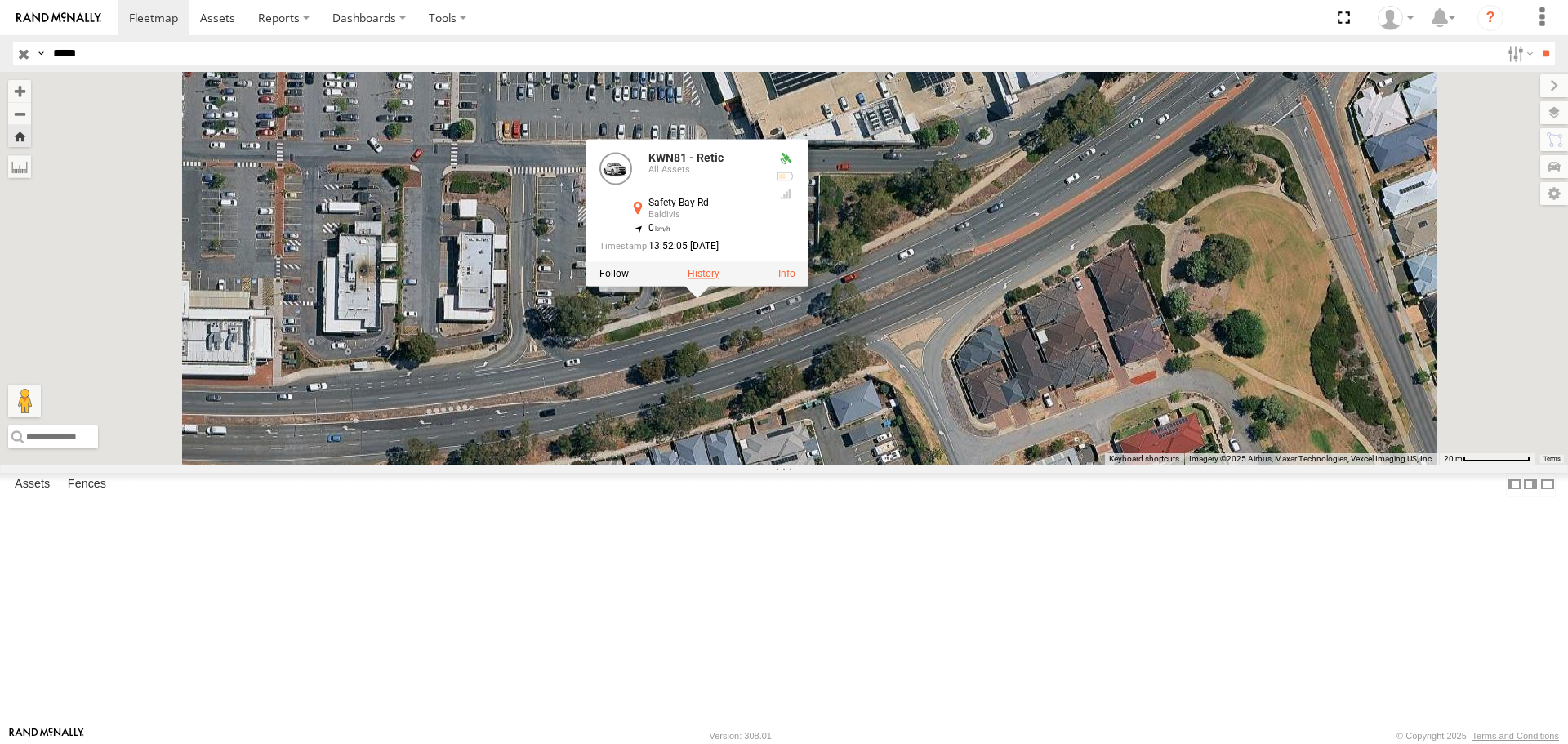
click at [720, 280] on label at bounding box center [703, 274] width 32 height 12
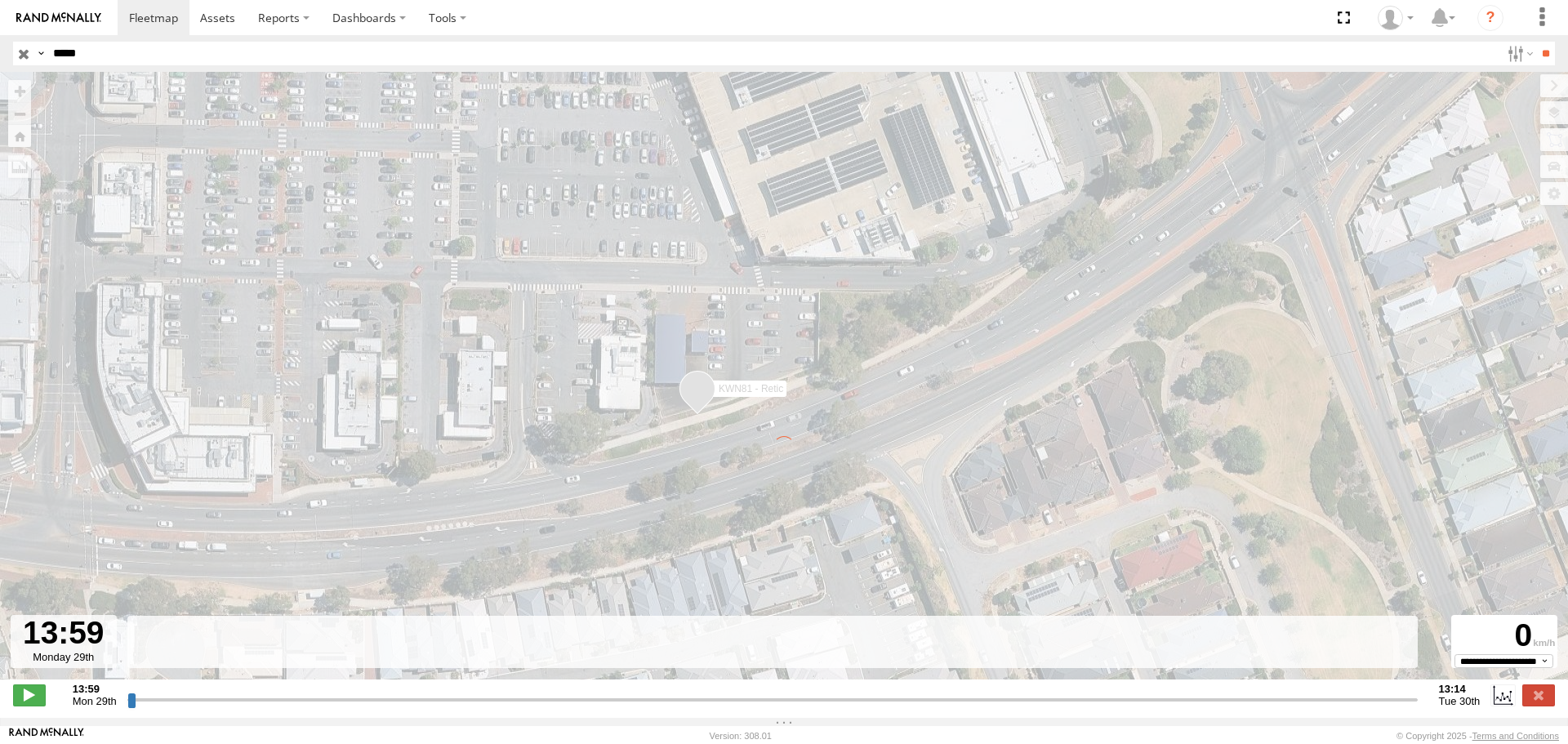
type input "**********"
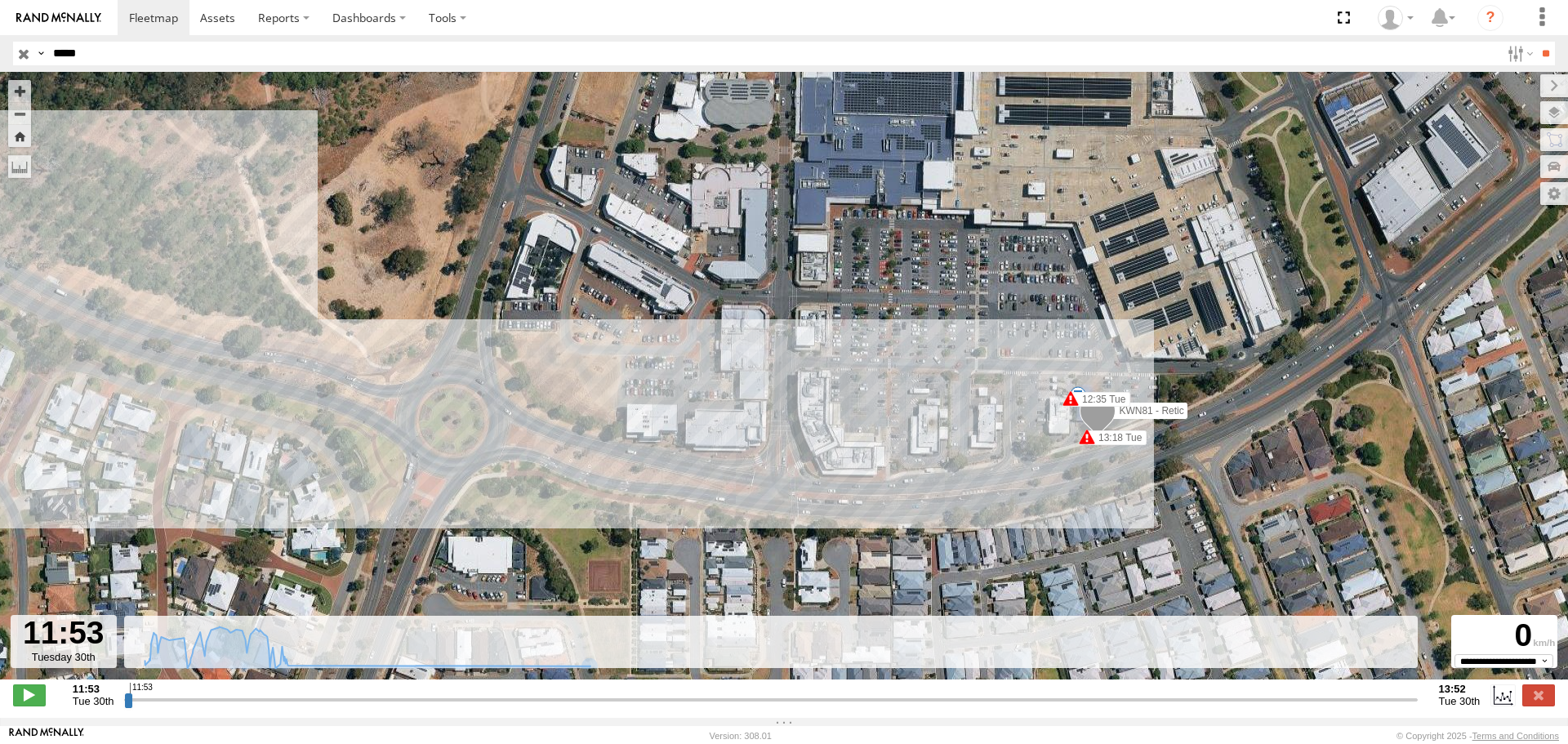
click at [19, 52] on input "button" at bounding box center [24, 53] width 21 height 24
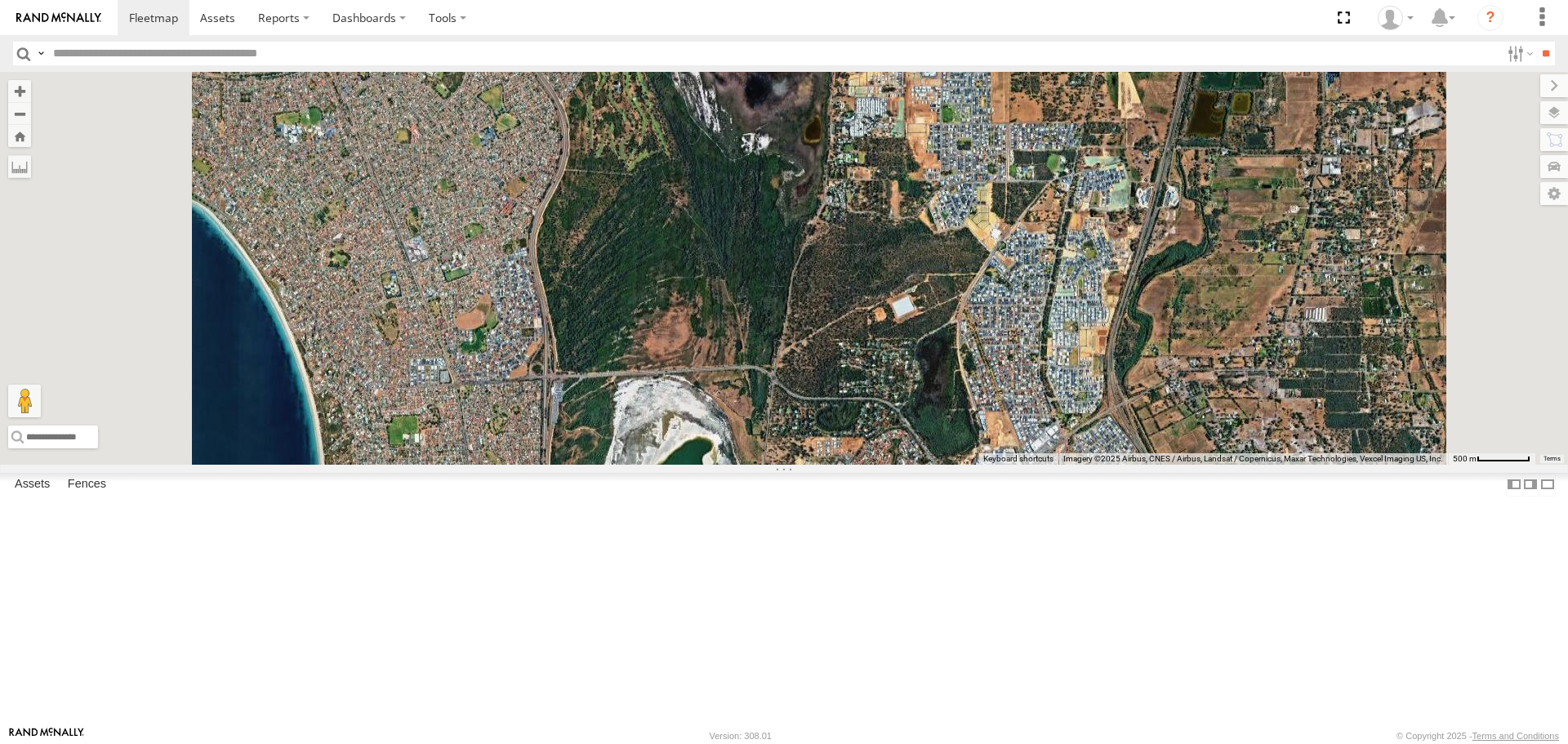
click at [180, 57] on input "text" at bounding box center [772, 53] width 1454 height 24
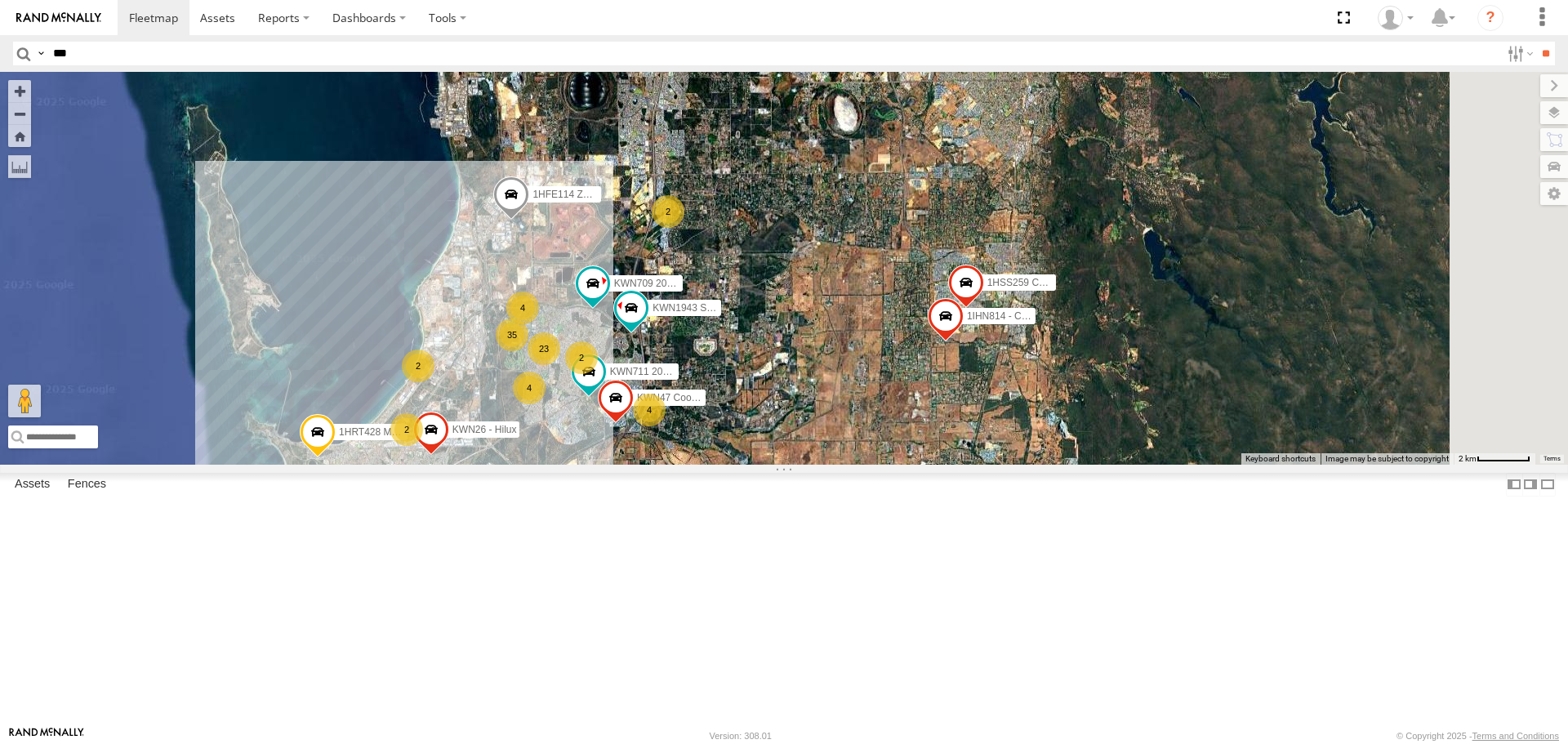
drag, startPoint x: 960, startPoint y: 312, endPoint x: 806, endPoint y: 558, distance: 290.2
click at [806, 464] on div "35 2 2 23 2 1HSS259 Coor.Enviro Plan & Develop KWN711 2001089 Ford Ranger (Reti…" at bounding box center [784, 269] width 1568 height 393
click at [138, 48] on input "***" at bounding box center [772, 53] width 1454 height 24
type input "*"
type input "***"
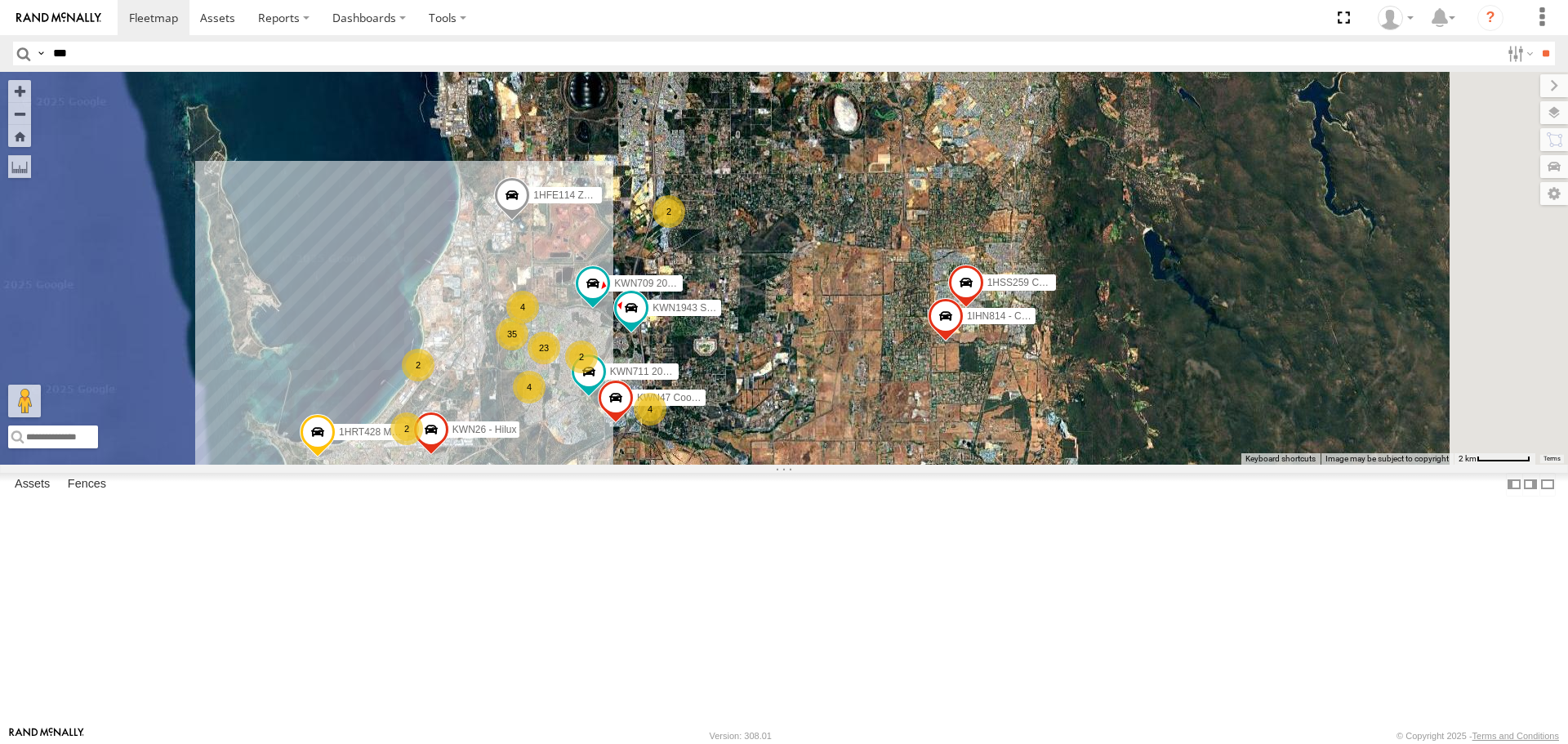
click at [1536, 41] on input "**" at bounding box center [1546, 53] width 19 height 24
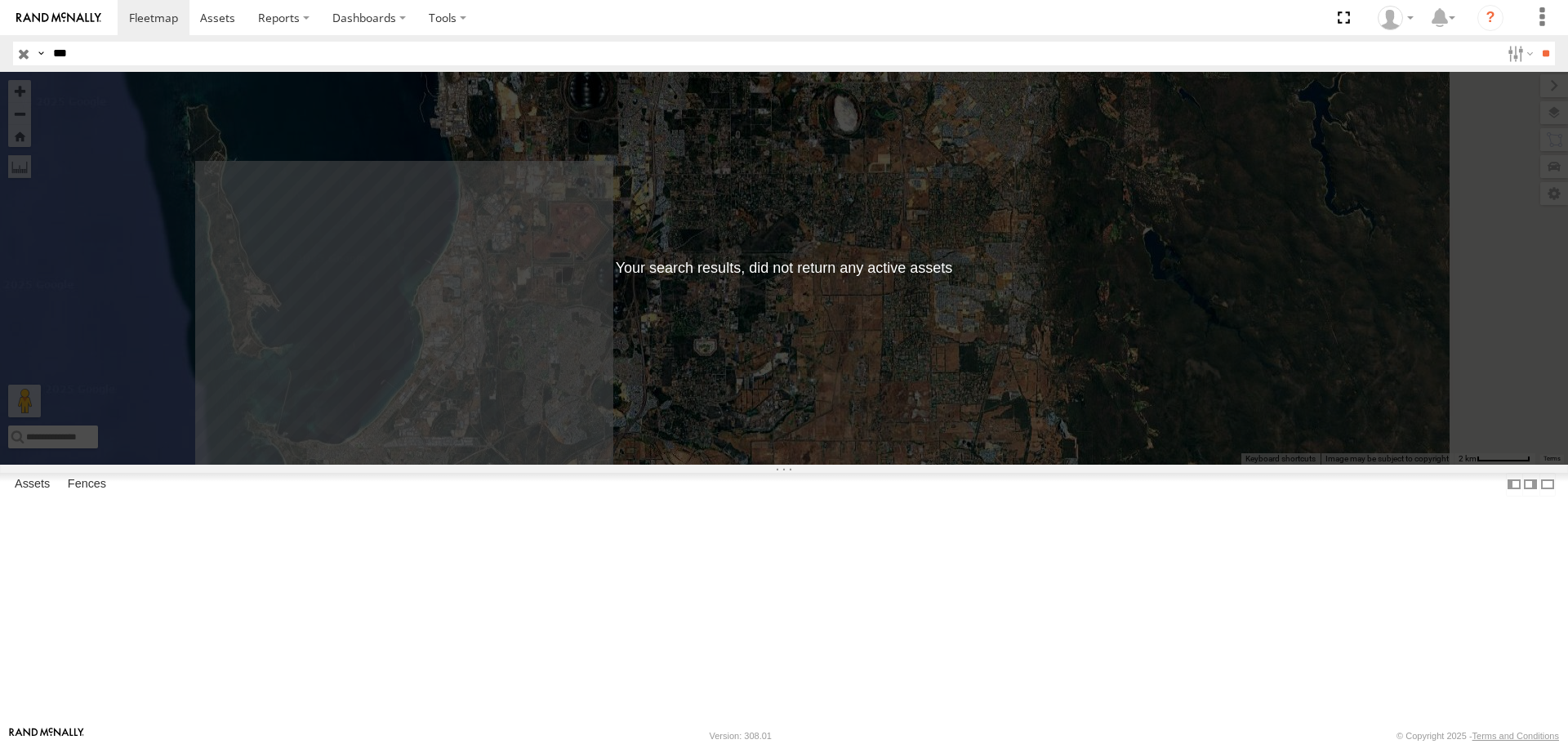
click at [8, 51] on header "Search Query Asset ID Asset Label Registration Manufacturer Model VIN Job ID" at bounding box center [784, 54] width 1568 height 37
click at [23, 56] on input "button" at bounding box center [24, 53] width 21 height 24
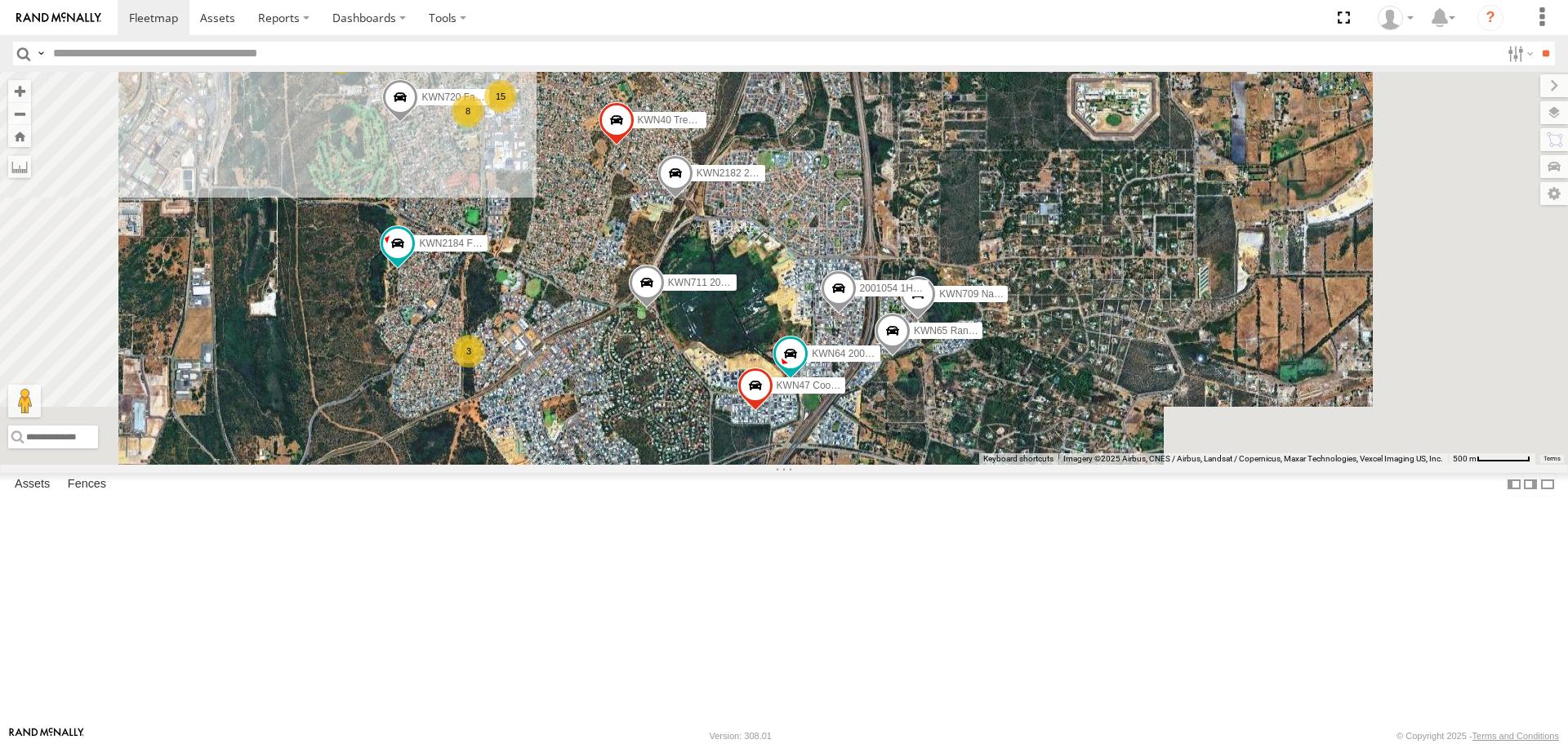
drag, startPoint x: 800, startPoint y: 560, endPoint x: 771, endPoint y: 355, distance: 207.0
click at [771, 355] on div "1HSS259 Coor.Enviro Plan & Develop KWN711 2001089 Ford Ranger (Retic) KWN26 - H…" at bounding box center [784, 269] width 1568 height 393
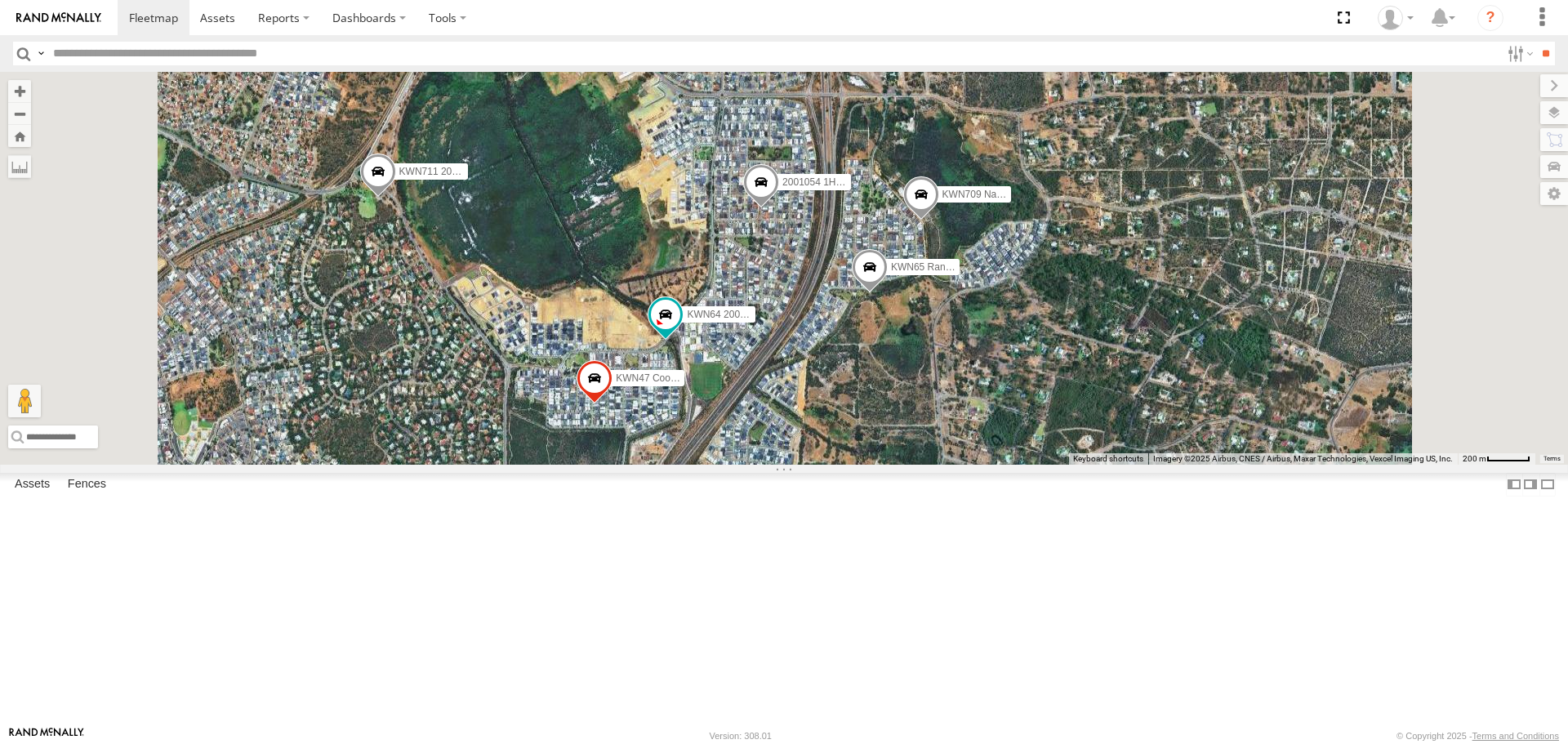
click at [779, 209] on span at bounding box center [761, 188] width 36 height 44
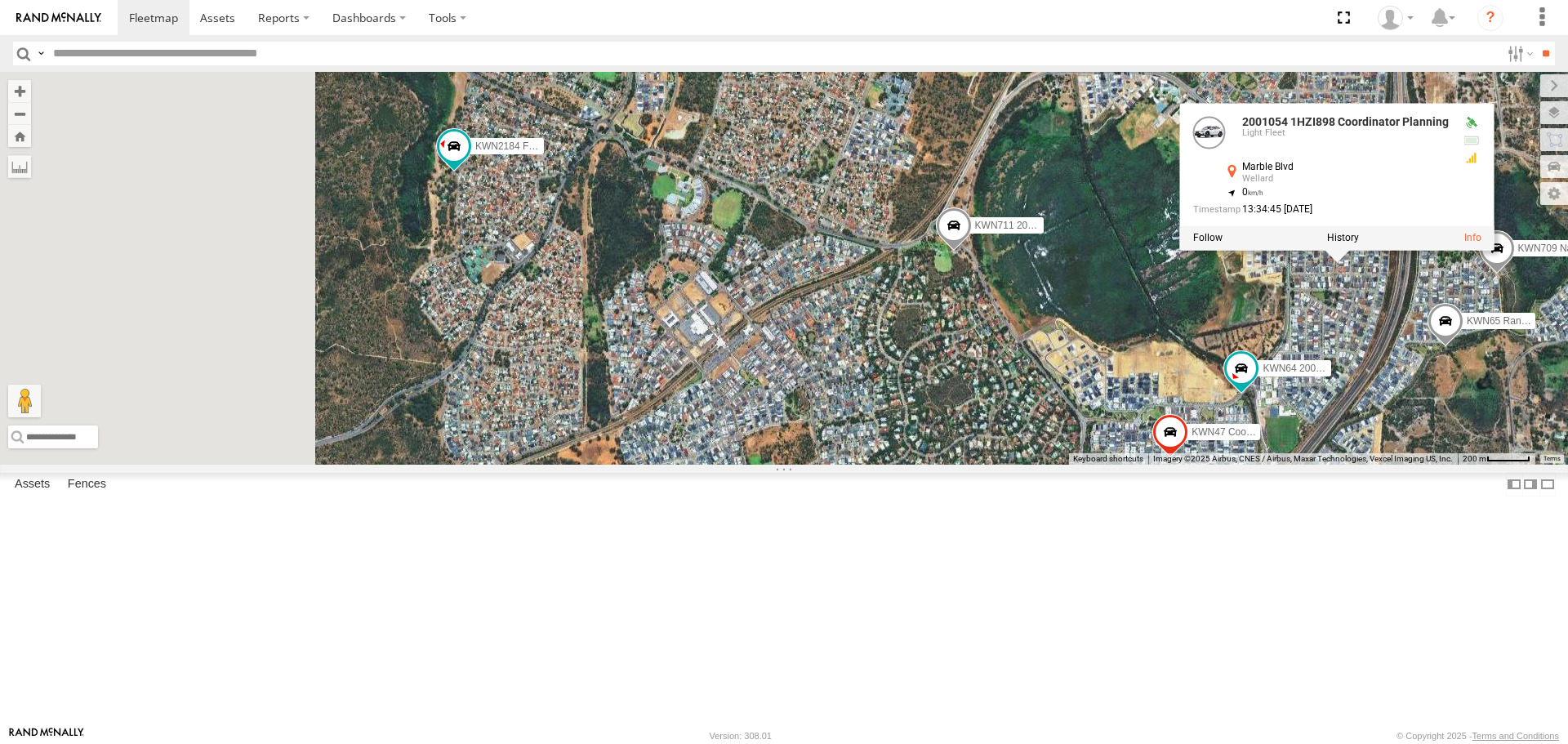
drag, startPoint x: 652, startPoint y: 379, endPoint x: 1210, endPoint y: 418, distance: 559.4
click at [1210, 418] on div "1HSS259 Coor.Enviro Plan & Develop KWN711 2001089 Ford Ranger (Retic) KWN26 - H…" at bounding box center [784, 269] width 1568 height 393
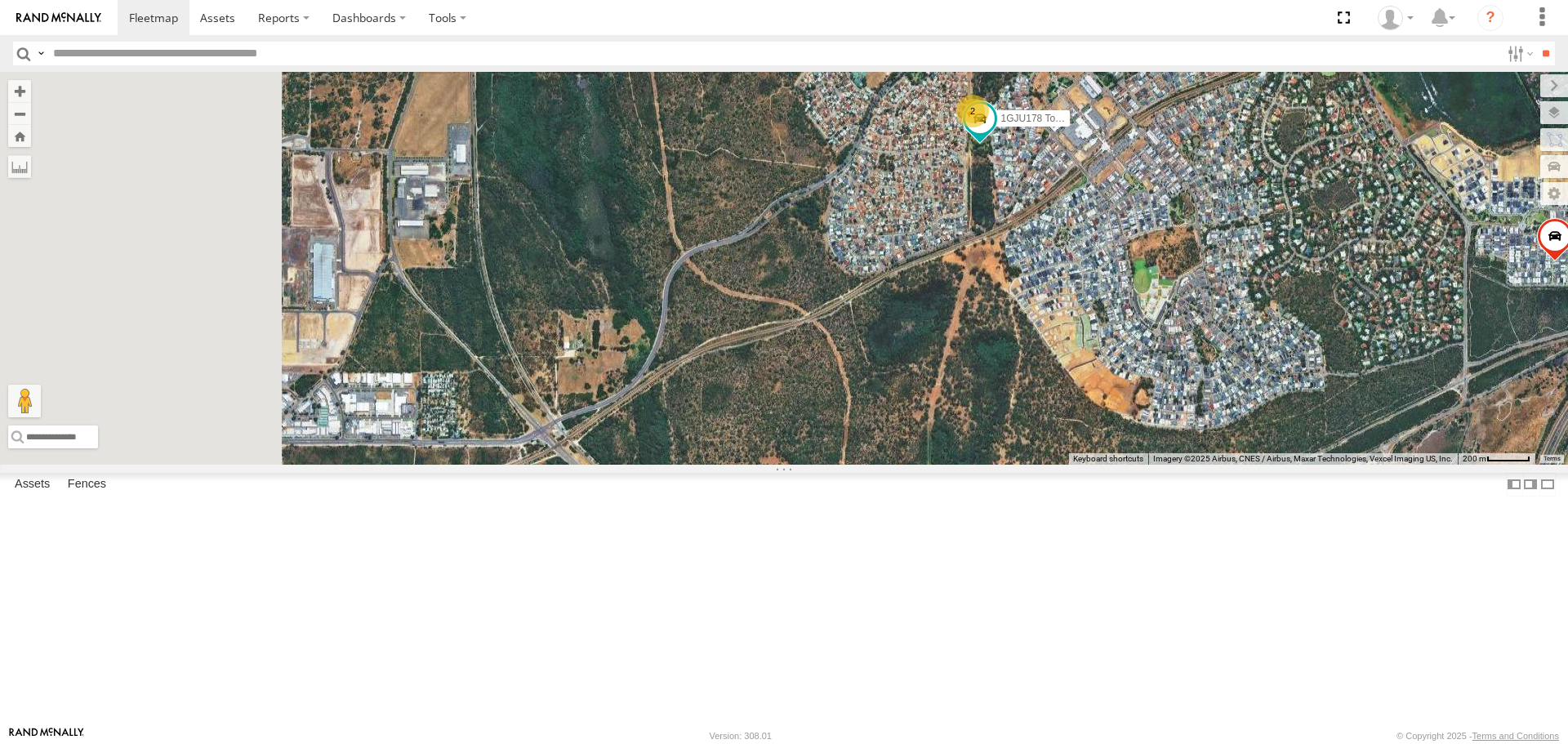
drag, startPoint x: 1169, startPoint y: 270, endPoint x: 1567, endPoint y: 13, distance: 473.8
click at [1567, 13] on body at bounding box center [784, 372] width 1568 height 744
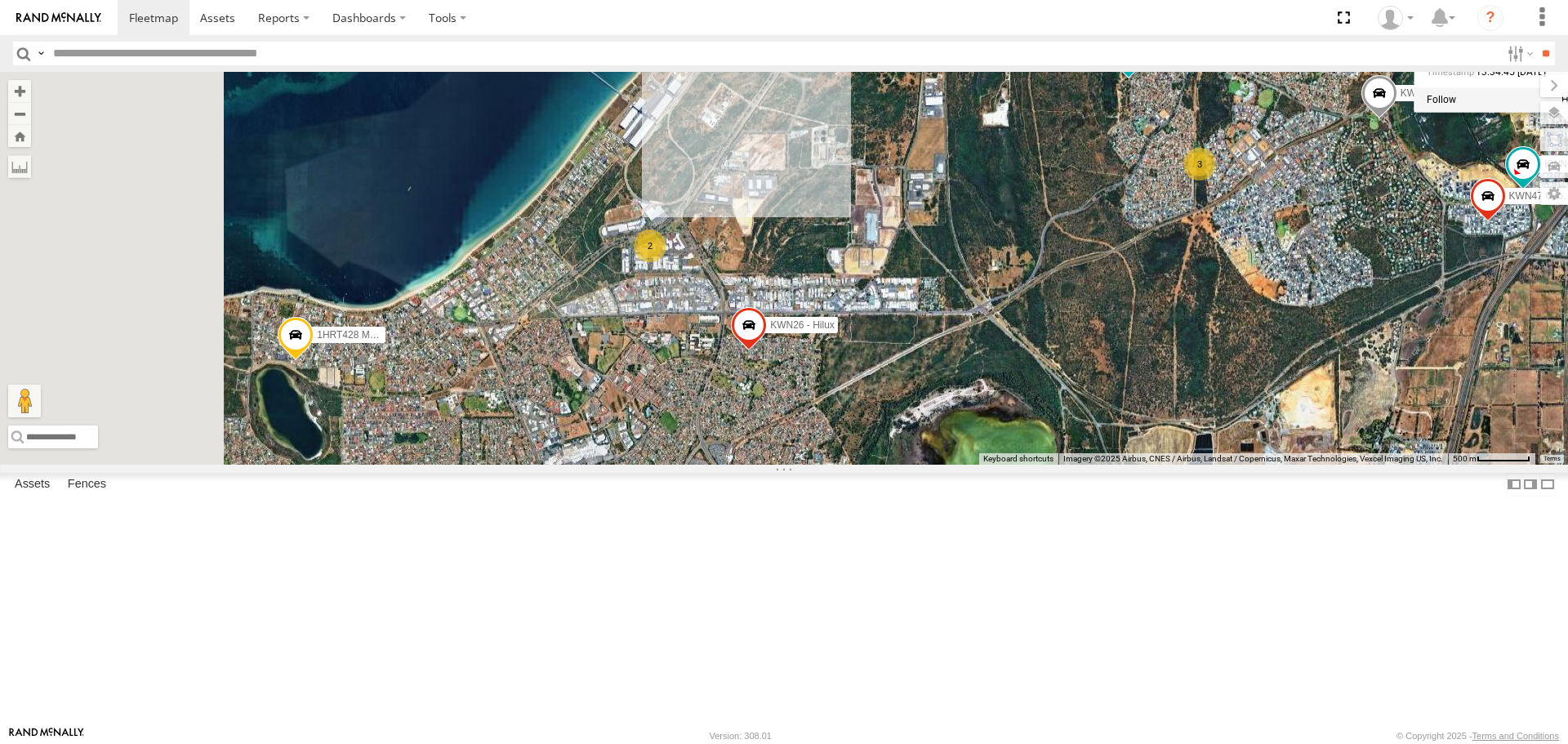
drag, startPoint x: 885, startPoint y: 497, endPoint x: 1132, endPoint y: 484, distance: 247.3
click at [1132, 464] on div "1HSS259 Coor.Enviro Plan & Develop KWN711 2001089 Ford Ranger (Retic) KWN26 - H…" at bounding box center [784, 269] width 1568 height 393
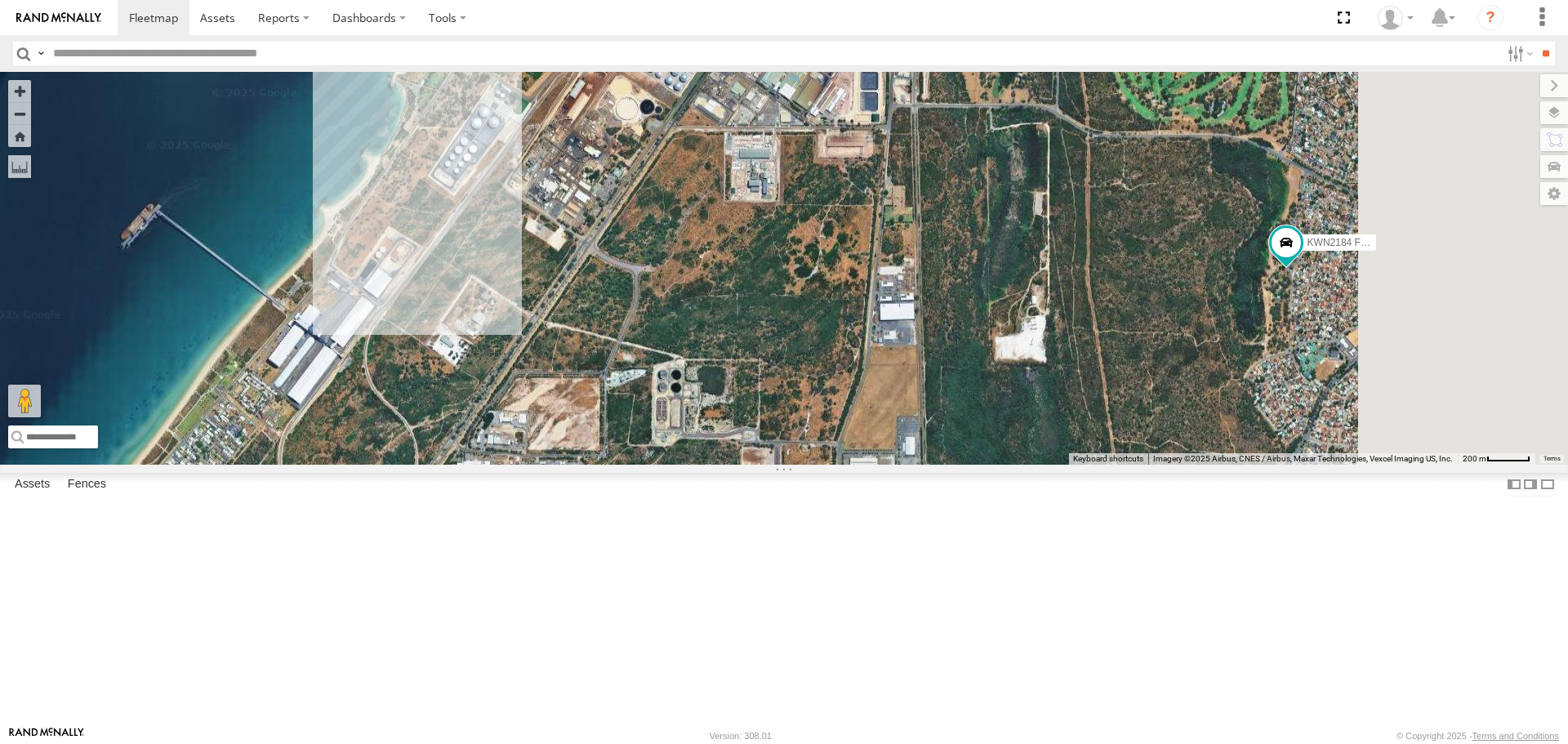
drag, startPoint x: 1135, startPoint y: 193, endPoint x: 679, endPoint y: 583, distance: 600.0
click at [680, 464] on div "1HSS259 Coor.Enviro Plan & Develop KWN711 2001089 Ford Ranger (Retic) KWN26 - H…" at bounding box center [784, 269] width 1568 height 393
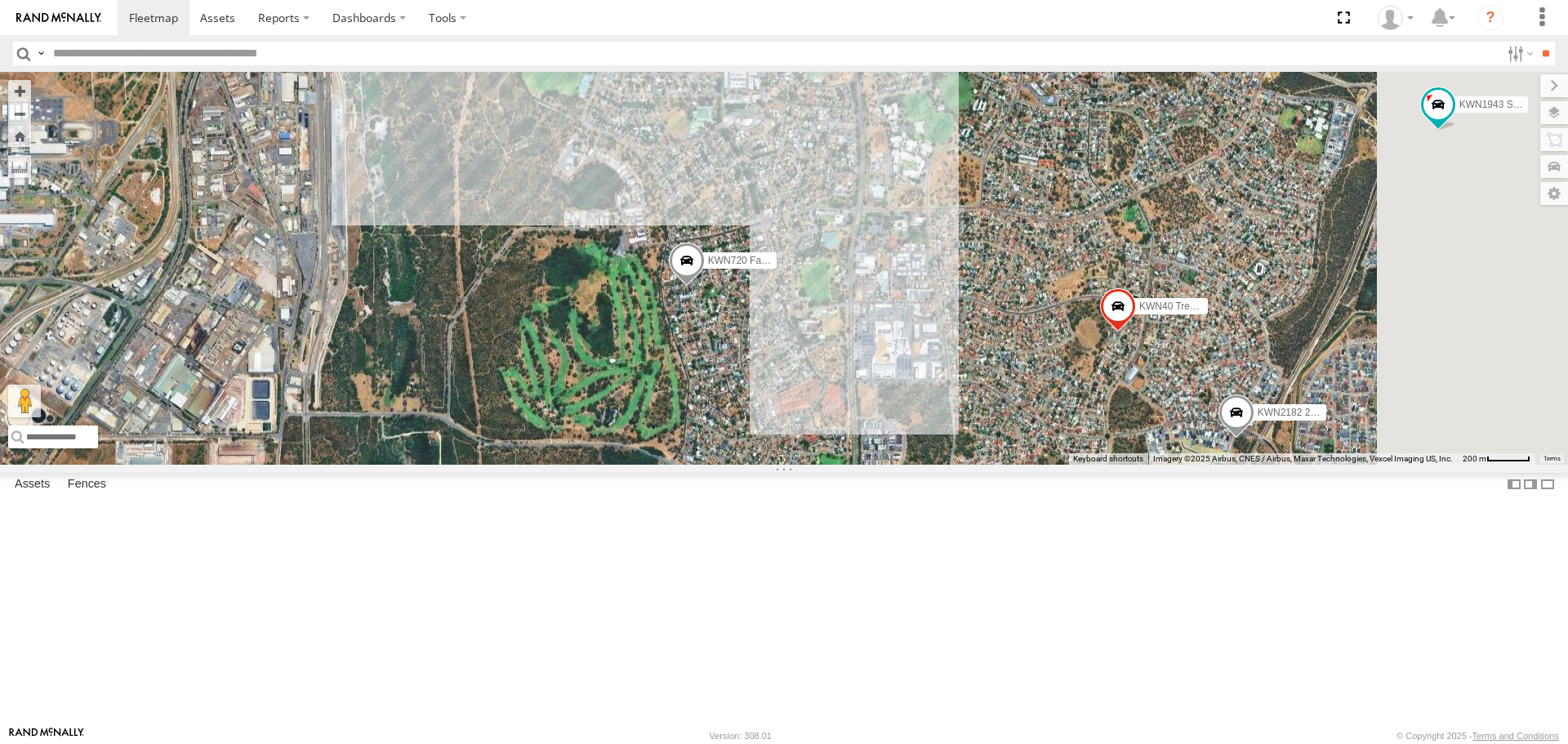
drag, startPoint x: 849, startPoint y: 524, endPoint x: 537, endPoint y: 696, distance: 356.3
click at [537, 464] on div "1HSS259 Coor.Enviro Plan & Develop KWN711 2001089 Ford Ranger (Retic) KWN26 - H…" at bounding box center [784, 269] width 1568 height 393
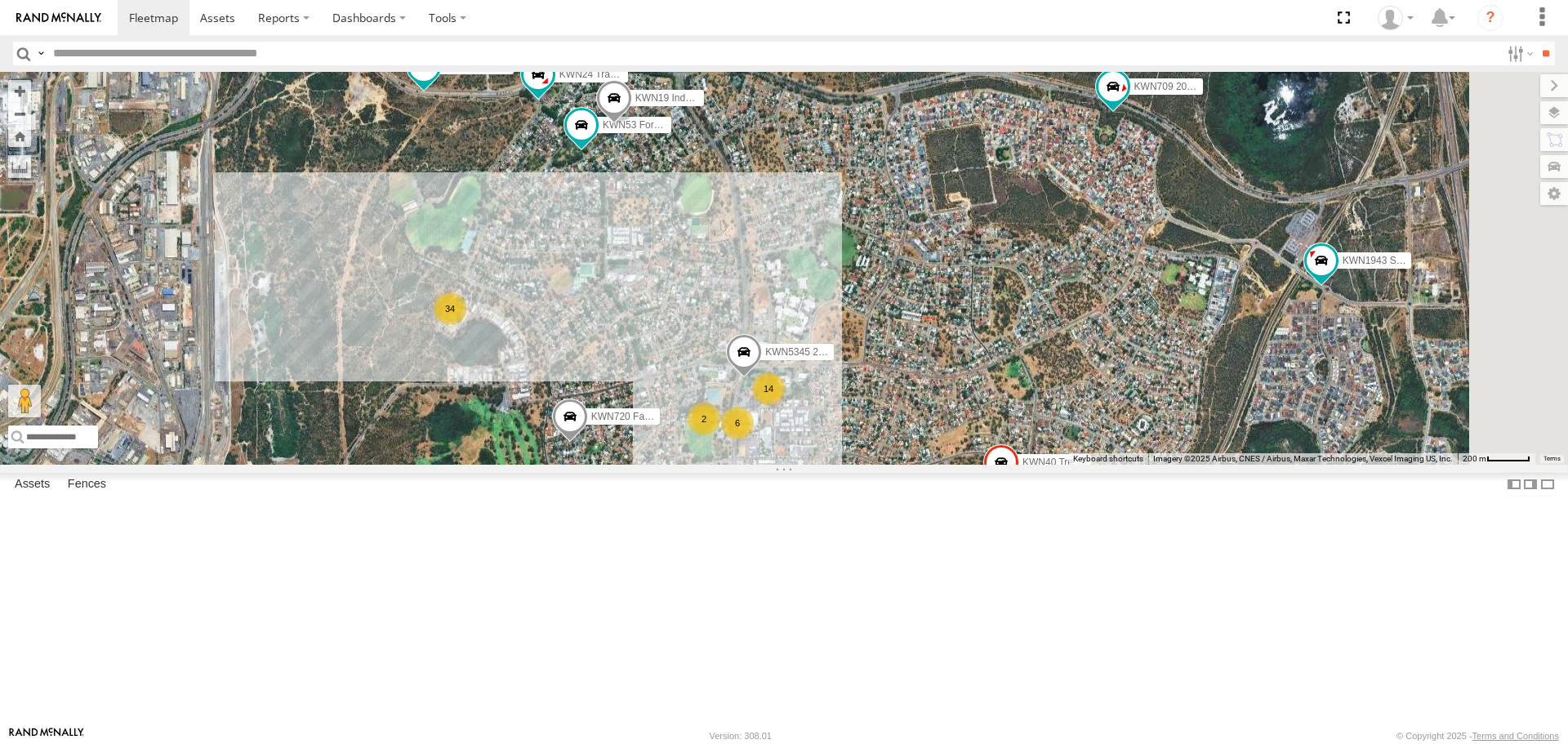
drag, startPoint x: 1024, startPoint y: 409, endPoint x: 912, endPoint y: 552, distance: 181.6
click at [721, 436] on div "2" at bounding box center [704, 420] width 33 height 33
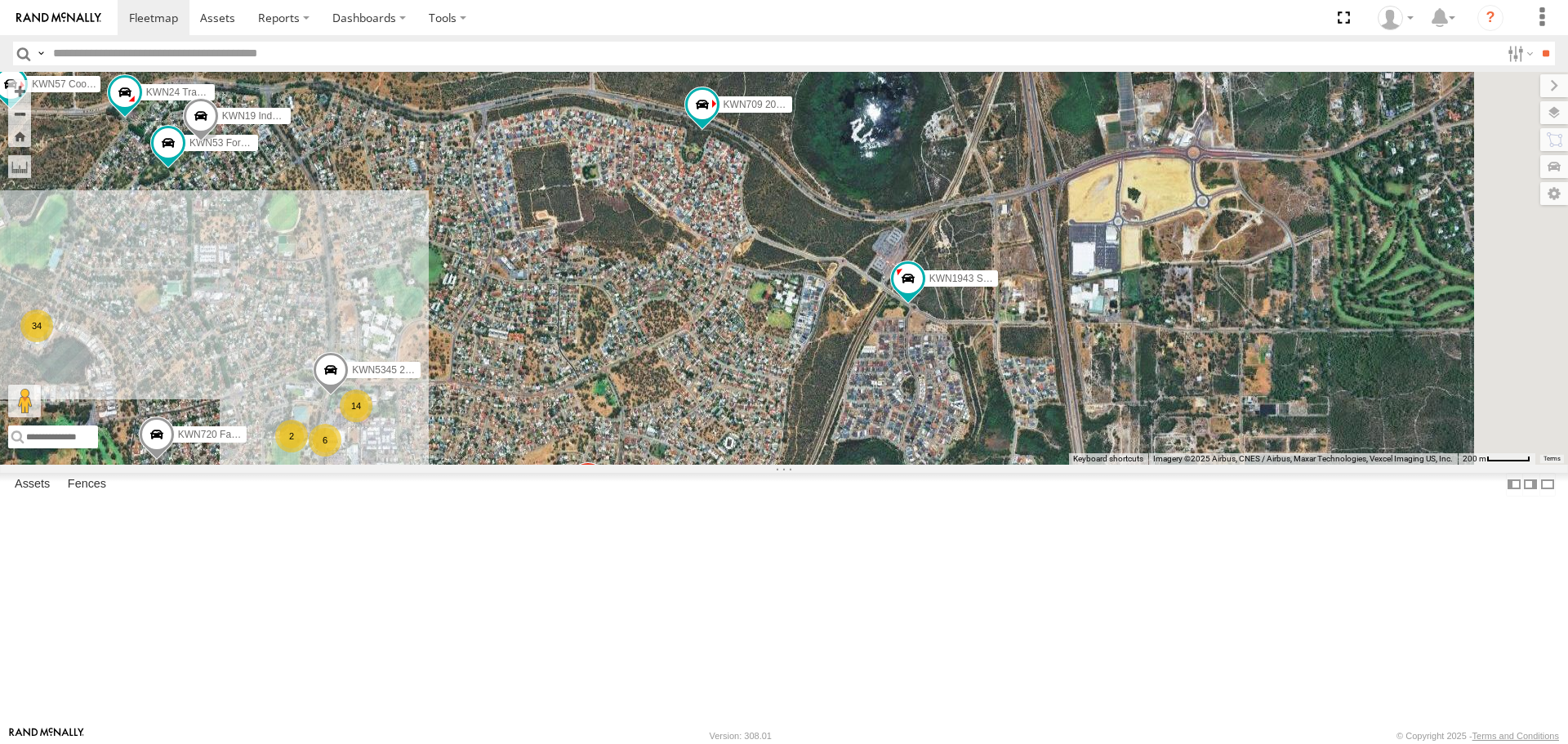
drag, startPoint x: 1304, startPoint y: 444, endPoint x: 909, endPoint y: 459, distance: 395.3
click at [909, 459] on div "1HSS259 Coor.Enviro Plan & Develop KWN711 2001089 Ford Ranger (Retic) KWN26 - H…" at bounding box center [784, 269] width 1568 height 393
click at [923, 294] on span at bounding box center [908, 278] width 30 height 30
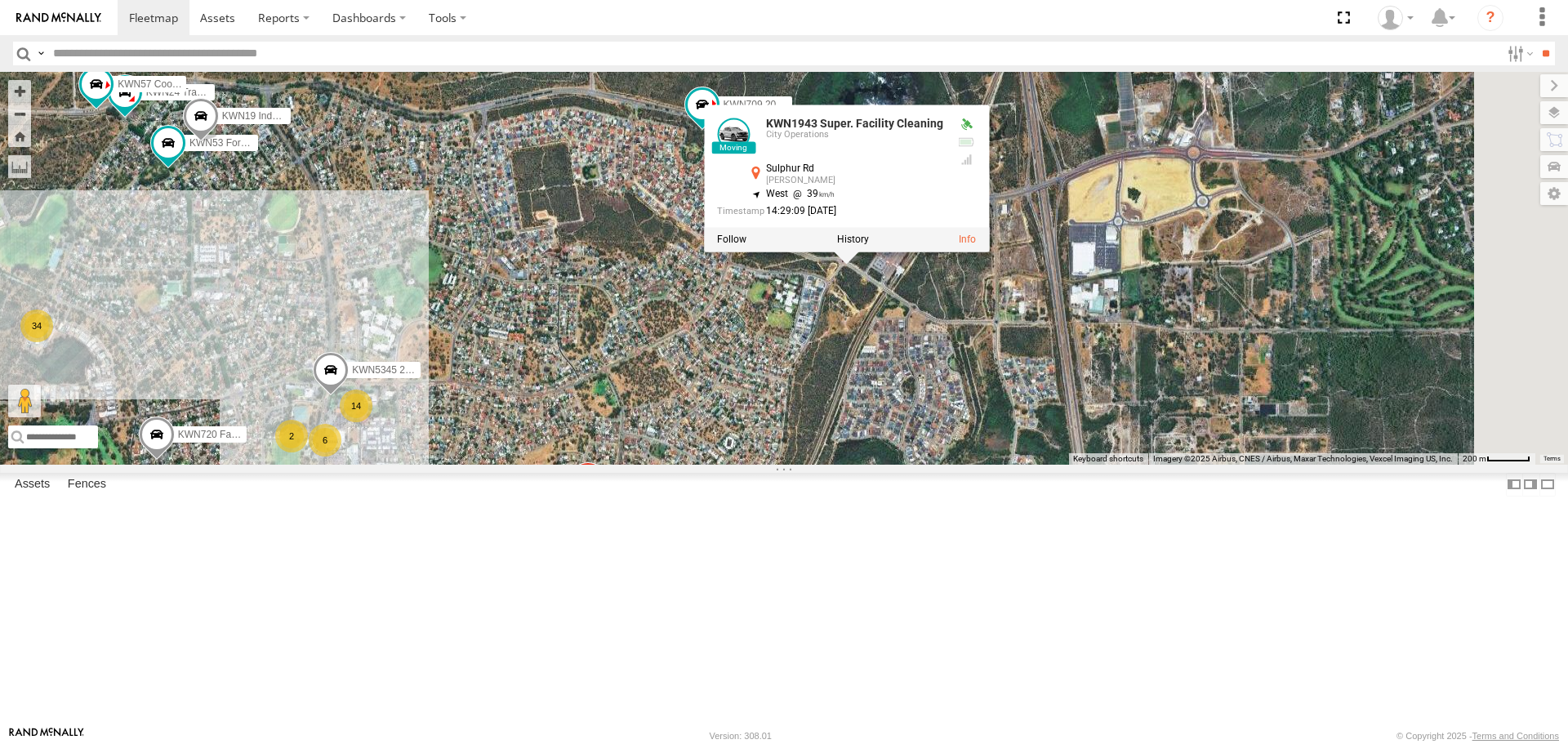
click at [149, 53] on input "text" at bounding box center [772, 53] width 1454 height 24
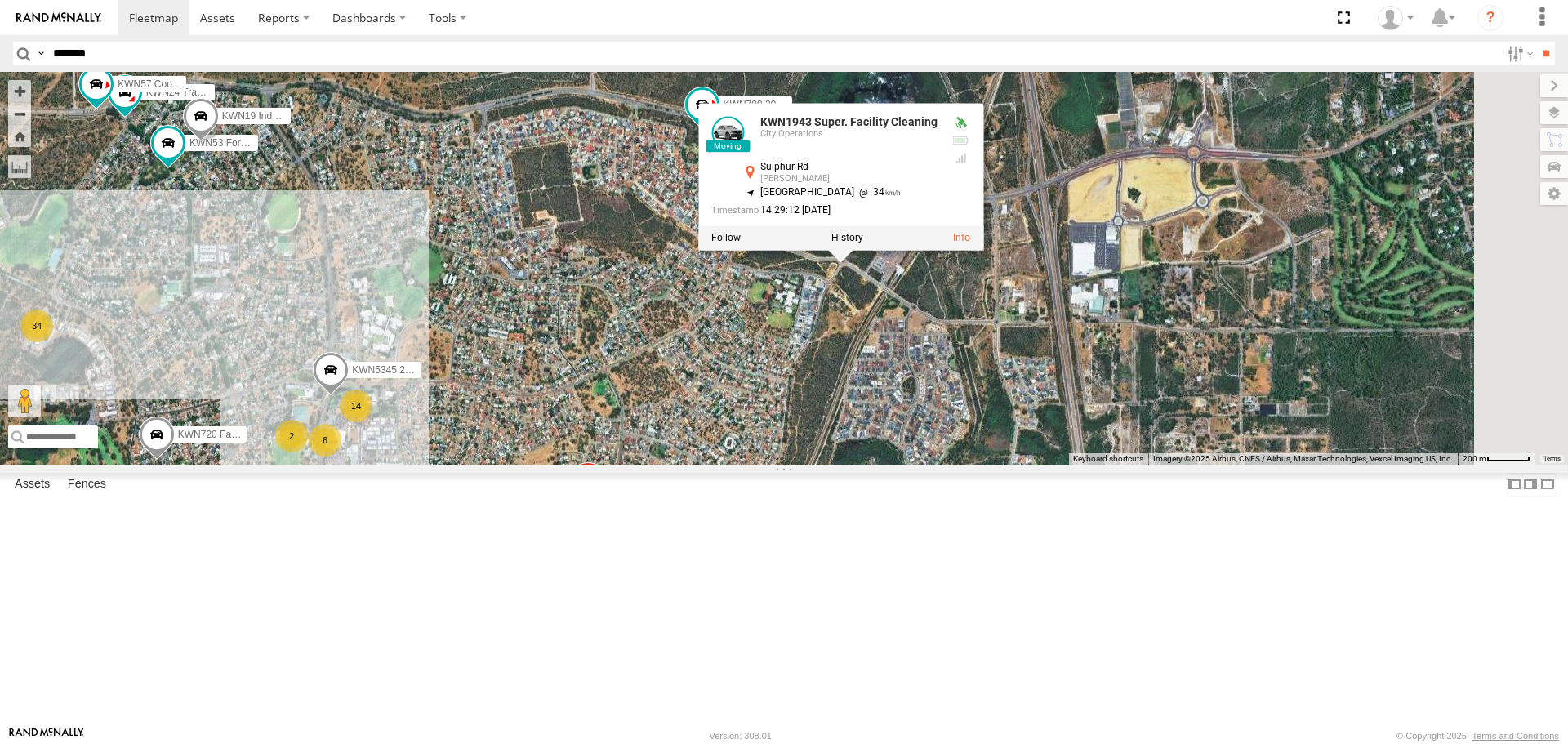
type input "*******"
click at [1536, 41] on input "**" at bounding box center [1546, 53] width 19 height 24
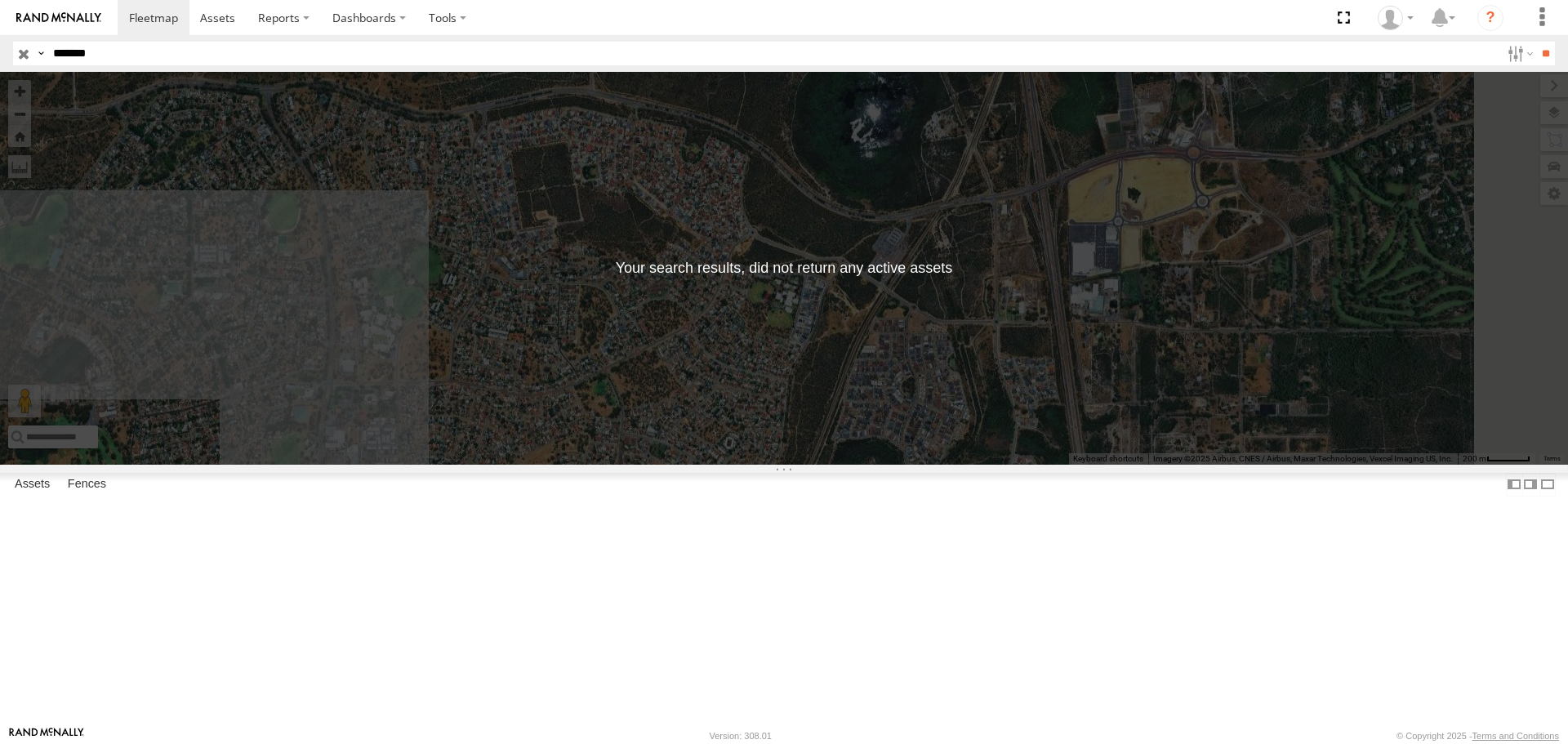
drag, startPoint x: 83, startPoint y: 51, endPoint x: -25, endPoint y: 64, distance: 108.8
click at [0, 64] on html at bounding box center [784, 372] width 1568 height 744
click at [474, 57] on input "text" at bounding box center [772, 53] width 1454 height 24
type input "*****"
click at [1536, 41] on input "**" at bounding box center [1546, 53] width 19 height 24
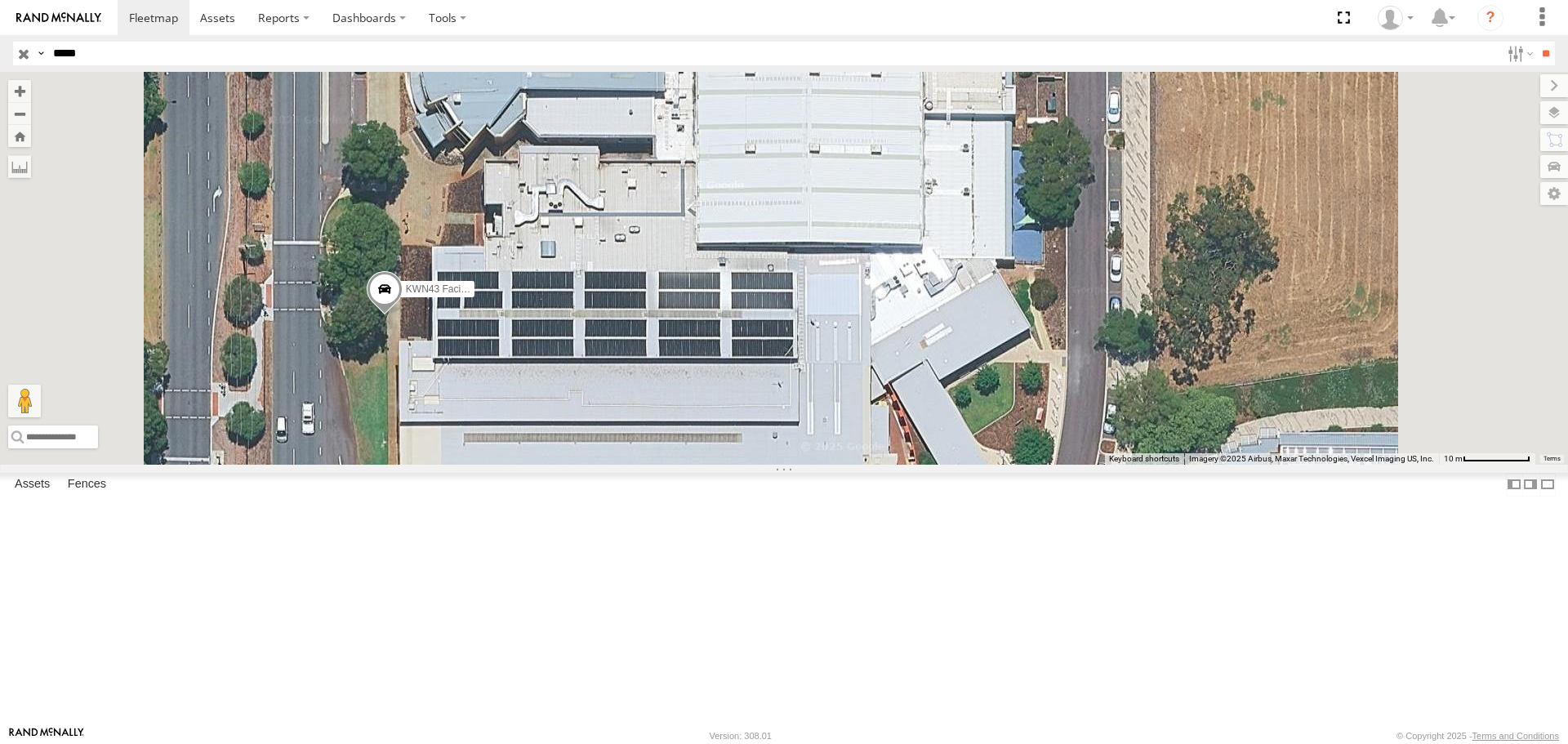
click at [89, 49] on input "*****" at bounding box center [772, 53] width 1454 height 24
click at [403, 317] on span at bounding box center [384, 295] width 36 height 44
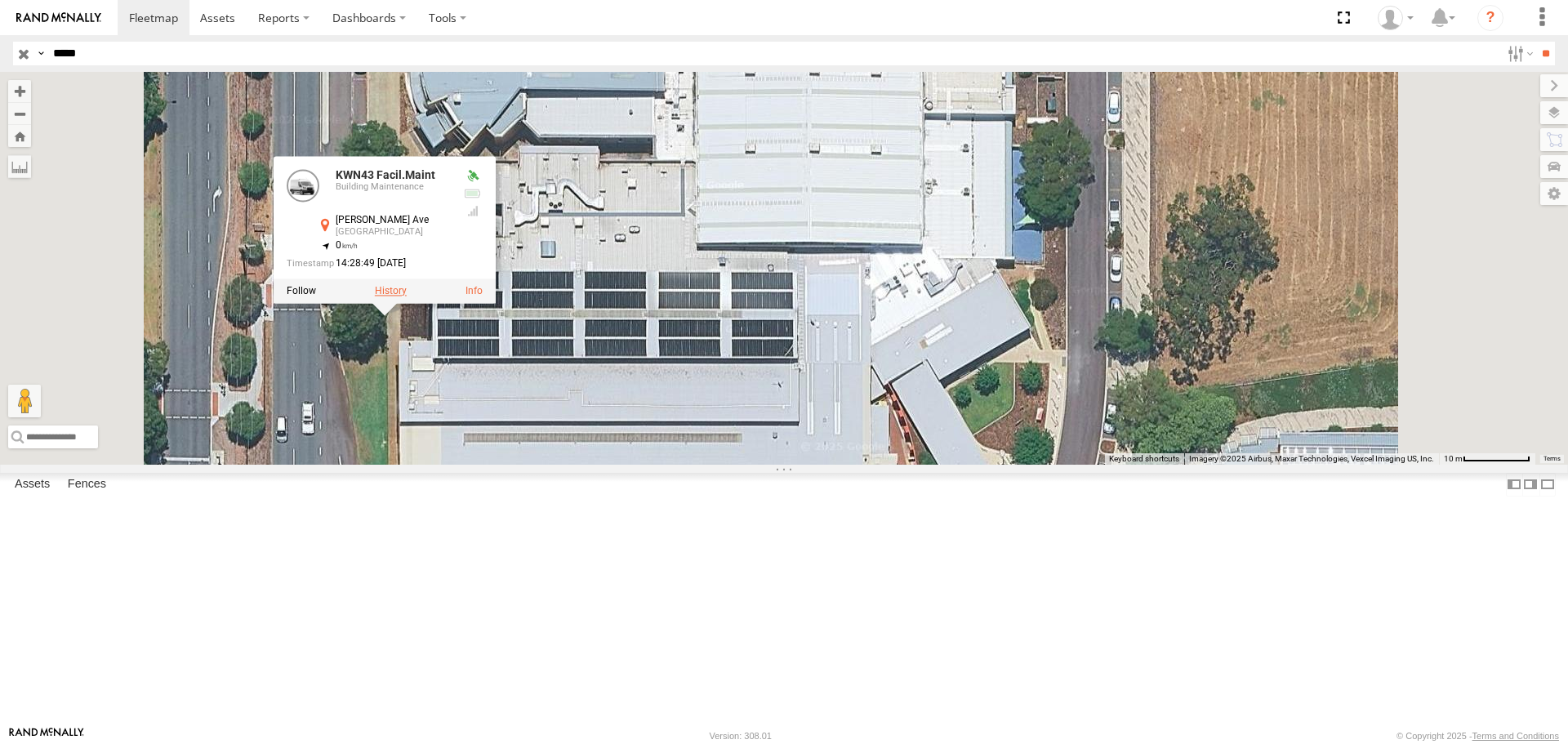
click at [407, 297] on label at bounding box center [391, 292] width 32 height 12
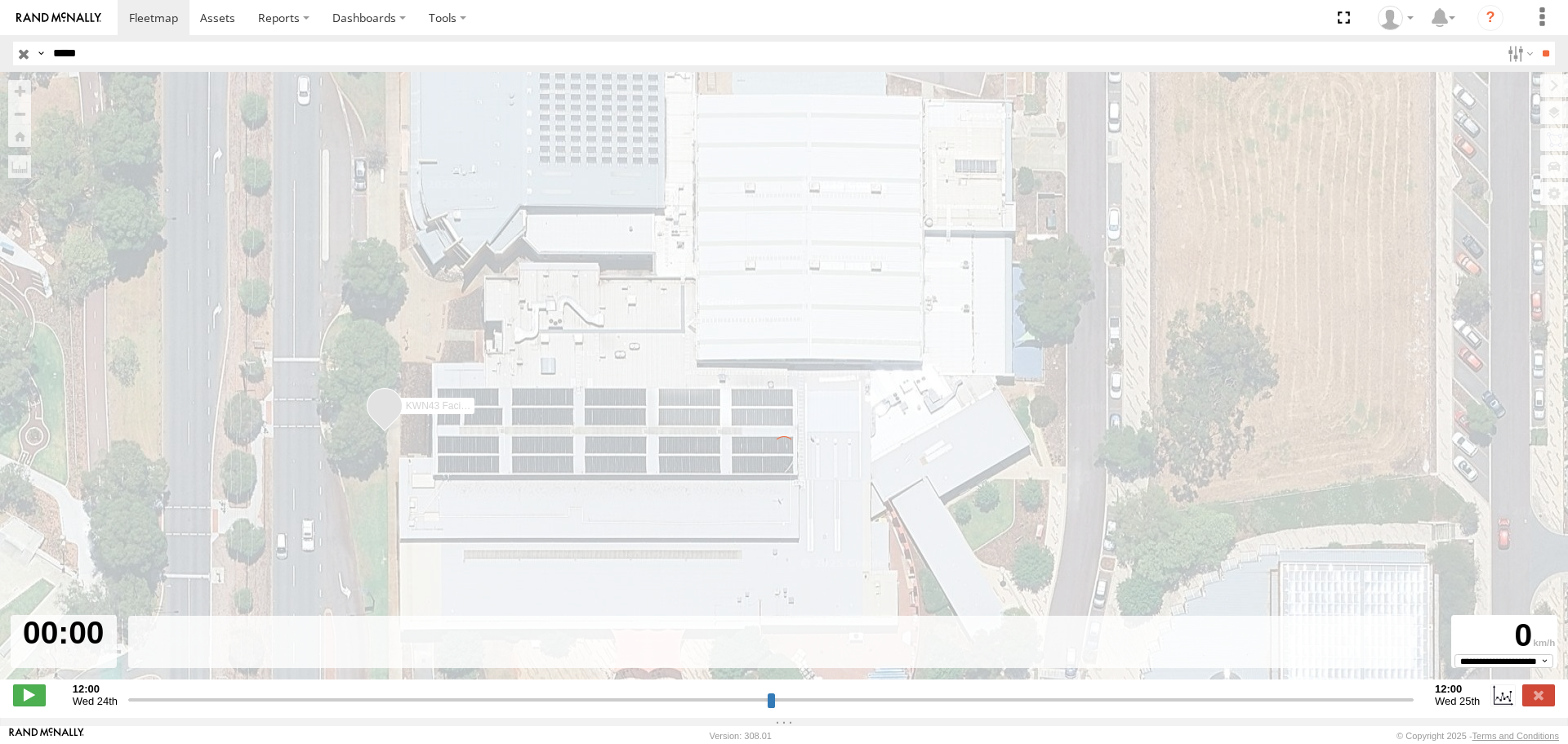
type input "**********"
